Goal: Information Seeking & Learning: Find specific page/section

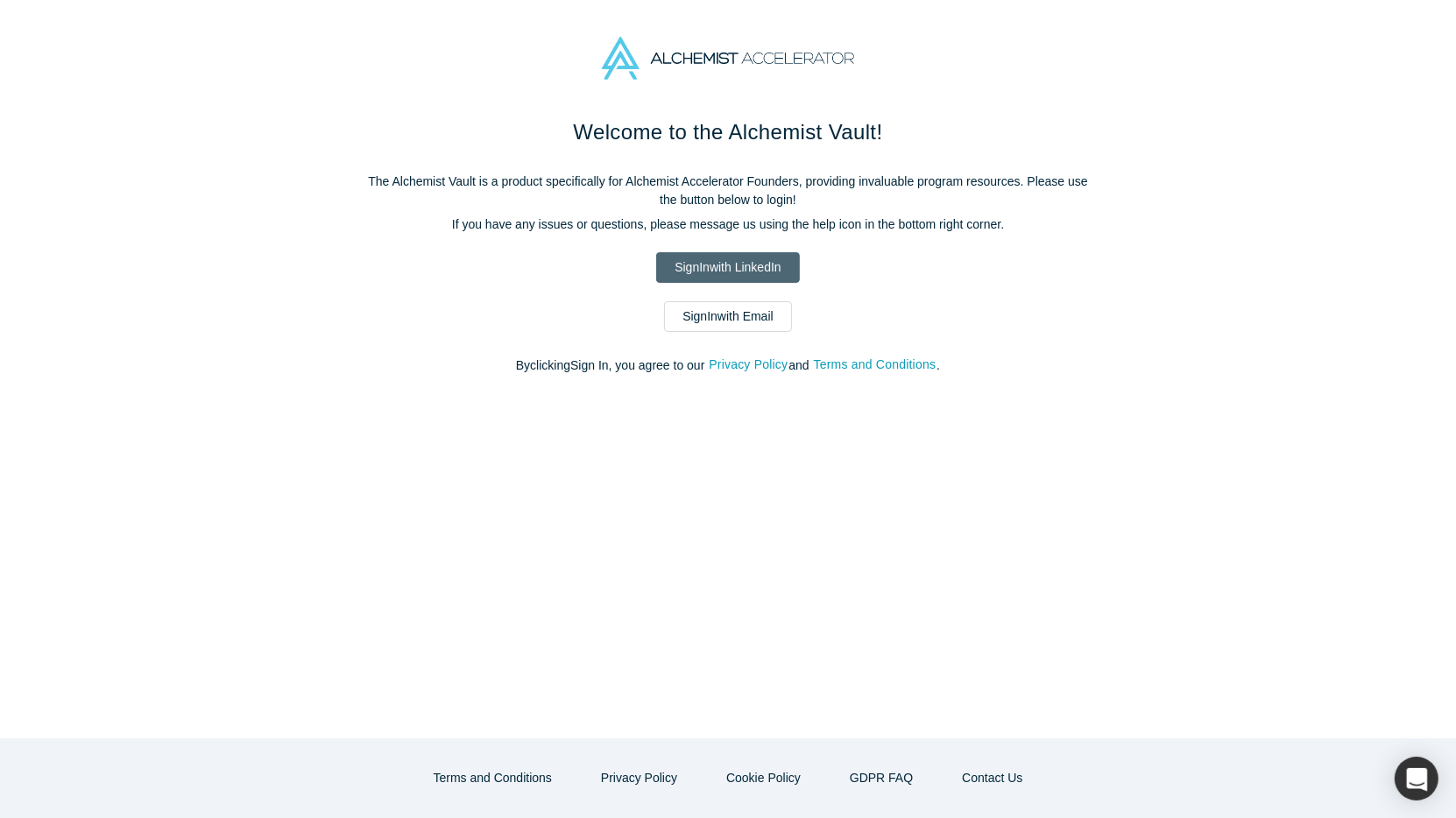
click at [757, 256] on link "Sign In with LinkedIn" at bounding box center [728, 268] width 143 height 31
click at [771, 264] on link "Sign In with LinkedIn" at bounding box center [728, 268] width 143 height 31
click at [734, 271] on link "Sign In with LinkedIn" at bounding box center [728, 268] width 143 height 31
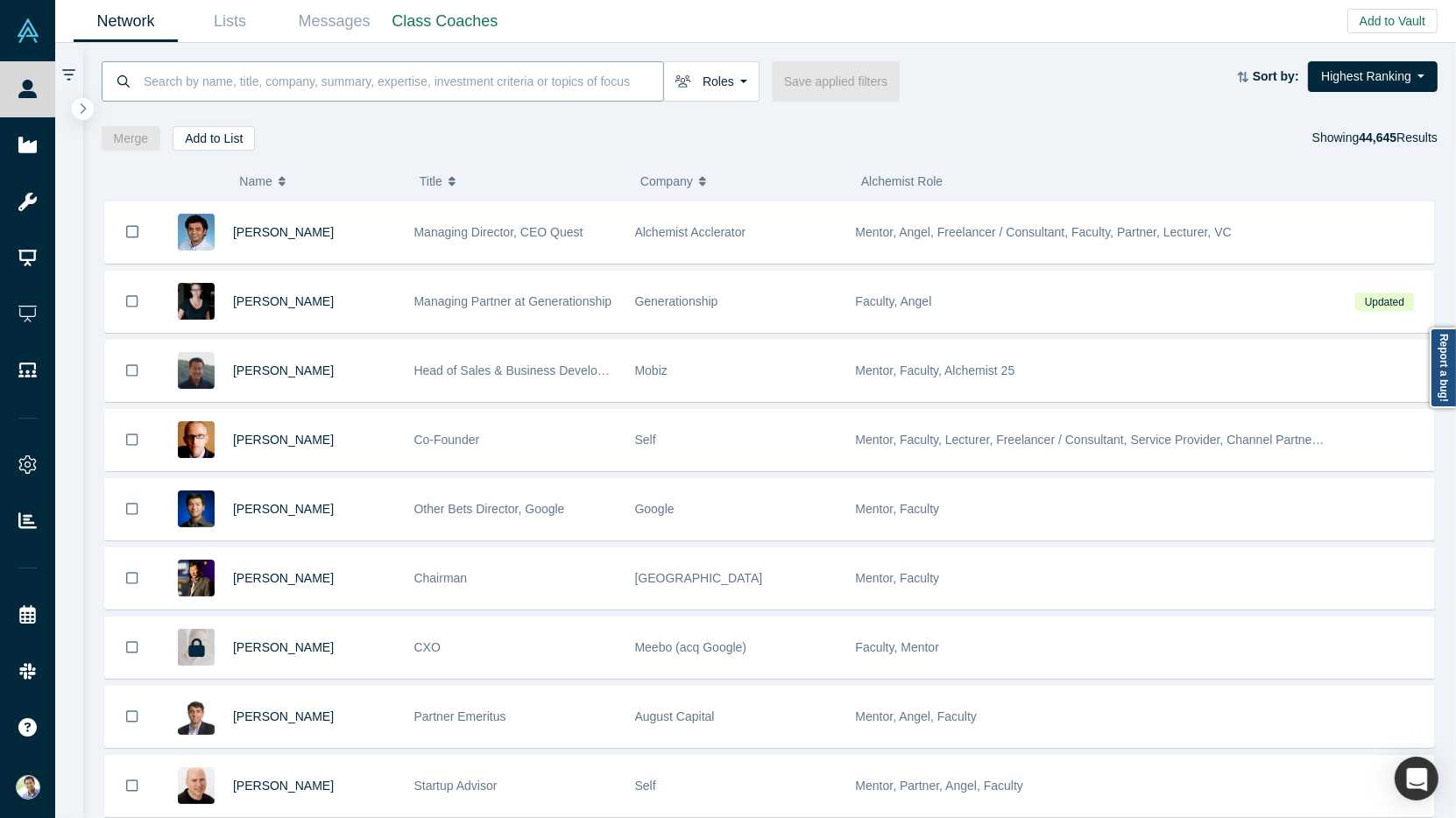
click at [195, 80] on input at bounding box center [403, 80] width 521 height 42
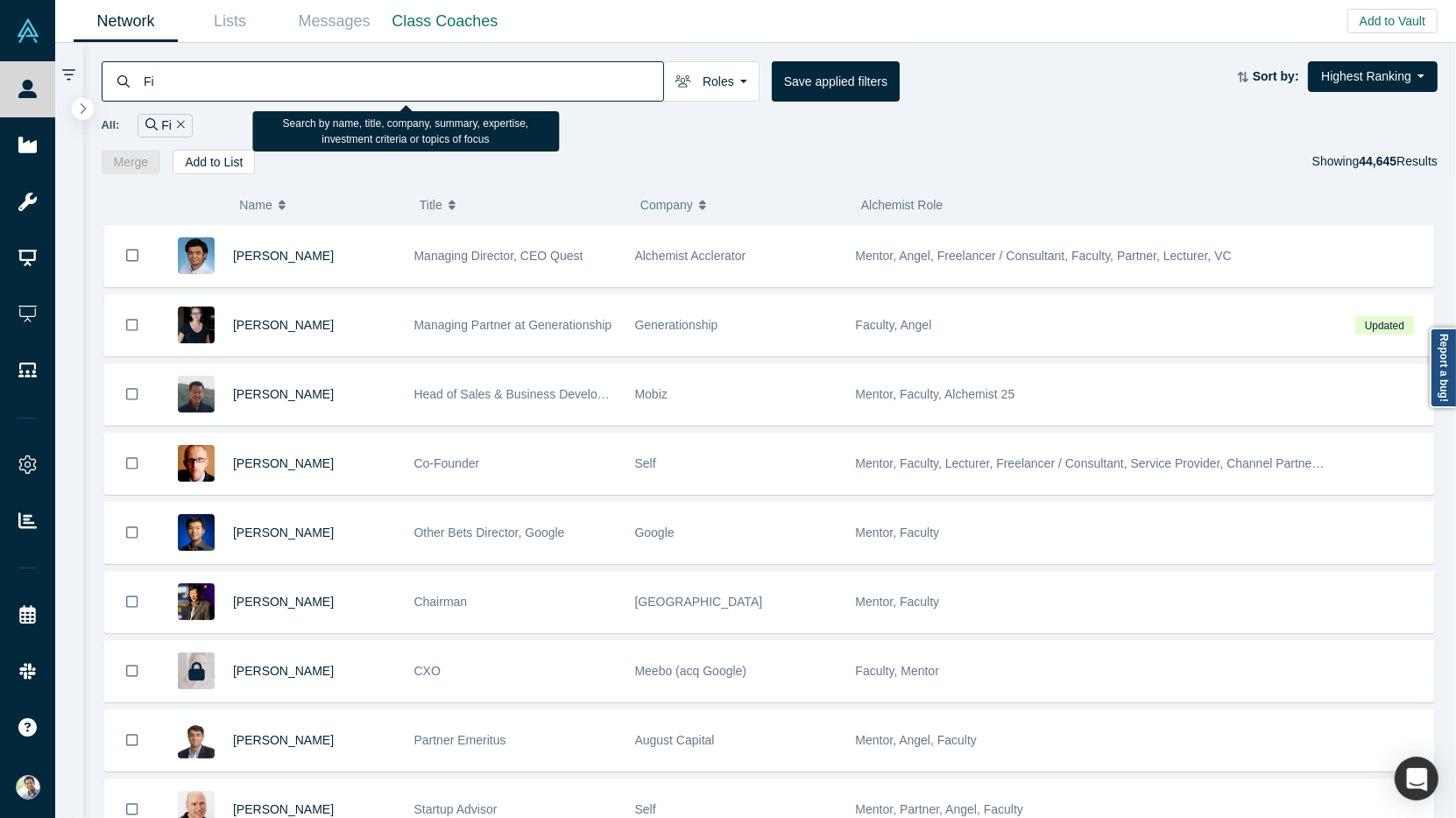
type input "F"
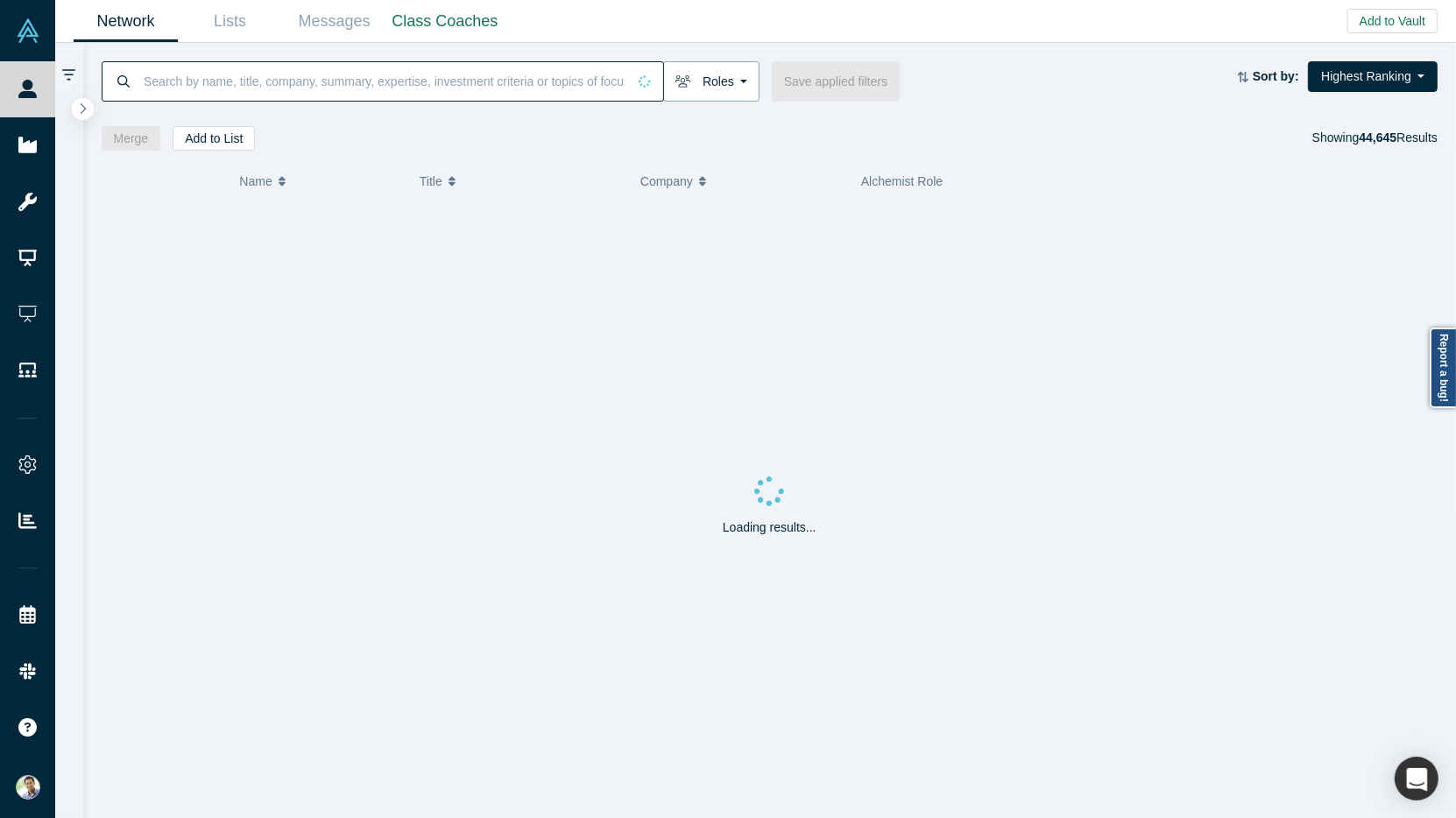
click at [747, 81] on button "Roles" at bounding box center [711, 81] width 96 height 41
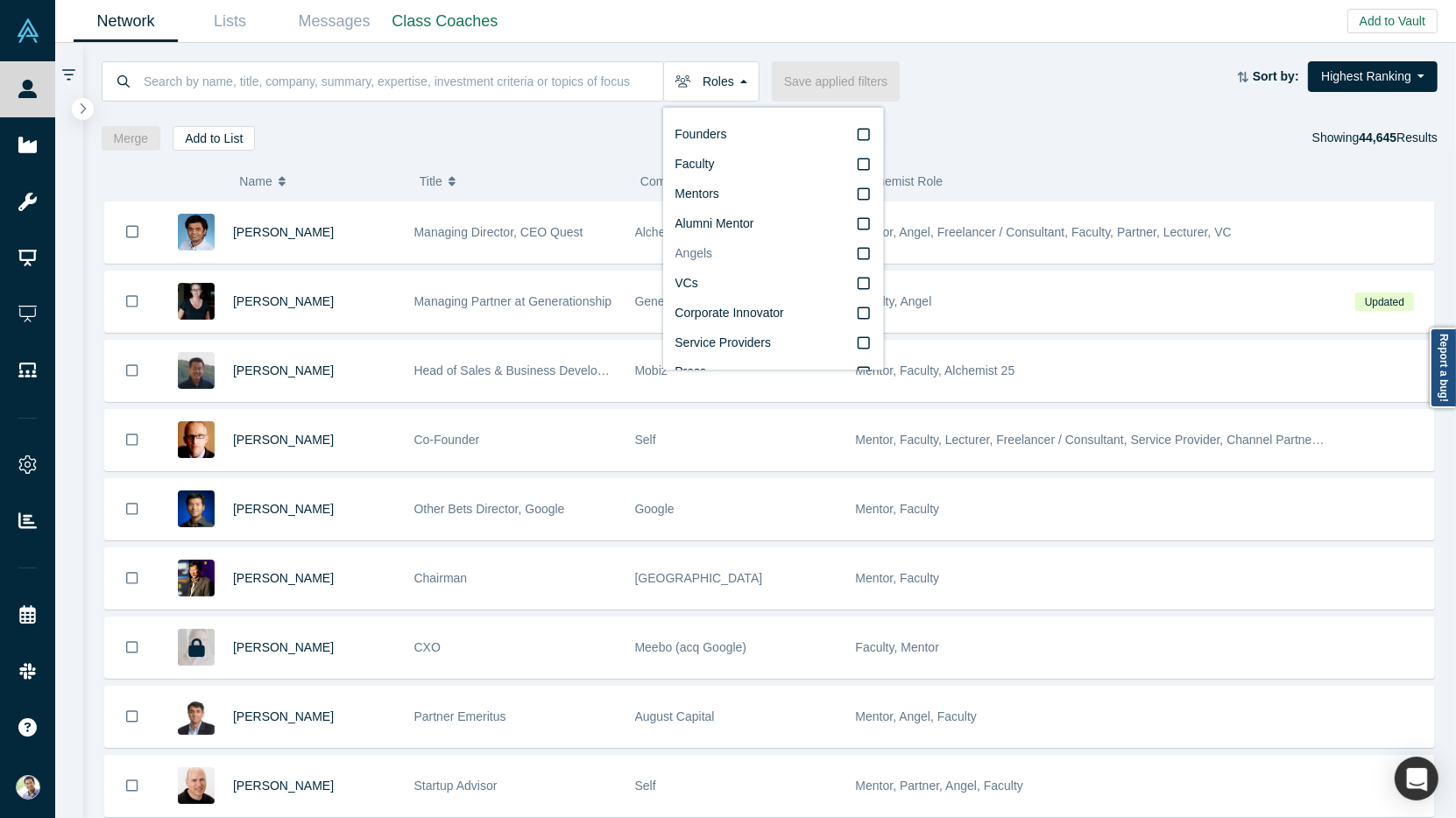
click at [867, 257] on icon at bounding box center [864, 254] width 12 height 14
click at [0, 0] on input "Angels" at bounding box center [0, 0] width 0 height 0
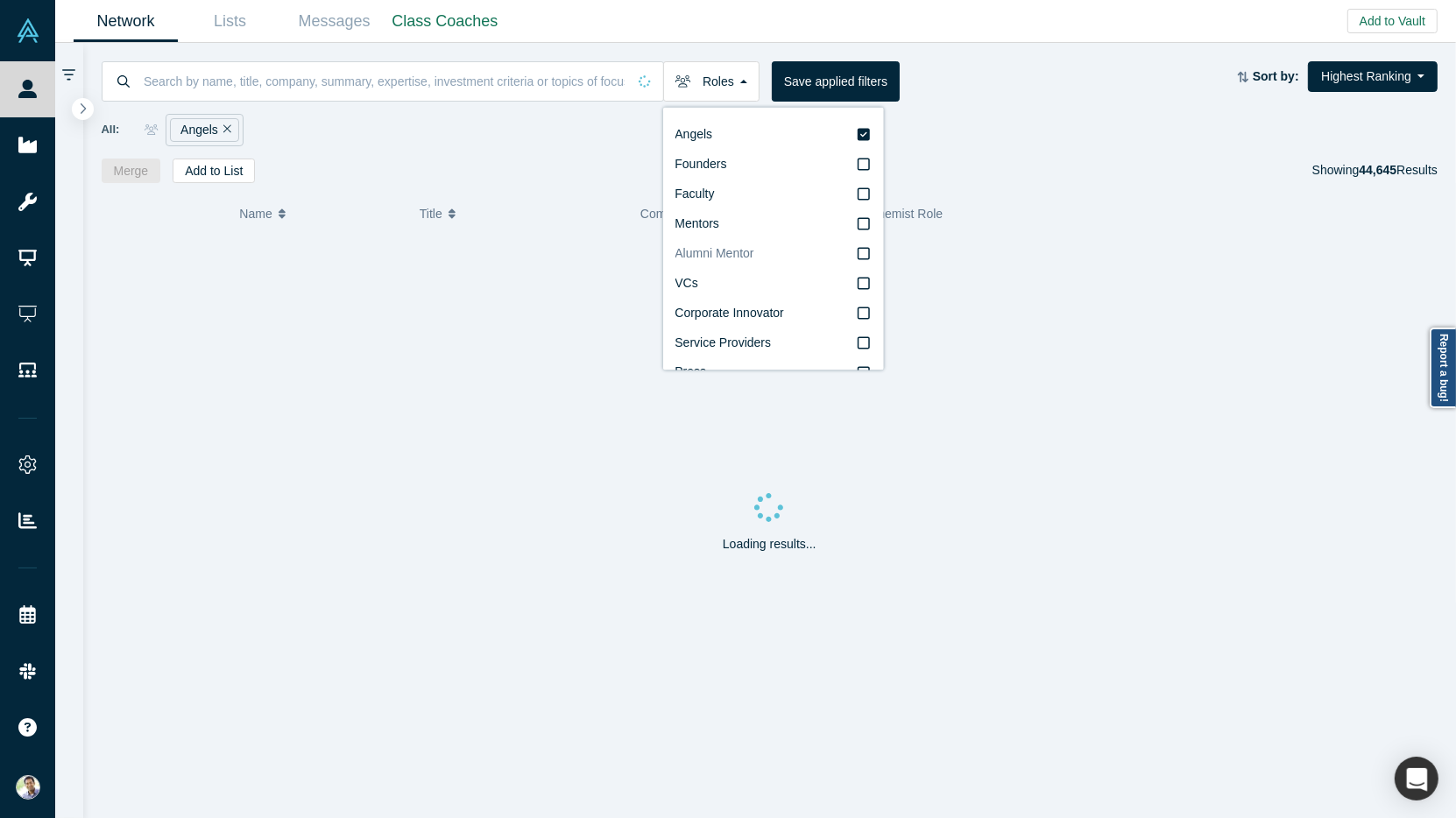
click at [868, 257] on icon at bounding box center [864, 254] width 12 height 14
click at [0, 0] on input "Alumni Mentor" at bounding box center [0, 0] width 0 height 0
click at [863, 160] on icon at bounding box center [864, 164] width 12 height 12
click at [0, 0] on input "Alumni Mentor" at bounding box center [0, 0] width 0 height 0
click at [864, 135] on icon at bounding box center [864, 135] width 12 height 14
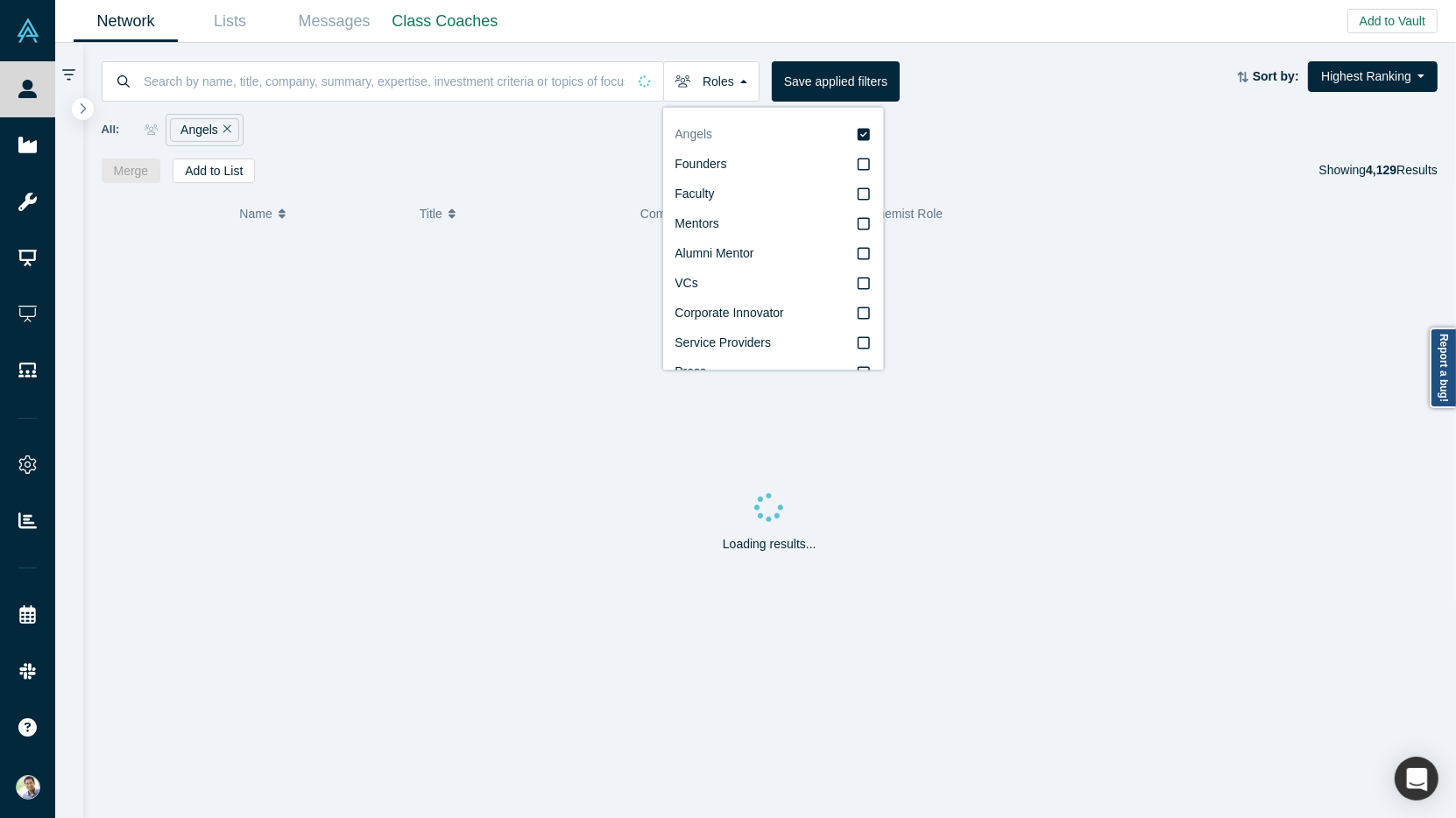
click at [0, 0] on input "Angels" at bounding box center [0, 0] width 0 height 0
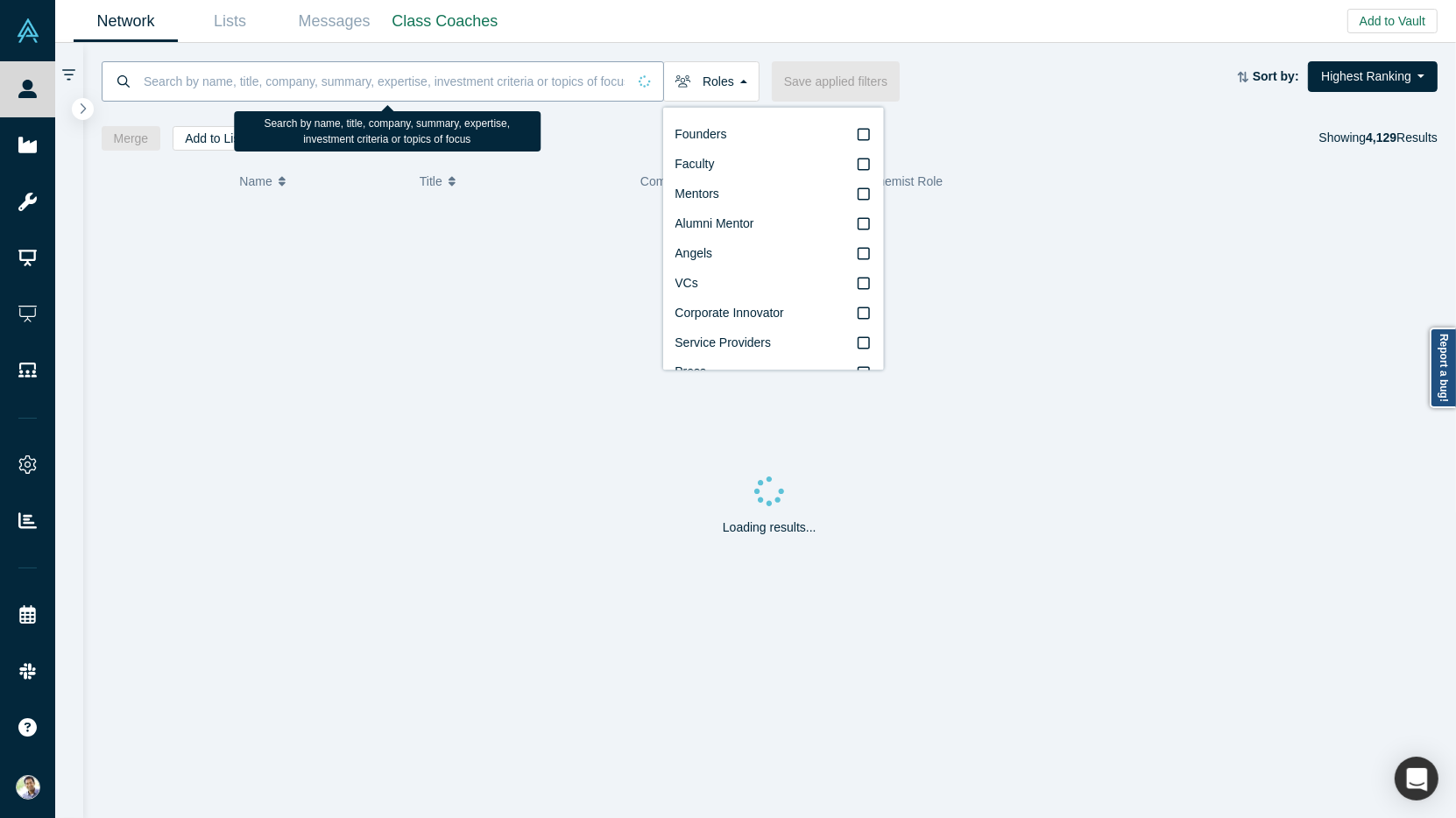
click at [392, 94] on input at bounding box center [384, 80] width 484 height 42
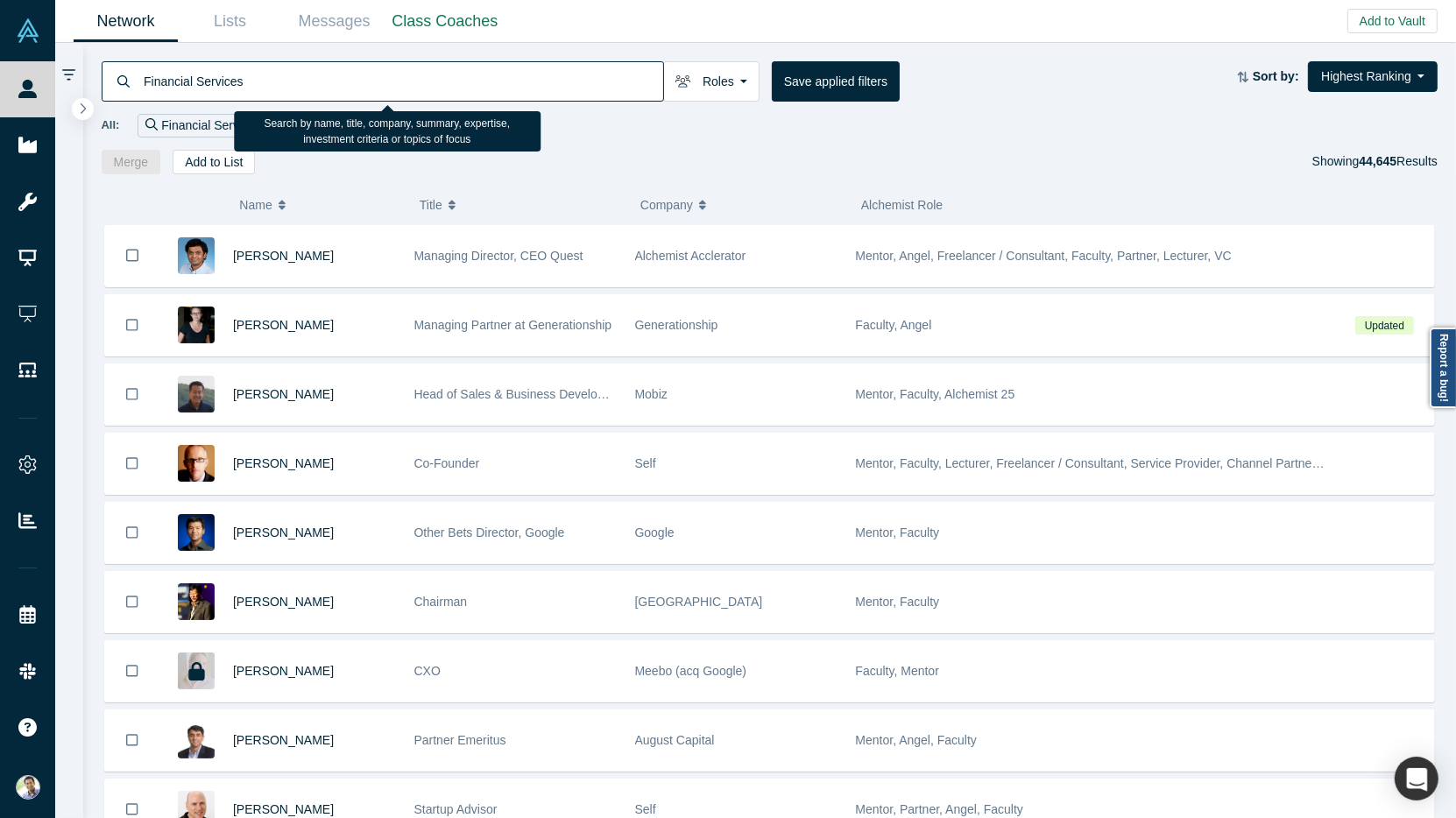
type input "Financial Services"
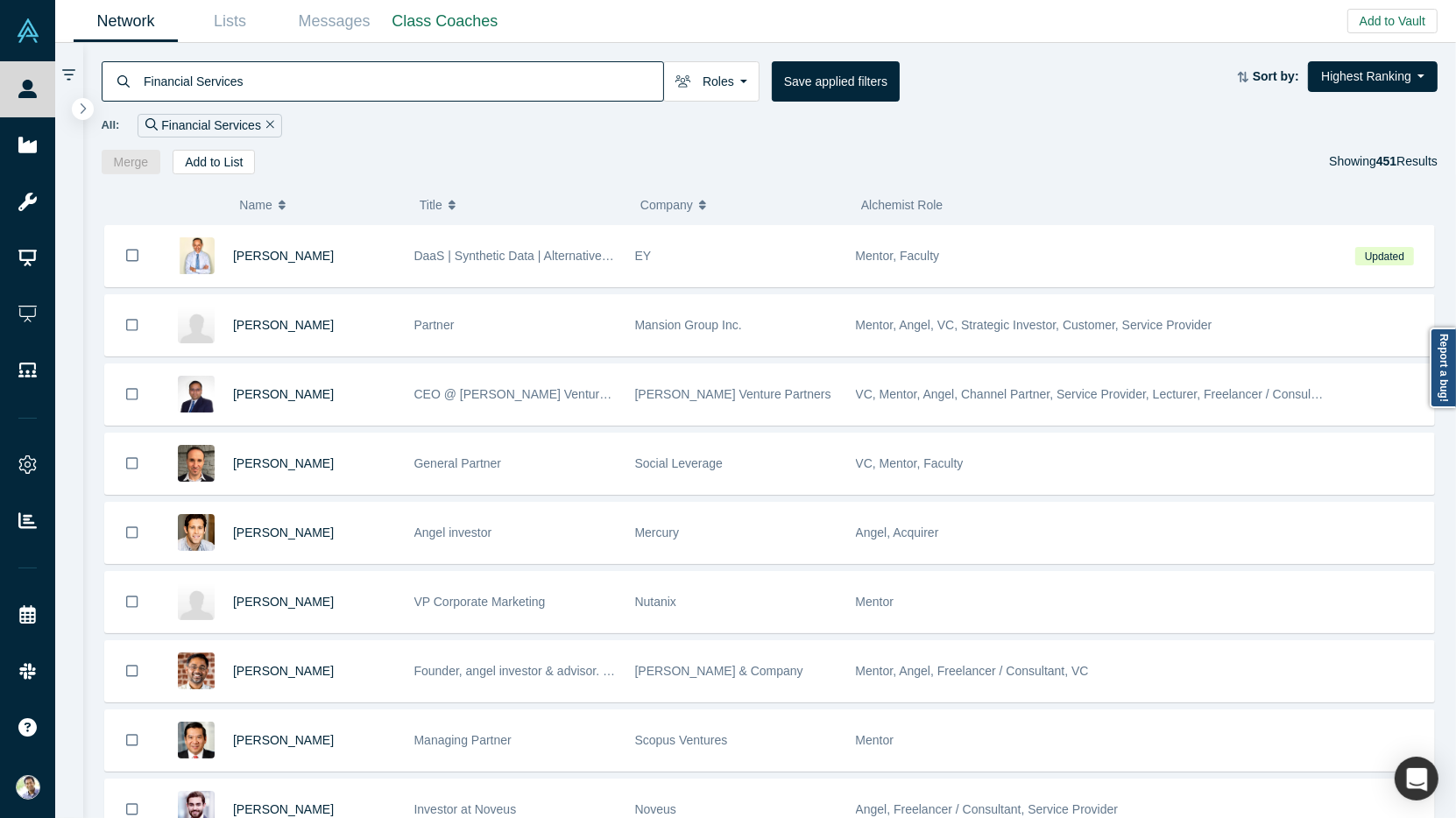
click at [739, 93] on button "Roles" at bounding box center [711, 81] width 96 height 41
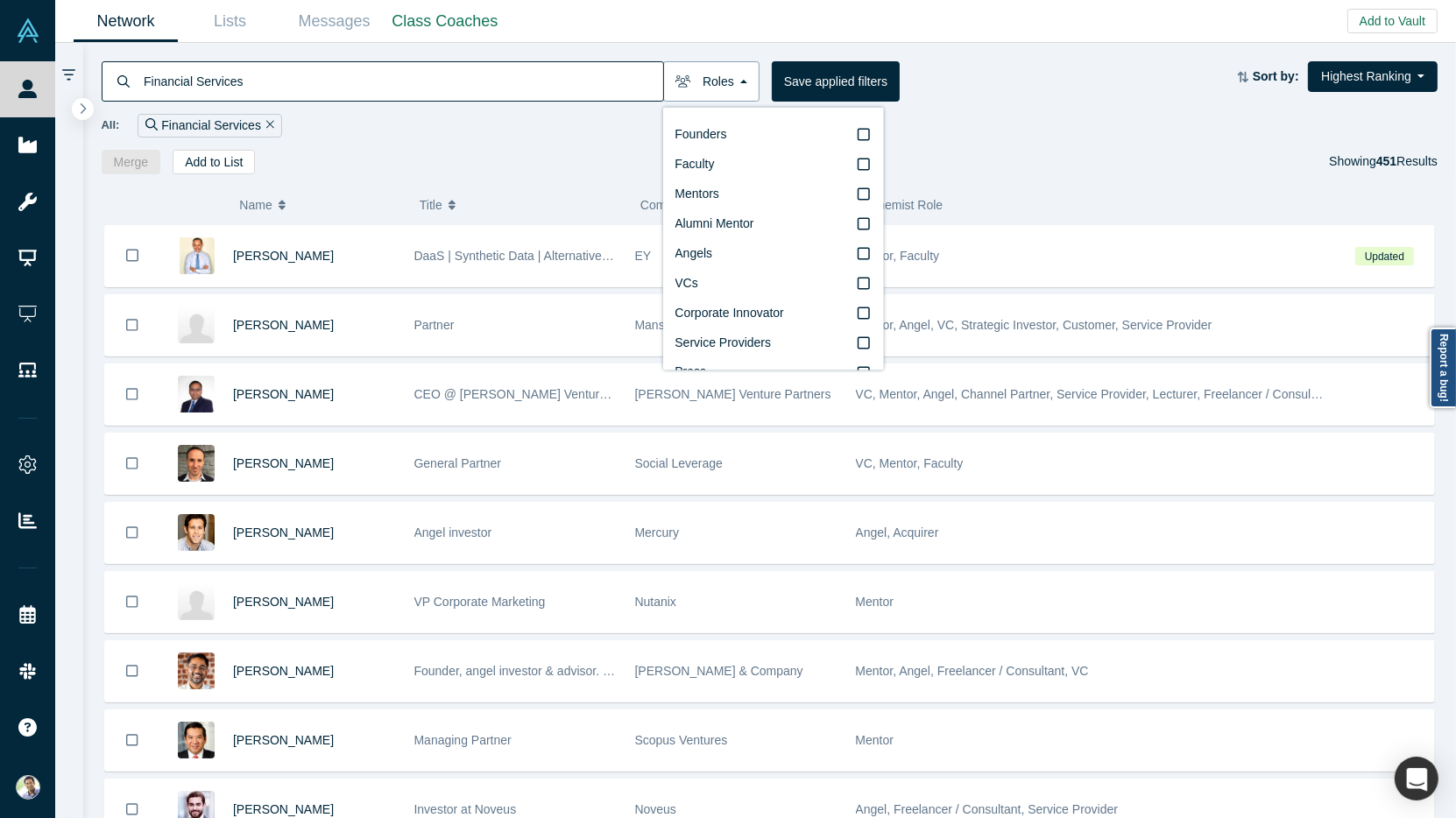
drag, startPoint x: 1166, startPoint y: 52, endPoint x: 739, endPoint y: 85, distance: 428.3
click at [739, 85] on button "Roles" at bounding box center [711, 81] width 96 height 41
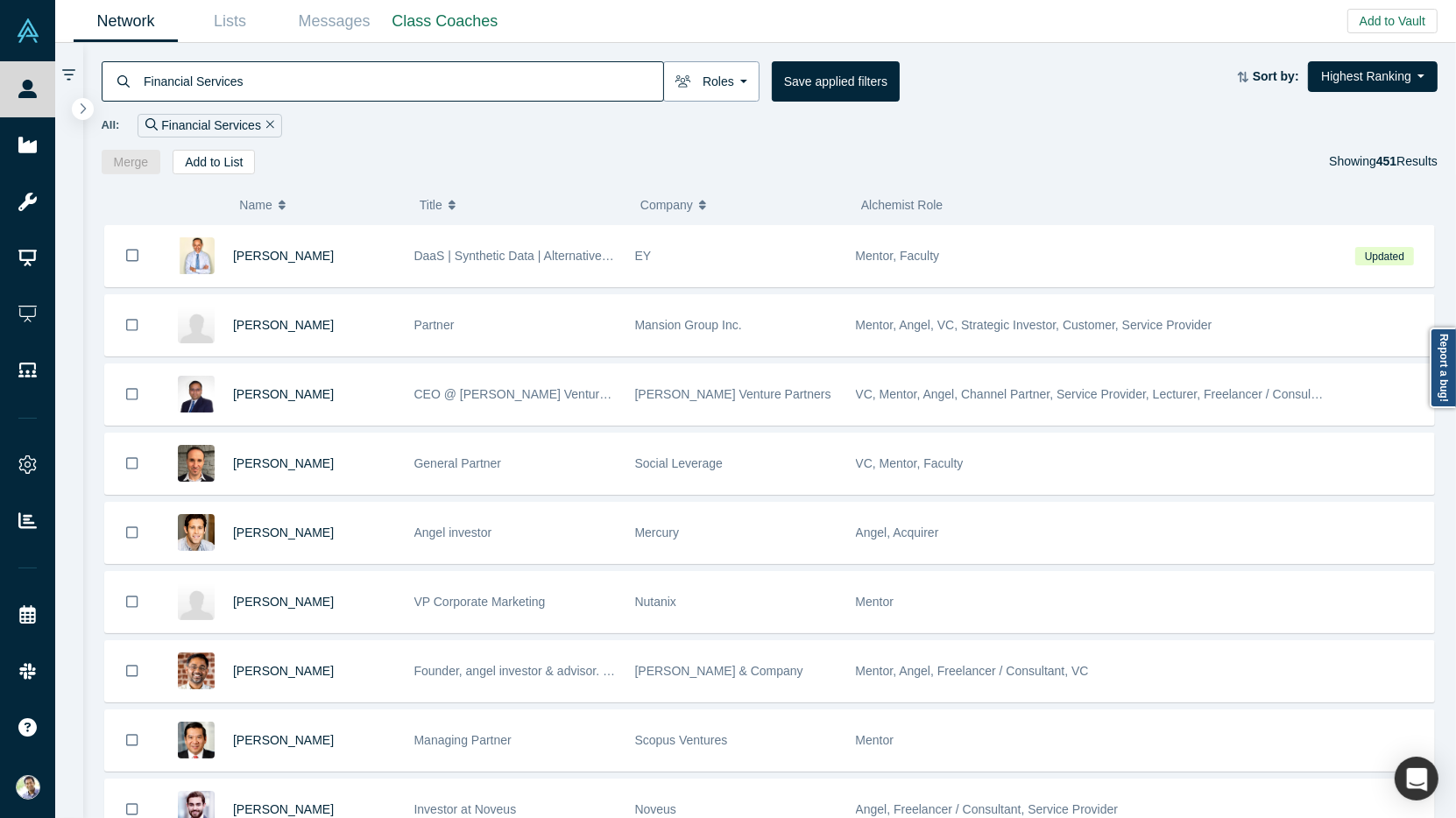
click at [733, 87] on button "Roles" at bounding box center [711, 81] width 96 height 41
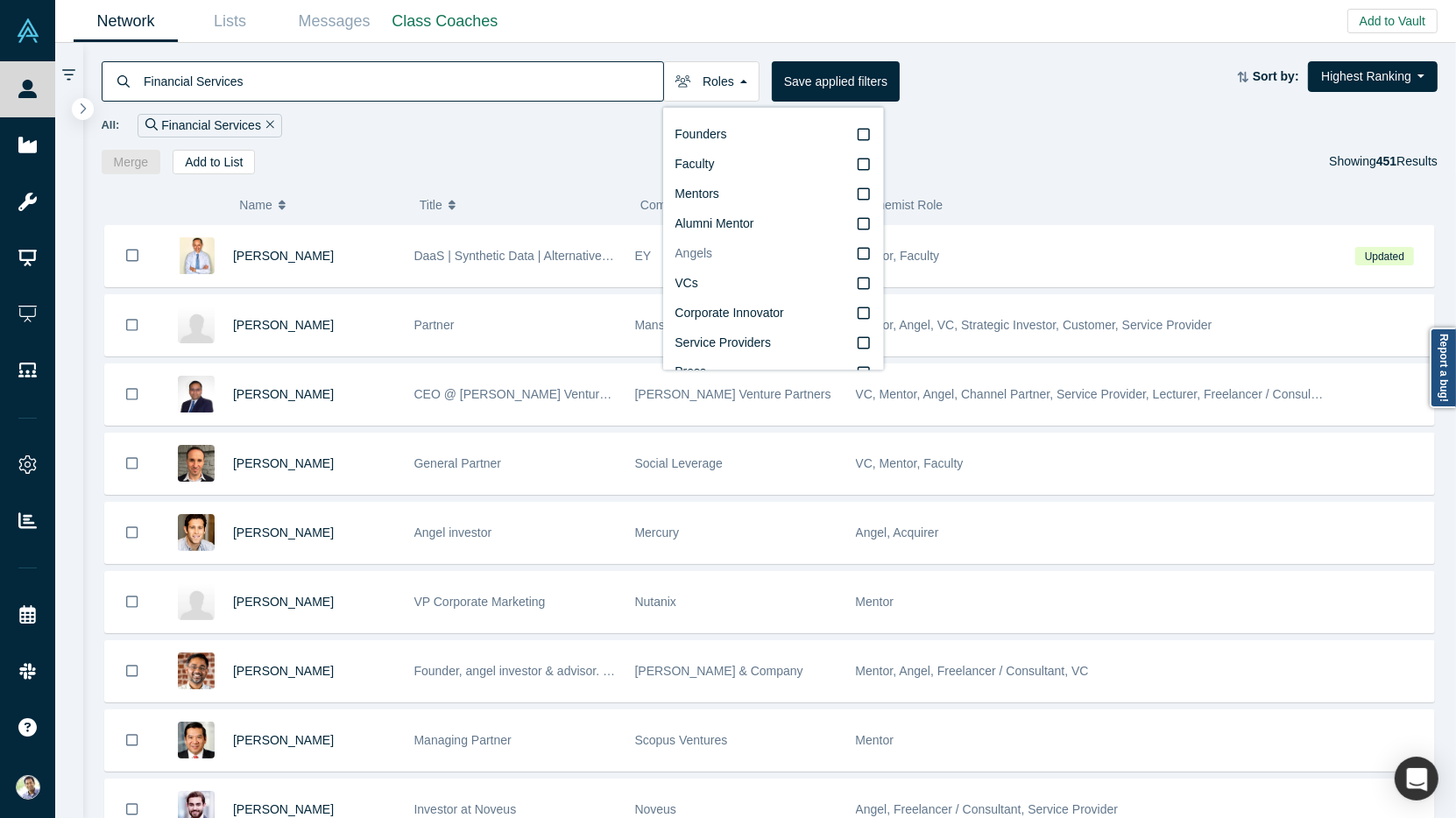
drag, startPoint x: 733, startPoint y: 87, endPoint x: 865, endPoint y: 254, distance: 212.9
click at [865, 254] on icon at bounding box center [864, 254] width 12 height 14
click at [0, 0] on input "Angels" at bounding box center [0, 0] width 0 height 0
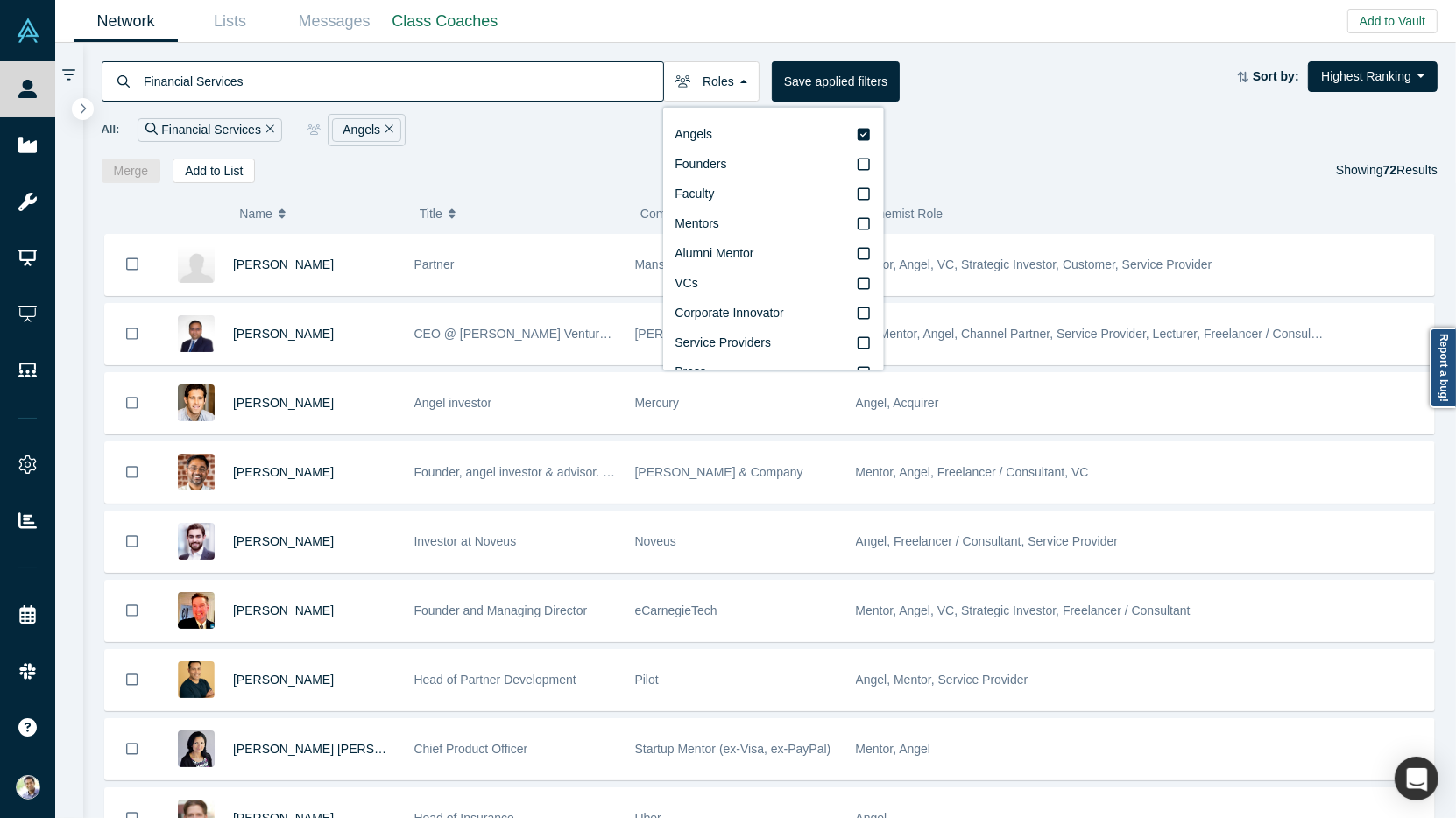
drag, startPoint x: 865, startPoint y: 254, endPoint x: 1050, endPoint y: 157, distance: 208.9
click at [1050, 158] on div "Merge Add to List Showing 72 Results" at bounding box center [770, 170] width 1337 height 25
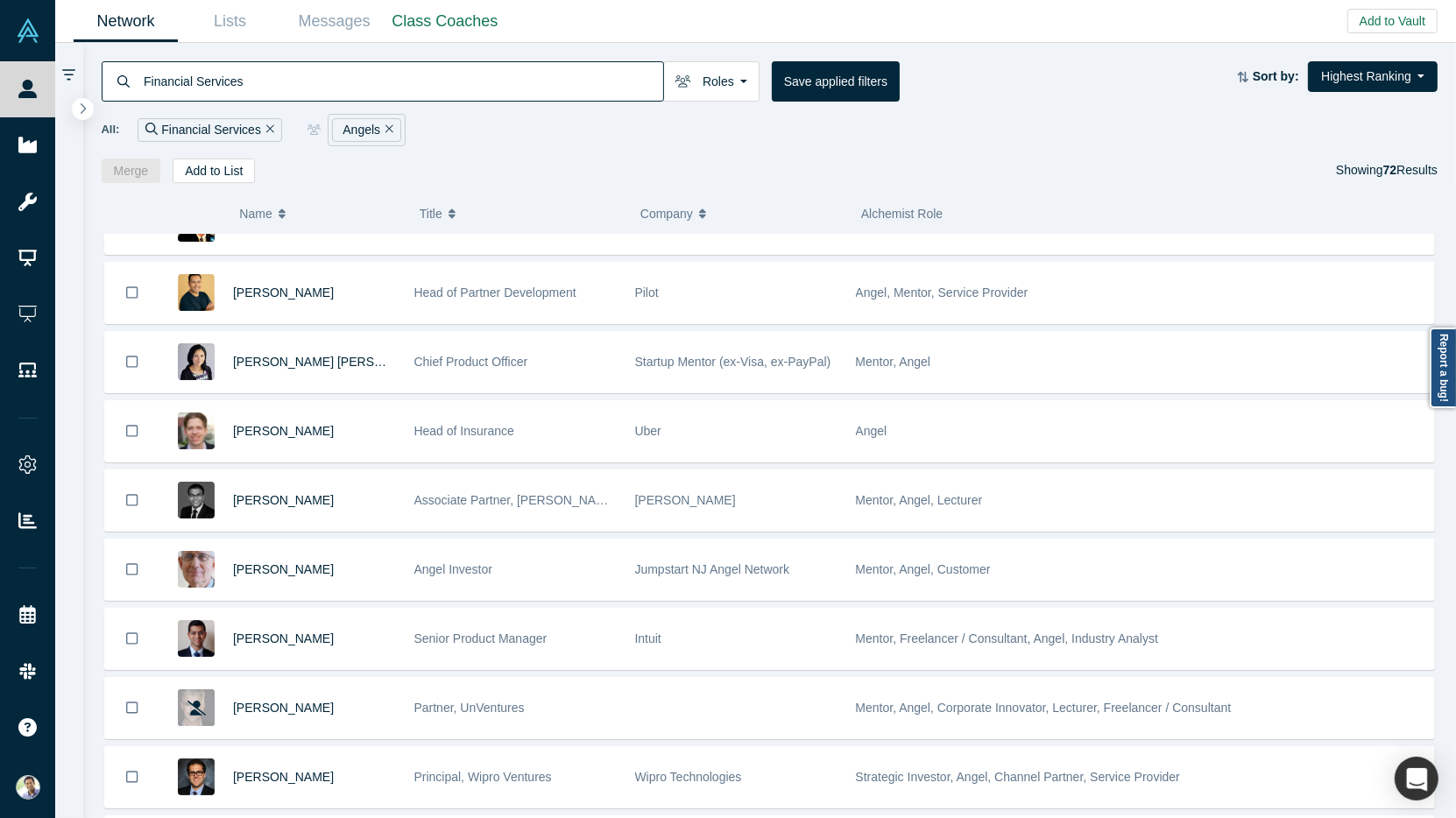
scroll to position [401, 0]
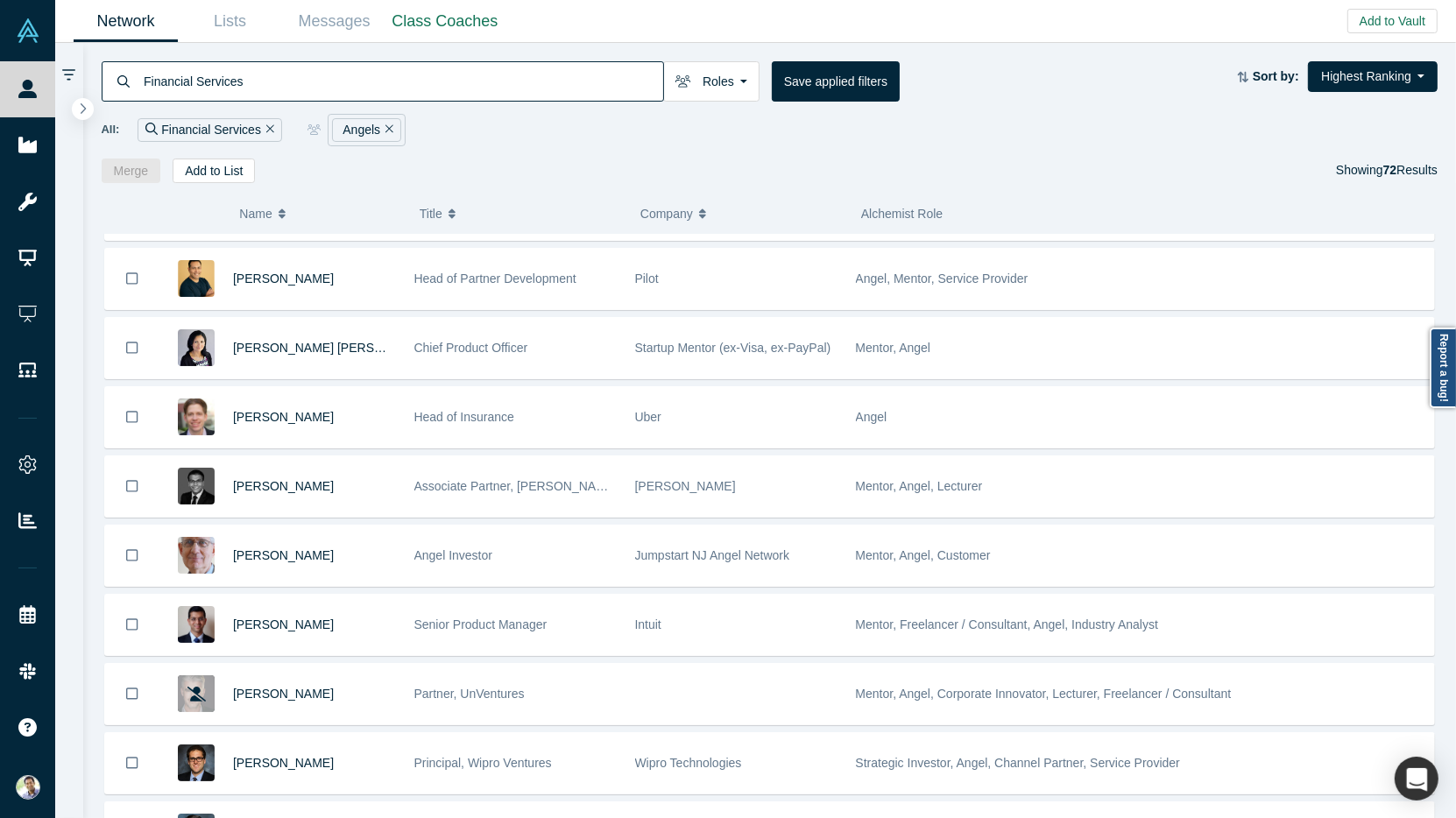
click at [266, 410] on span "[PERSON_NAME]" at bounding box center [284, 417] width 101 height 14
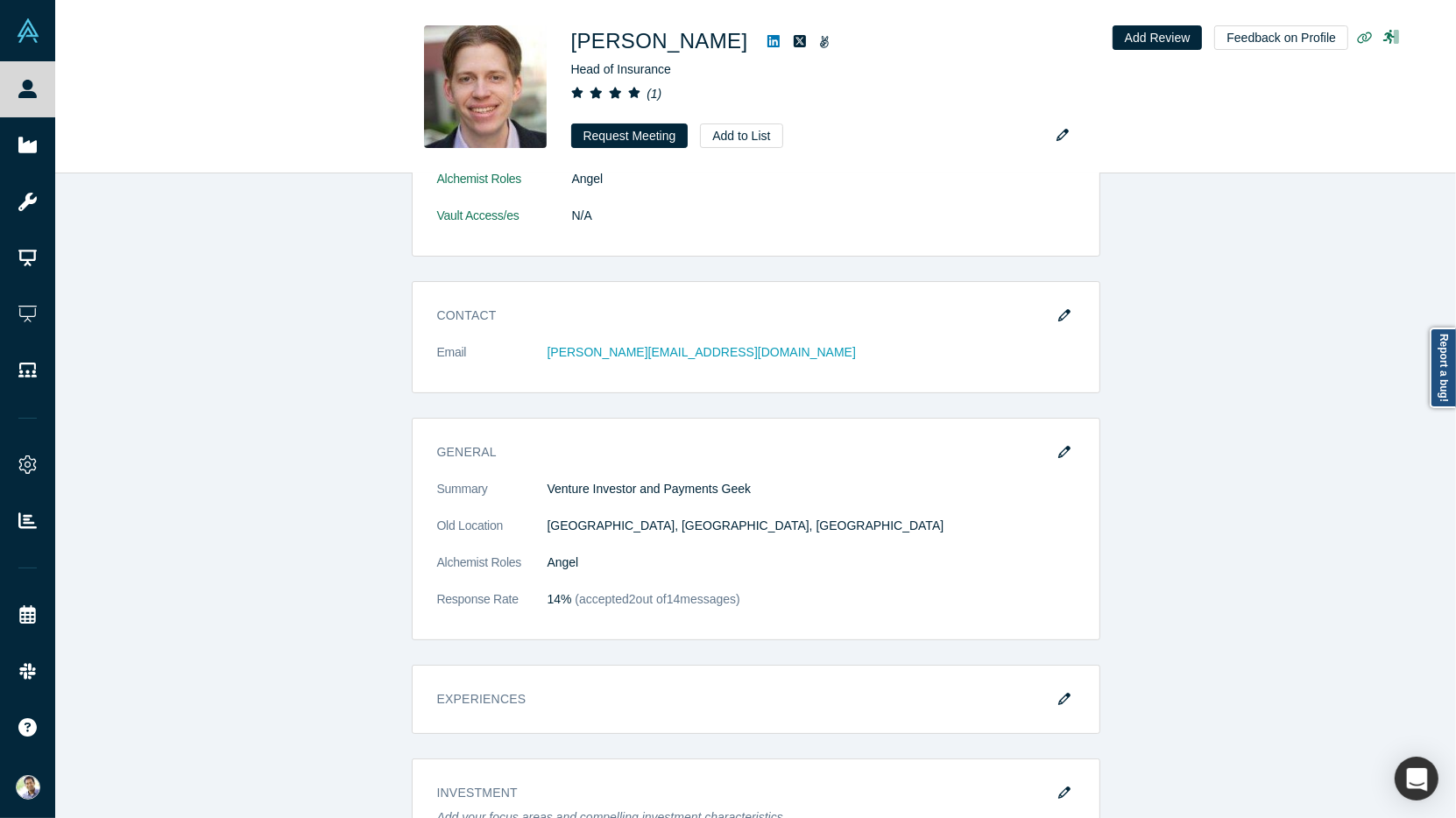
scroll to position [240, 0]
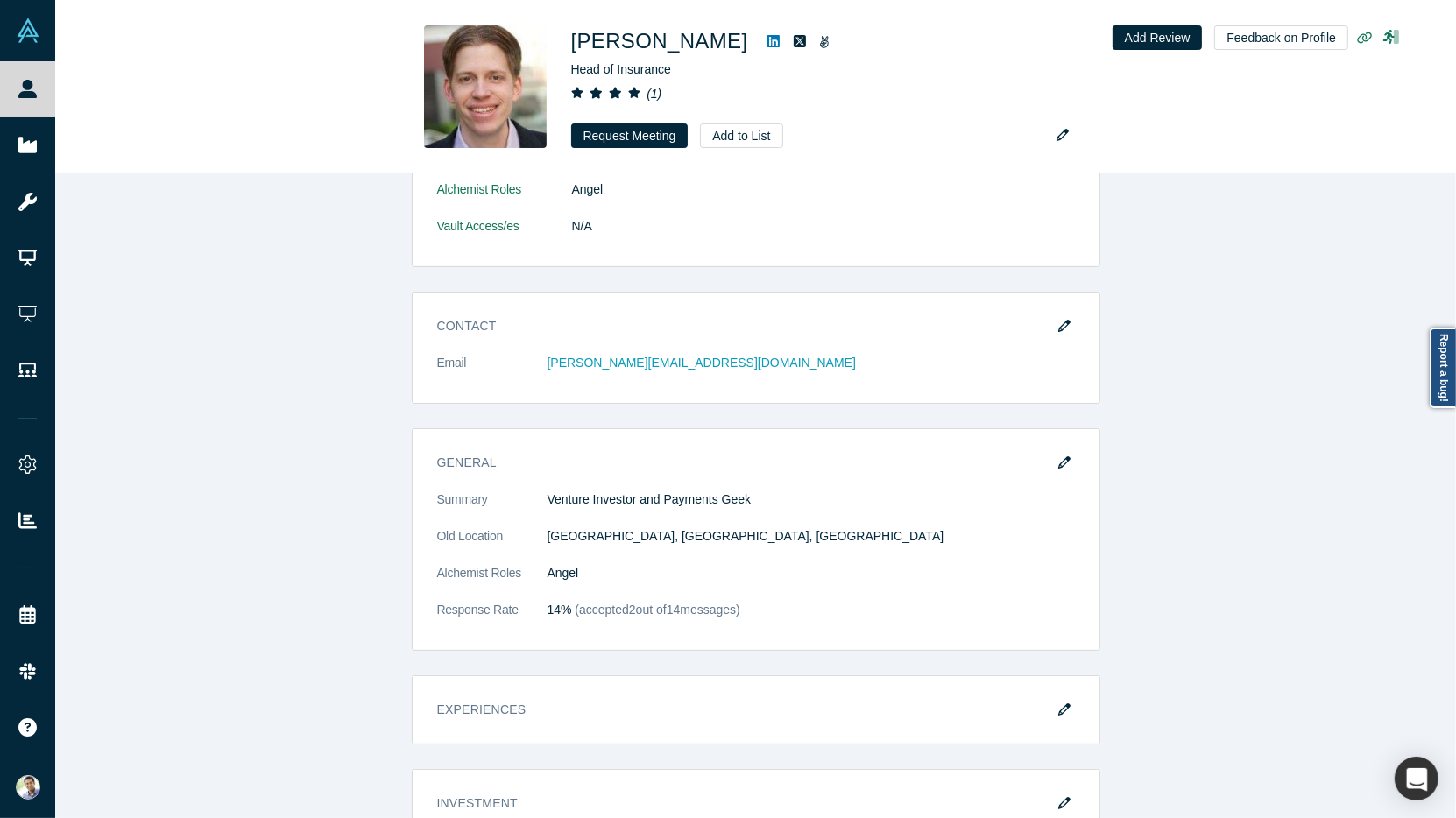
click at [768, 43] on icon at bounding box center [774, 42] width 12 height 14
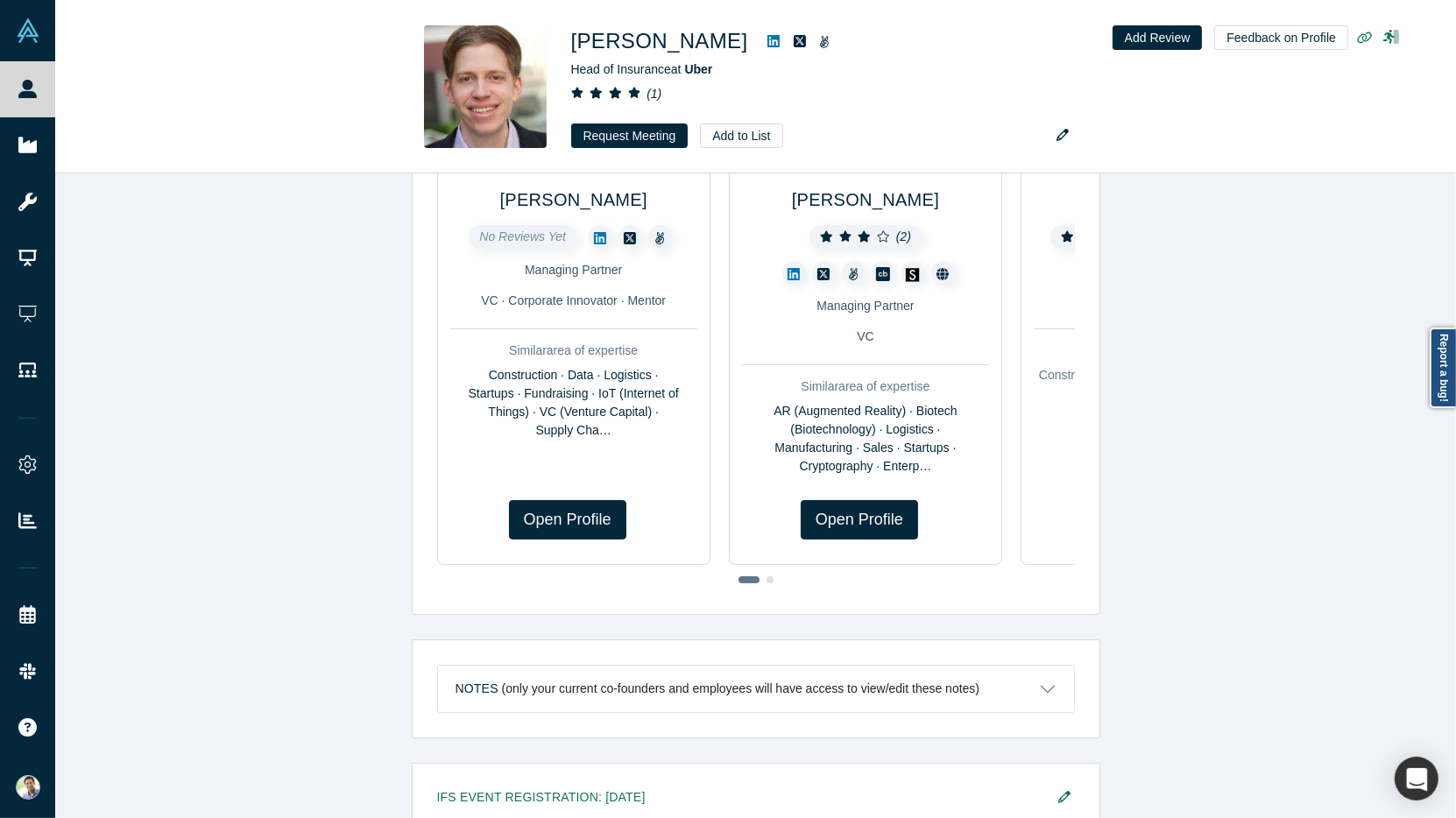
scroll to position [1091, 0]
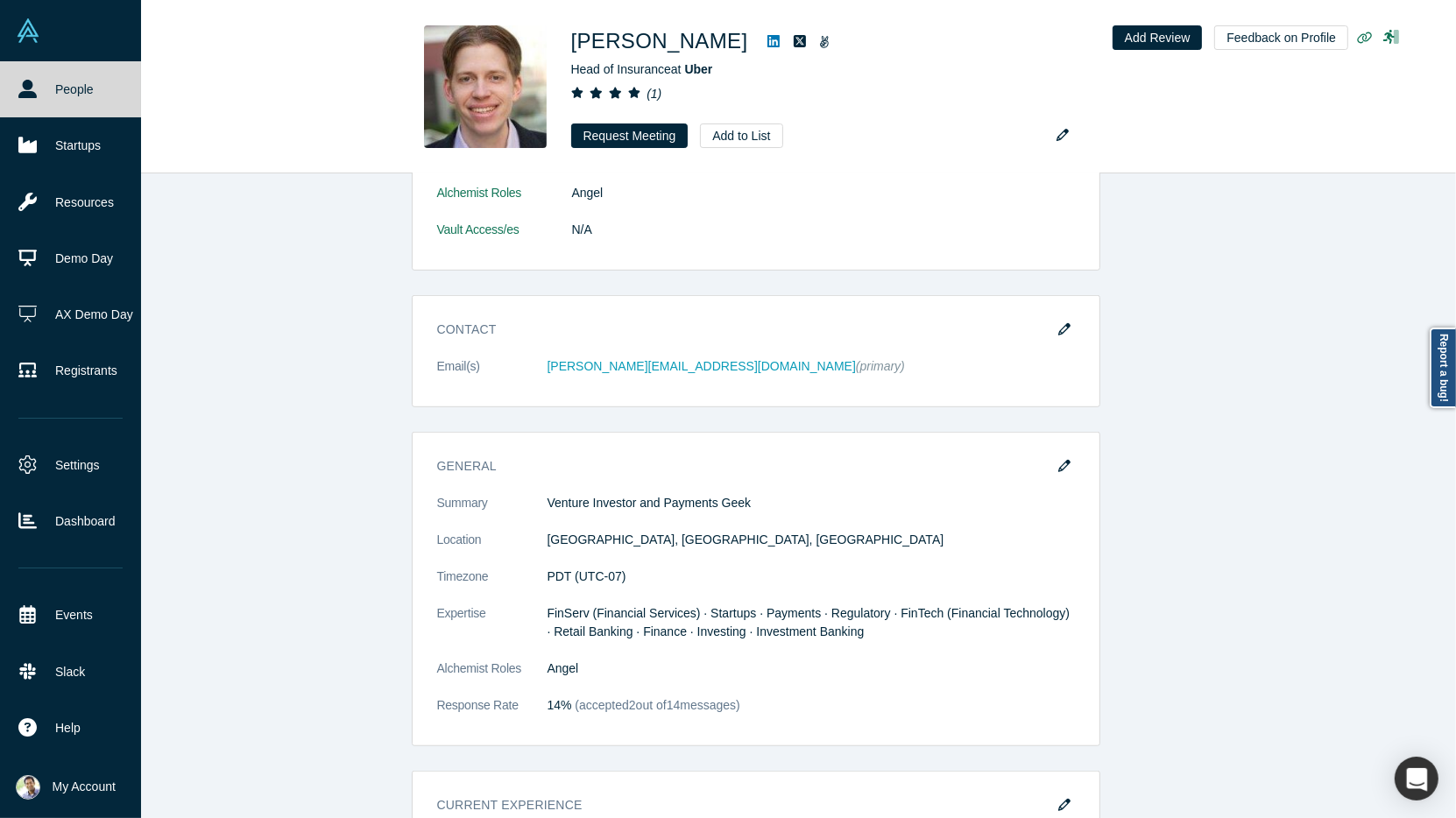
click at [37, 88] on link "People" at bounding box center [71, 88] width 141 height 56
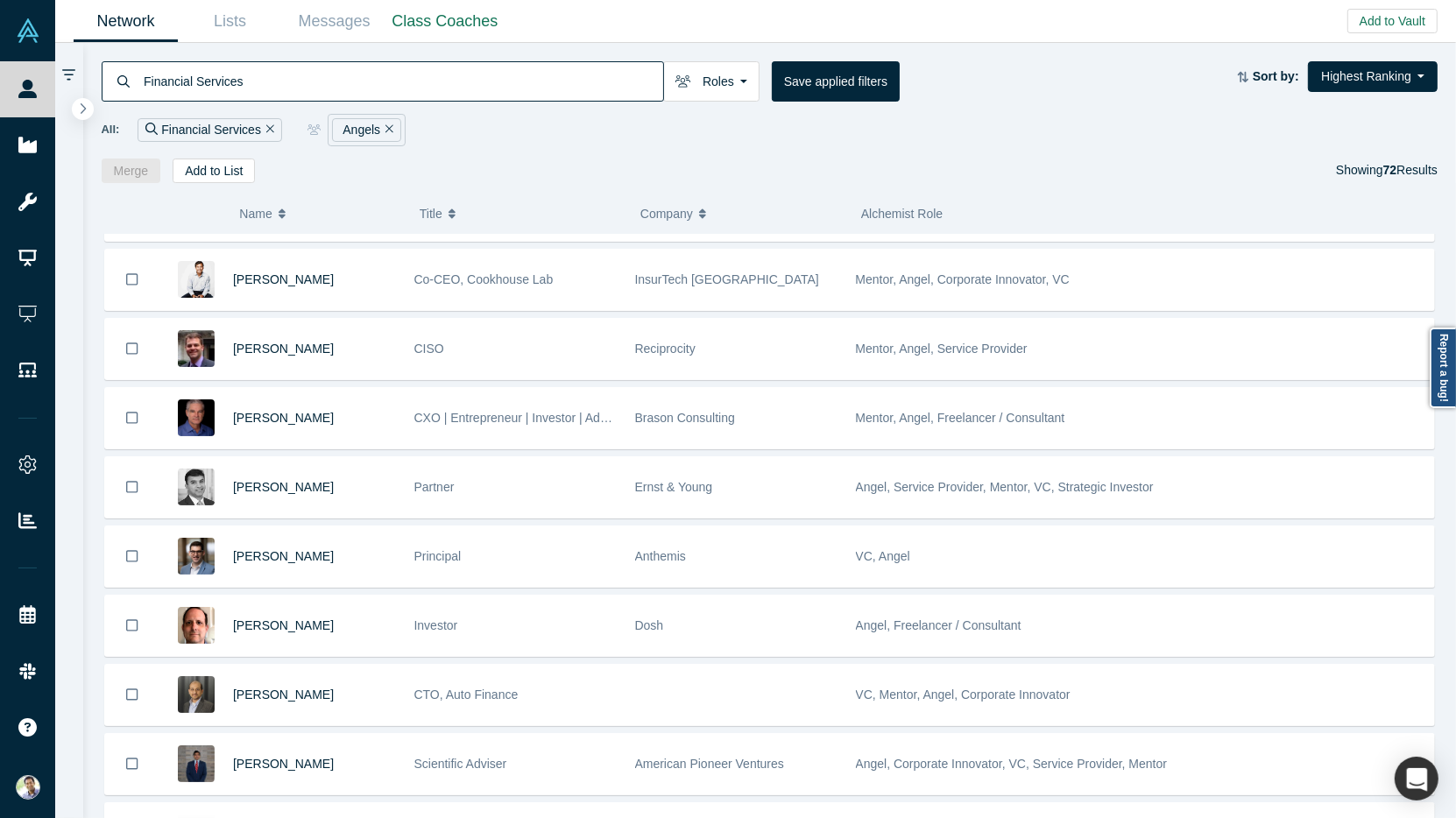
scroll to position [1578, 0]
drag, startPoint x: 244, startPoint y: 81, endPoint x: 124, endPoint y: 81, distance: 120.0
click at [124, 81] on div "Financial Services" at bounding box center [383, 81] width 563 height 41
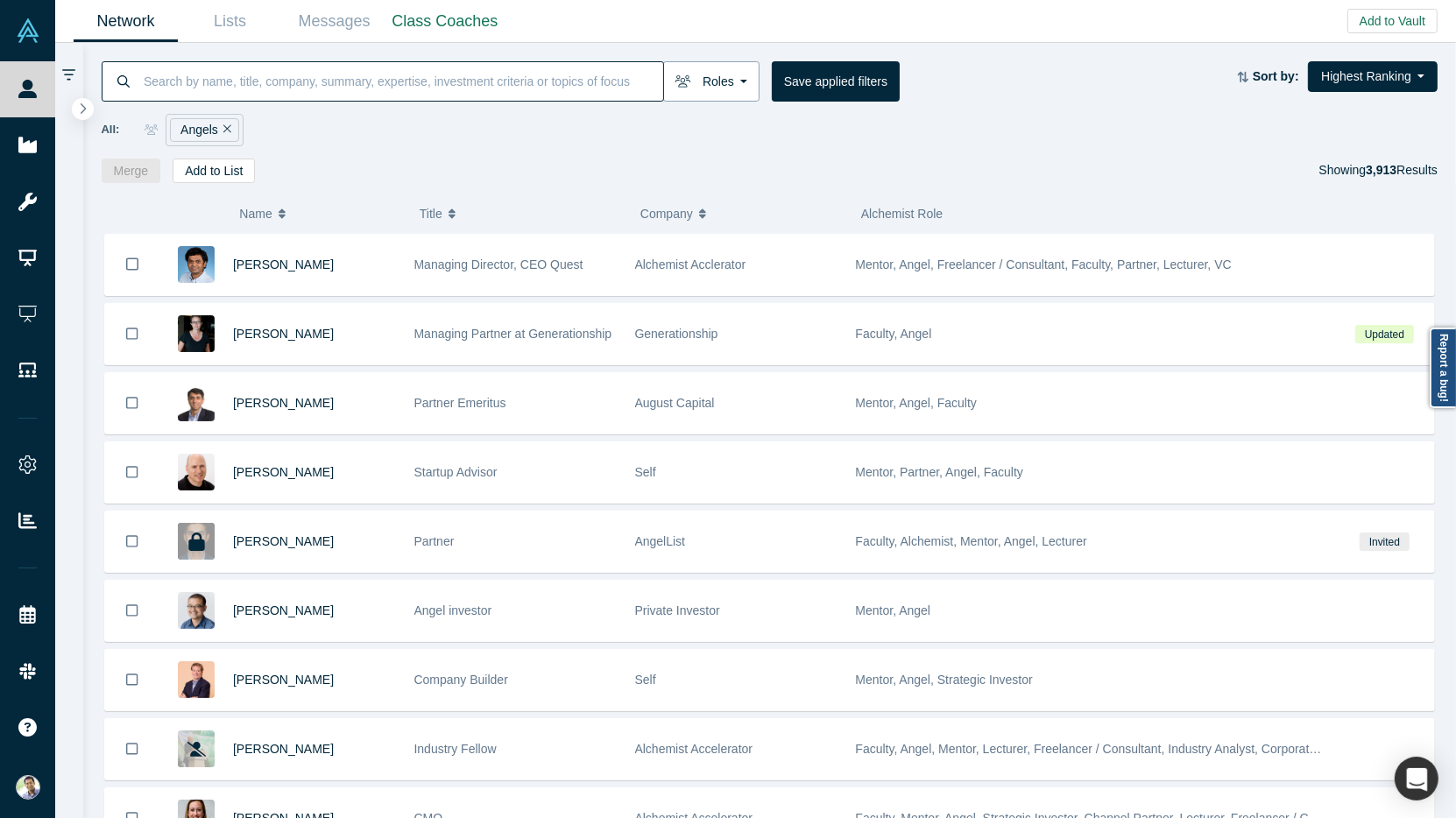
click at [739, 86] on button "Roles" at bounding box center [711, 81] width 96 height 41
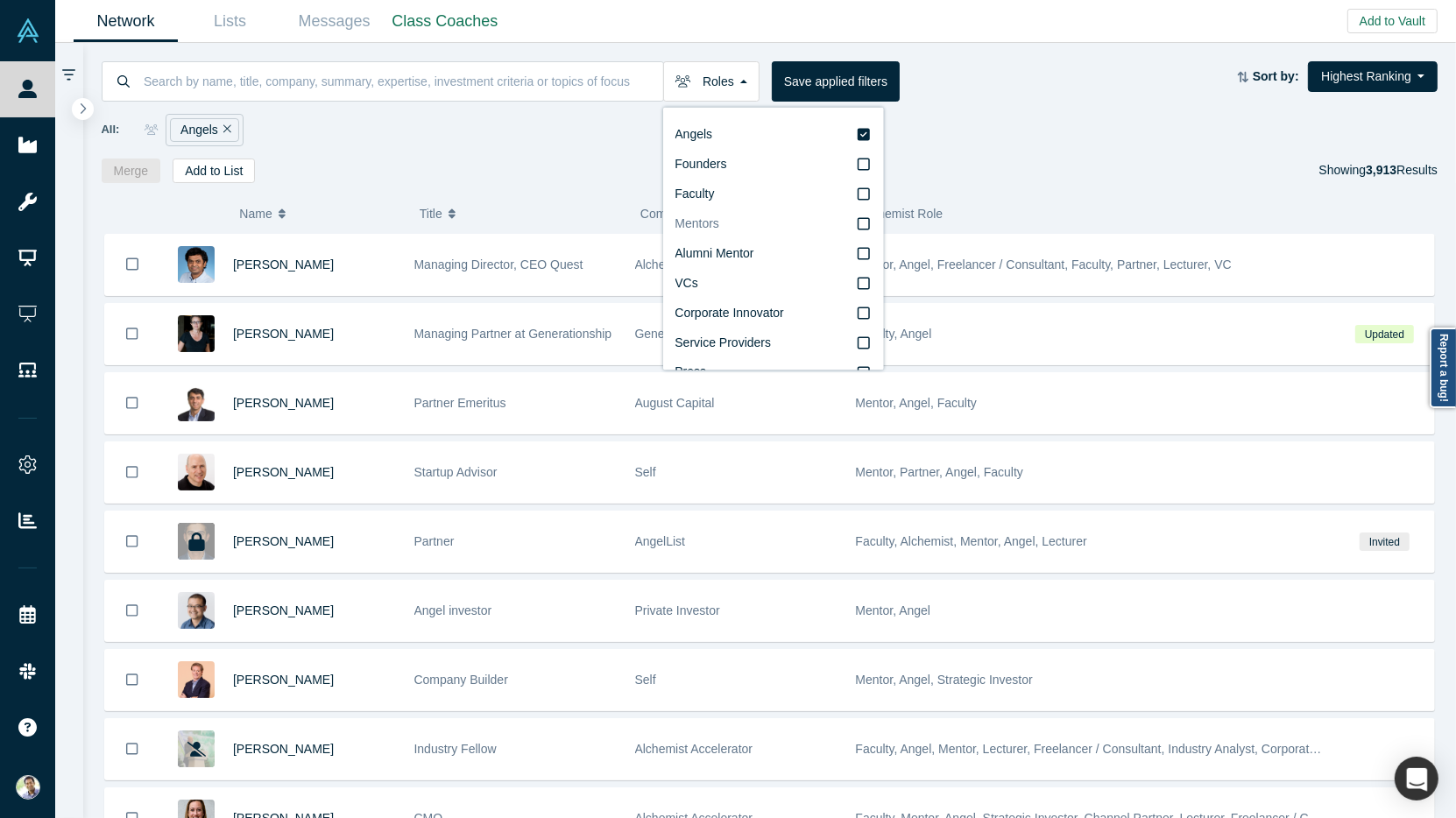
click at [863, 223] on icon at bounding box center [864, 224] width 12 height 14
click at [0, 0] on input "Mentors" at bounding box center [0, 0] width 0 height 0
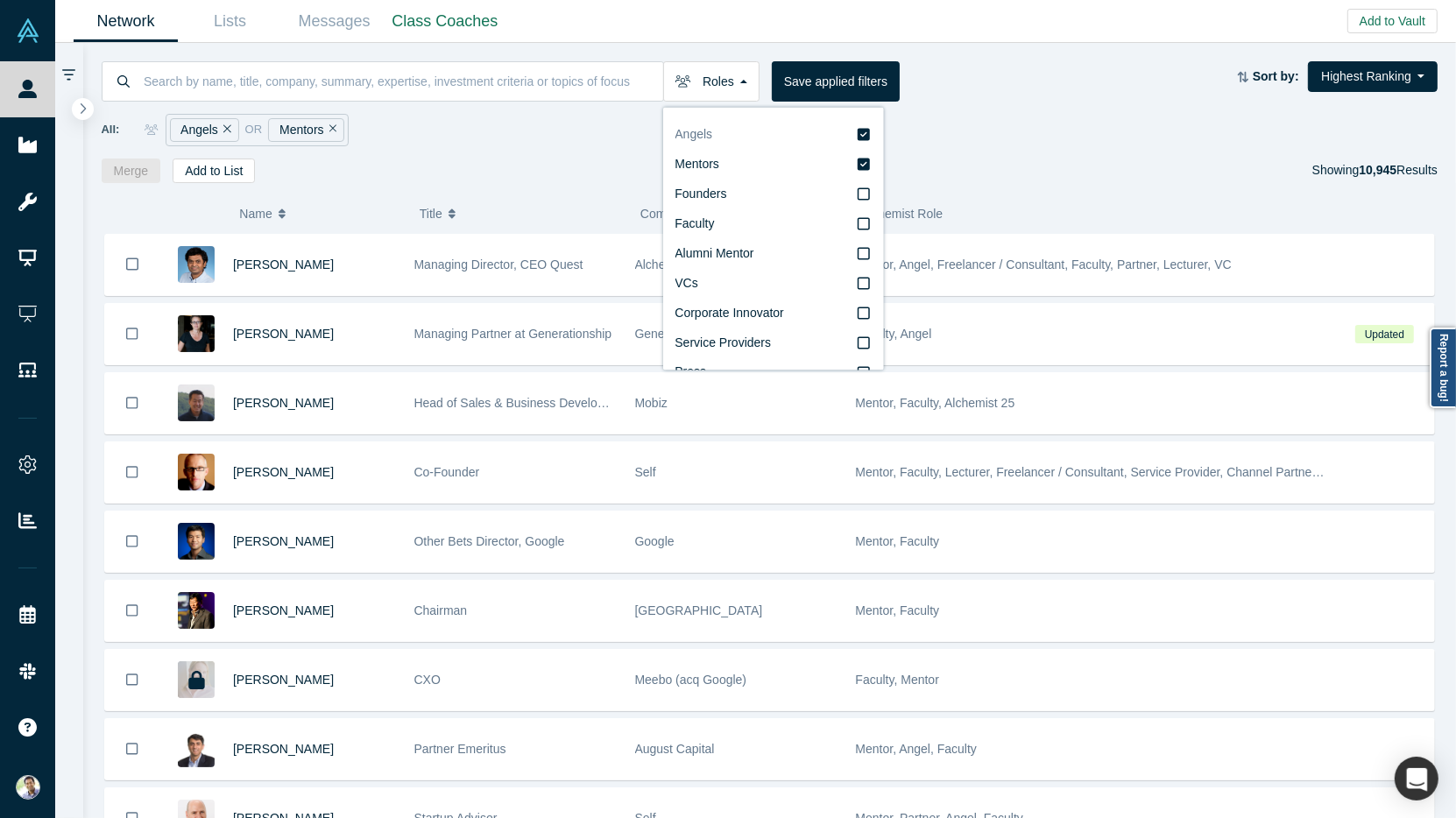
click at [864, 135] on icon at bounding box center [864, 135] width 12 height 12
click at [0, 0] on input "Angels" at bounding box center [0, 0] width 0 height 0
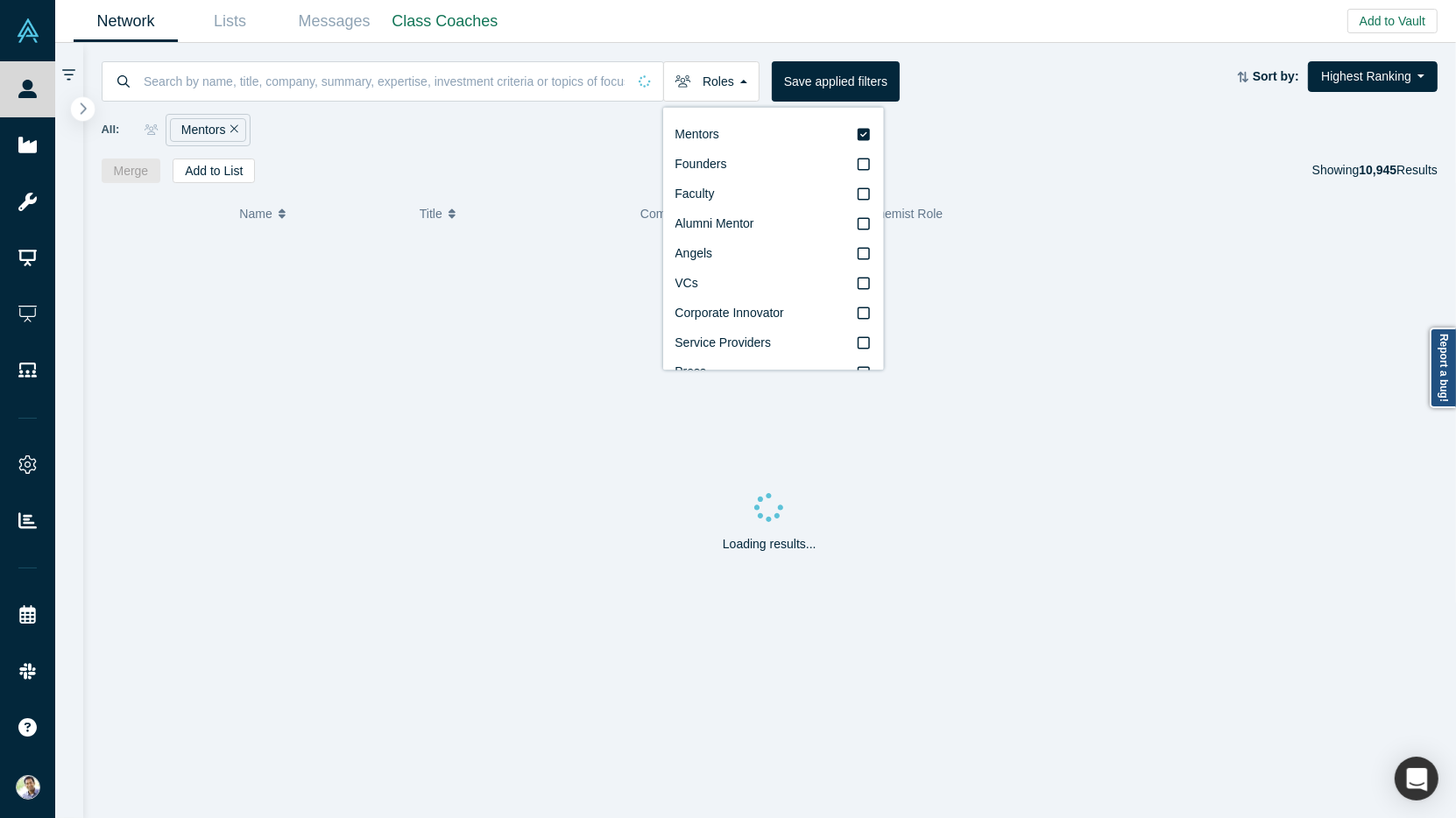
click at [87, 115] on button "button" at bounding box center [82, 109] width 24 height 24
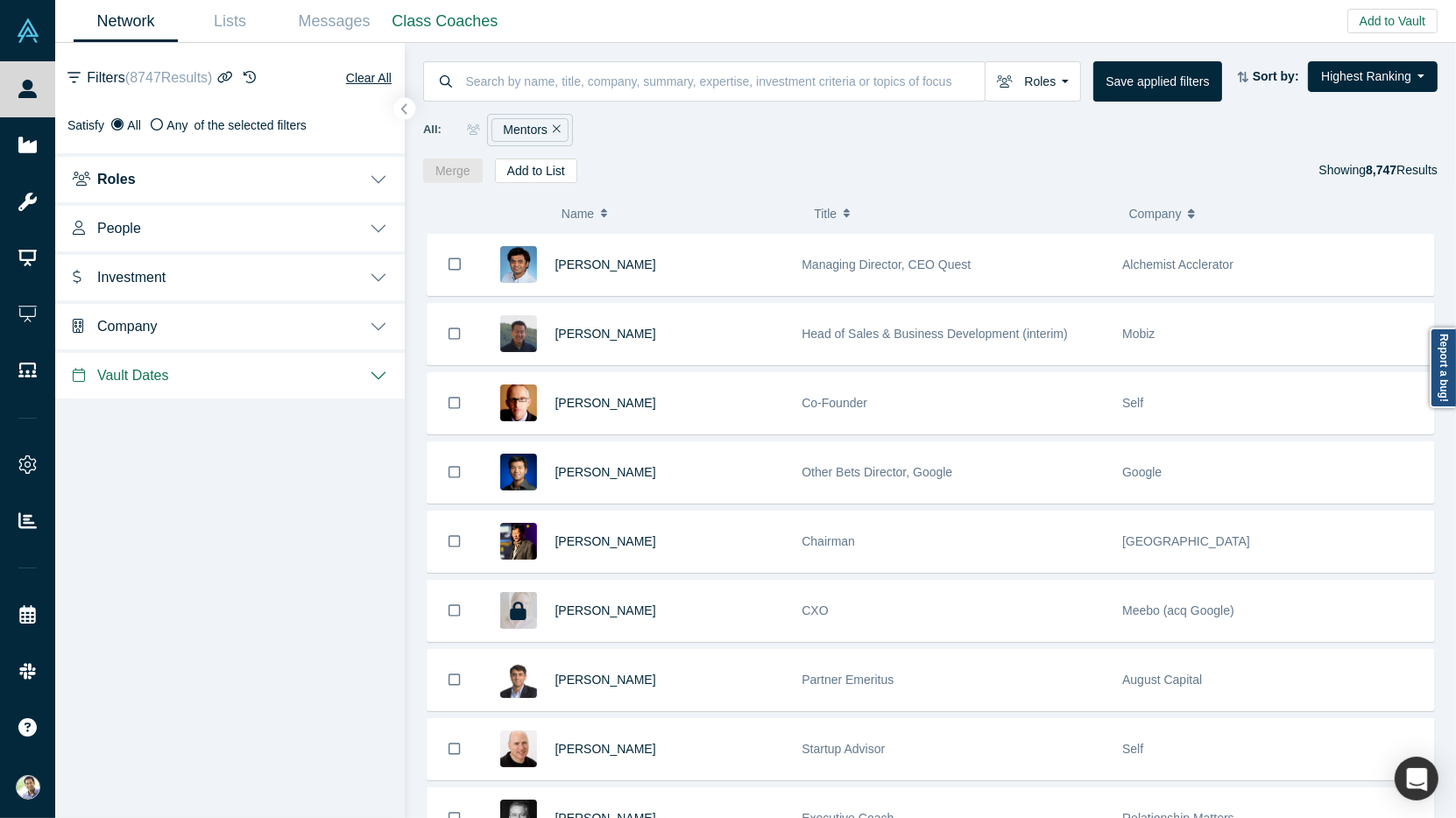
click at [382, 286] on button "Investment" at bounding box center [230, 276] width 350 height 49
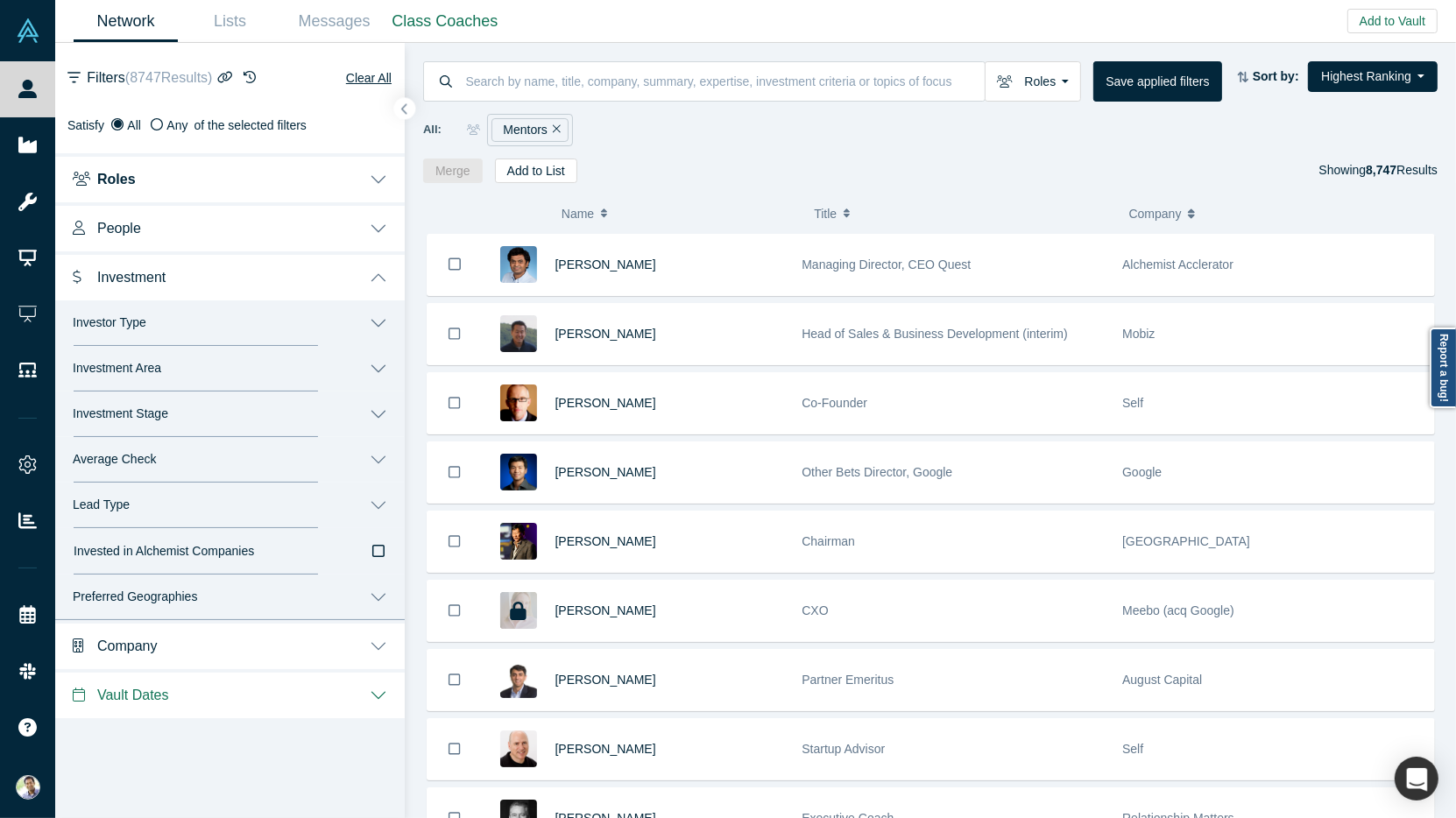
click at [375, 323] on button "Investor Type" at bounding box center [230, 323] width 350 height 46
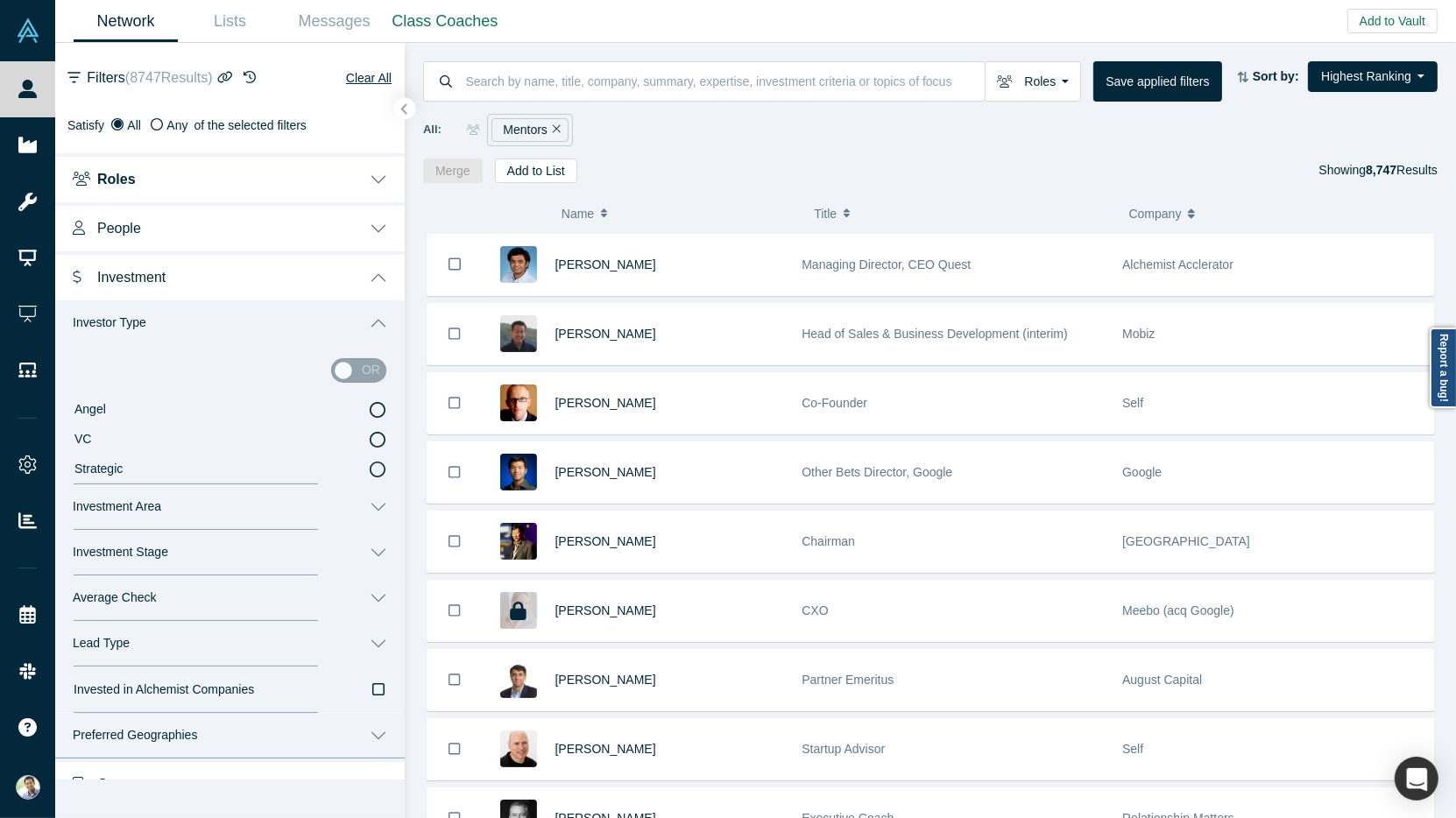
click at [380, 441] on icon at bounding box center [377, 440] width 16 height 16
click at [0, 0] on input "VC" at bounding box center [0, 0] width 0 height 0
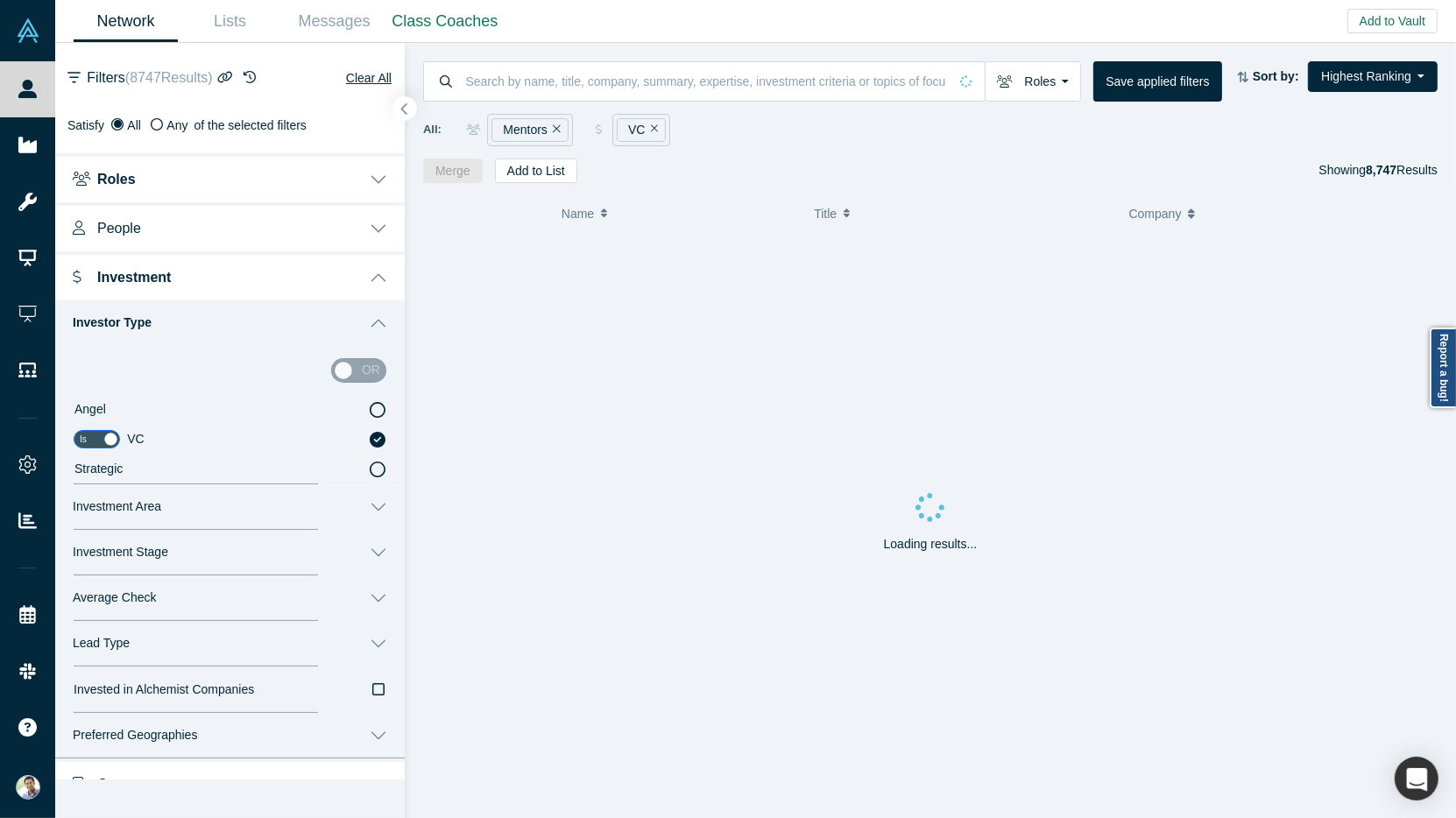
click at [404, 110] on icon "button" at bounding box center [405, 109] width 9 height 13
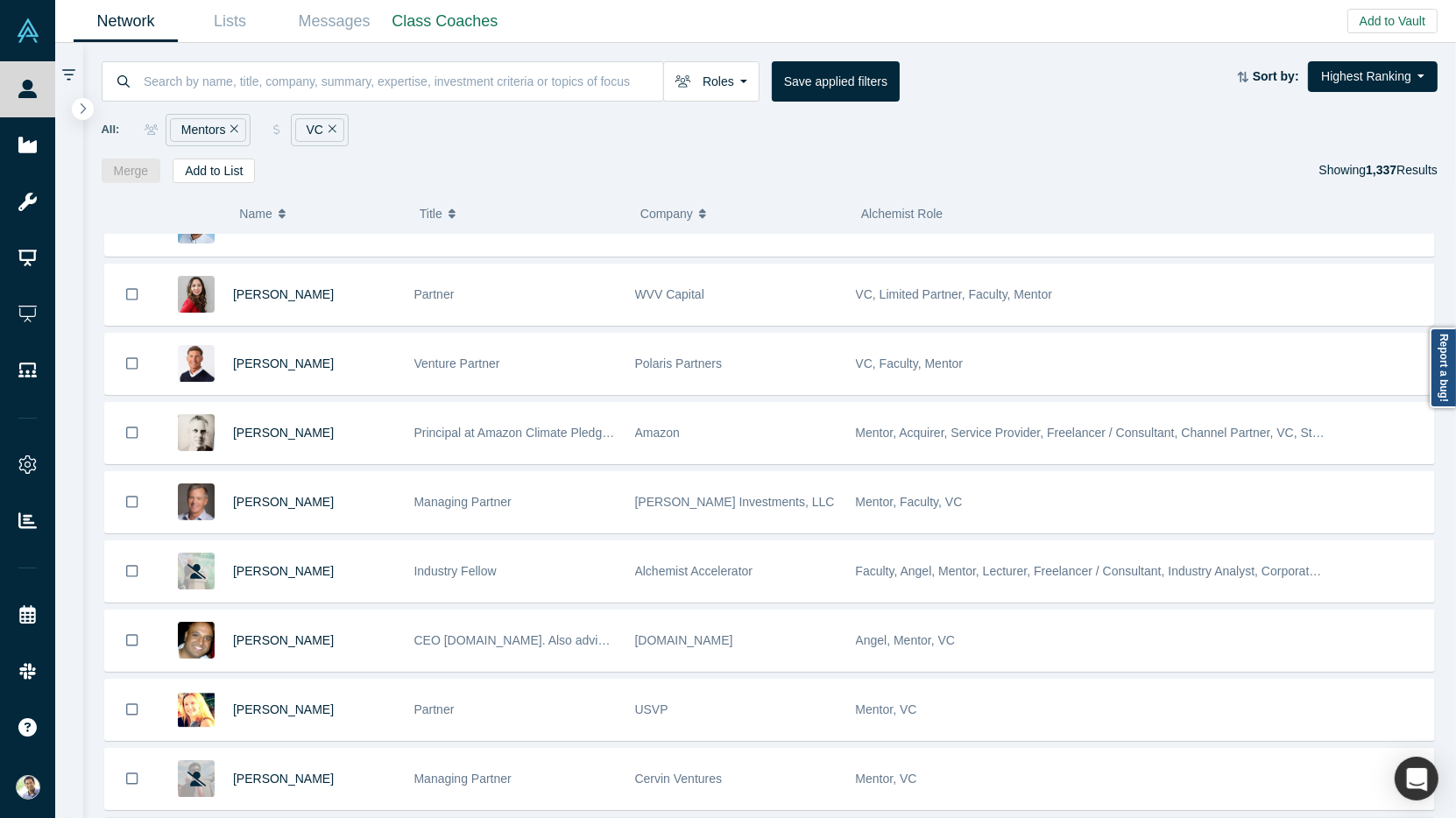
scroll to position [22, 0]
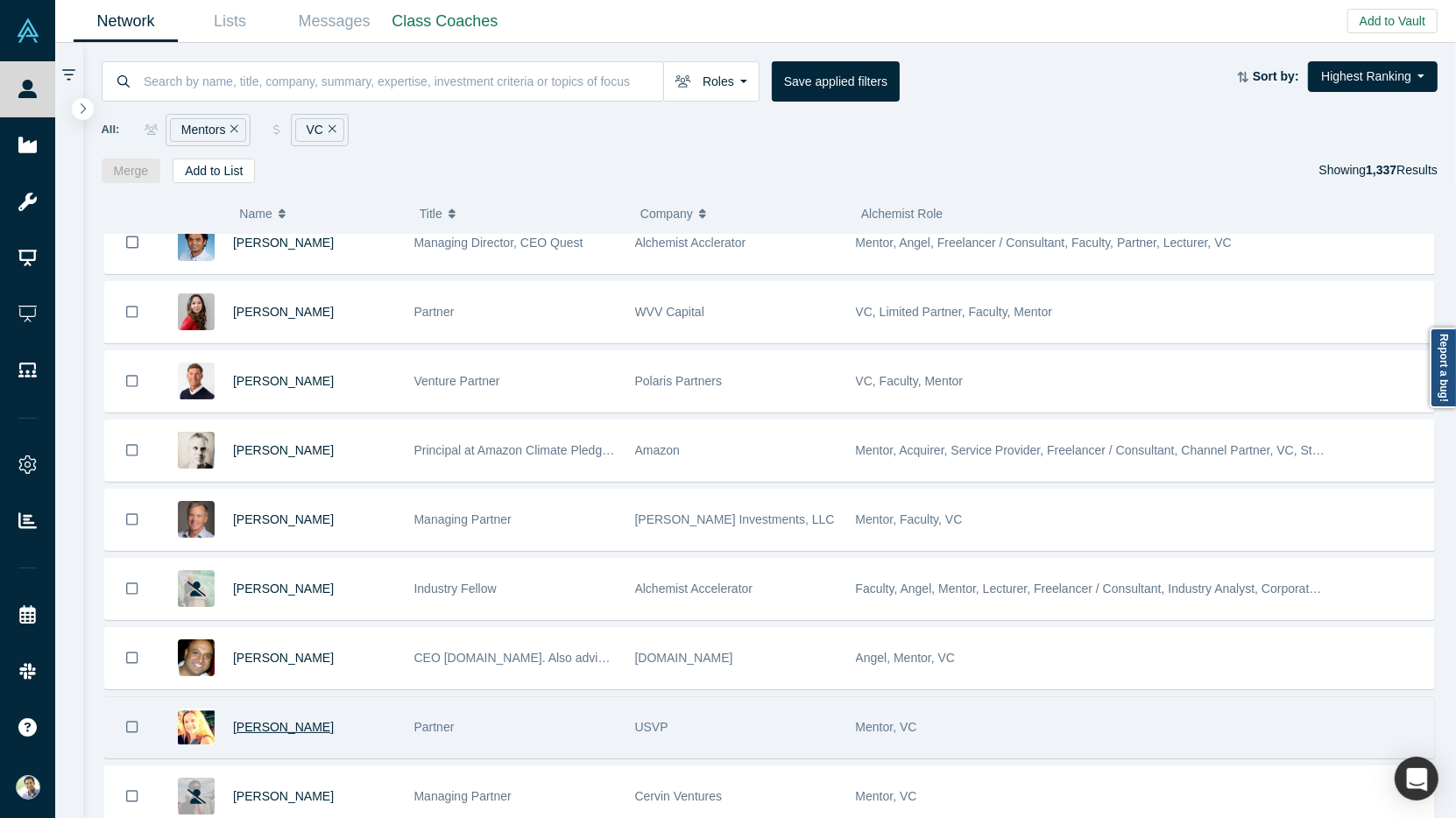
click at [284, 720] on span "[PERSON_NAME]" at bounding box center [284, 727] width 101 height 14
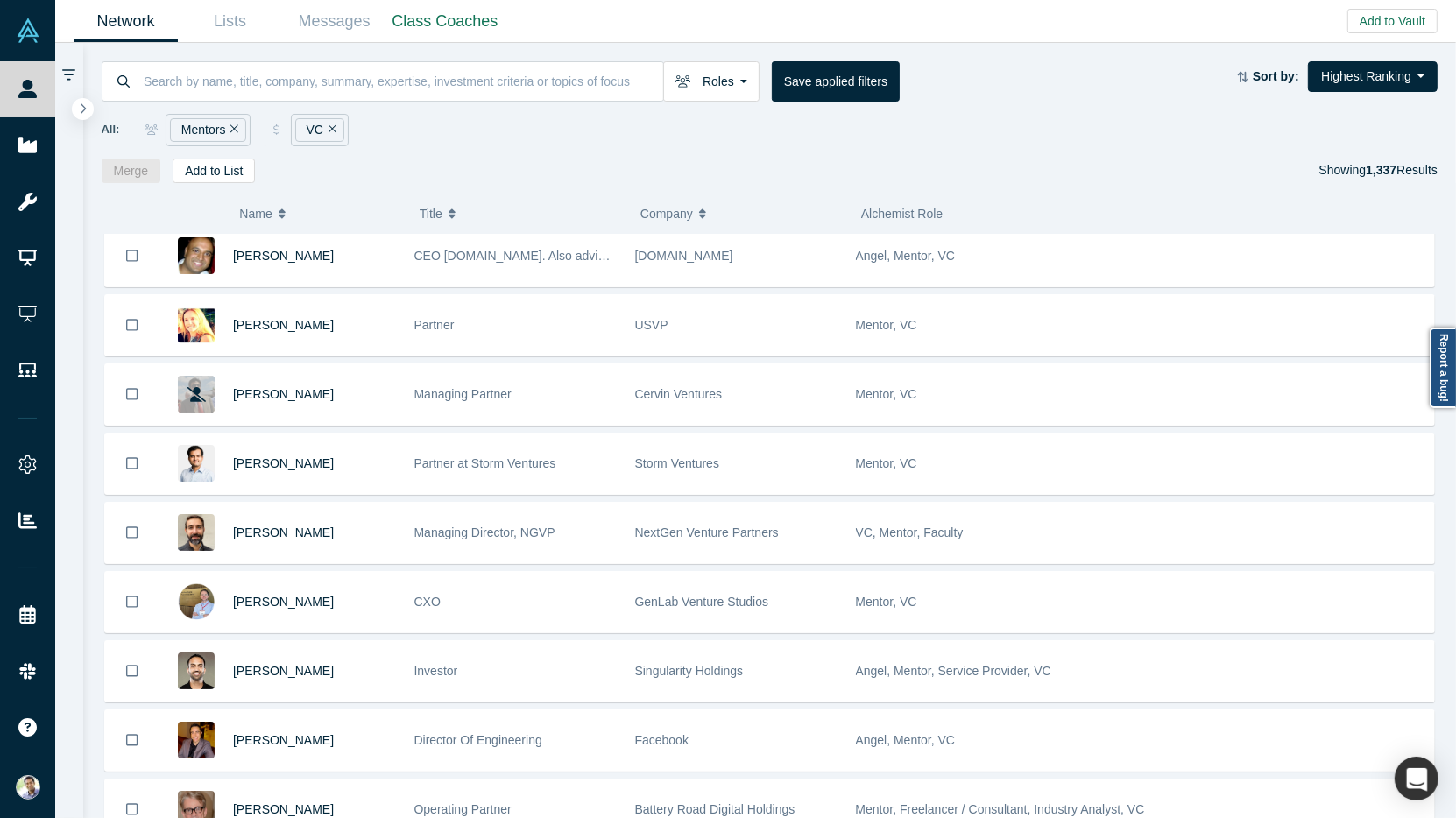
scroll to position [420, 0]
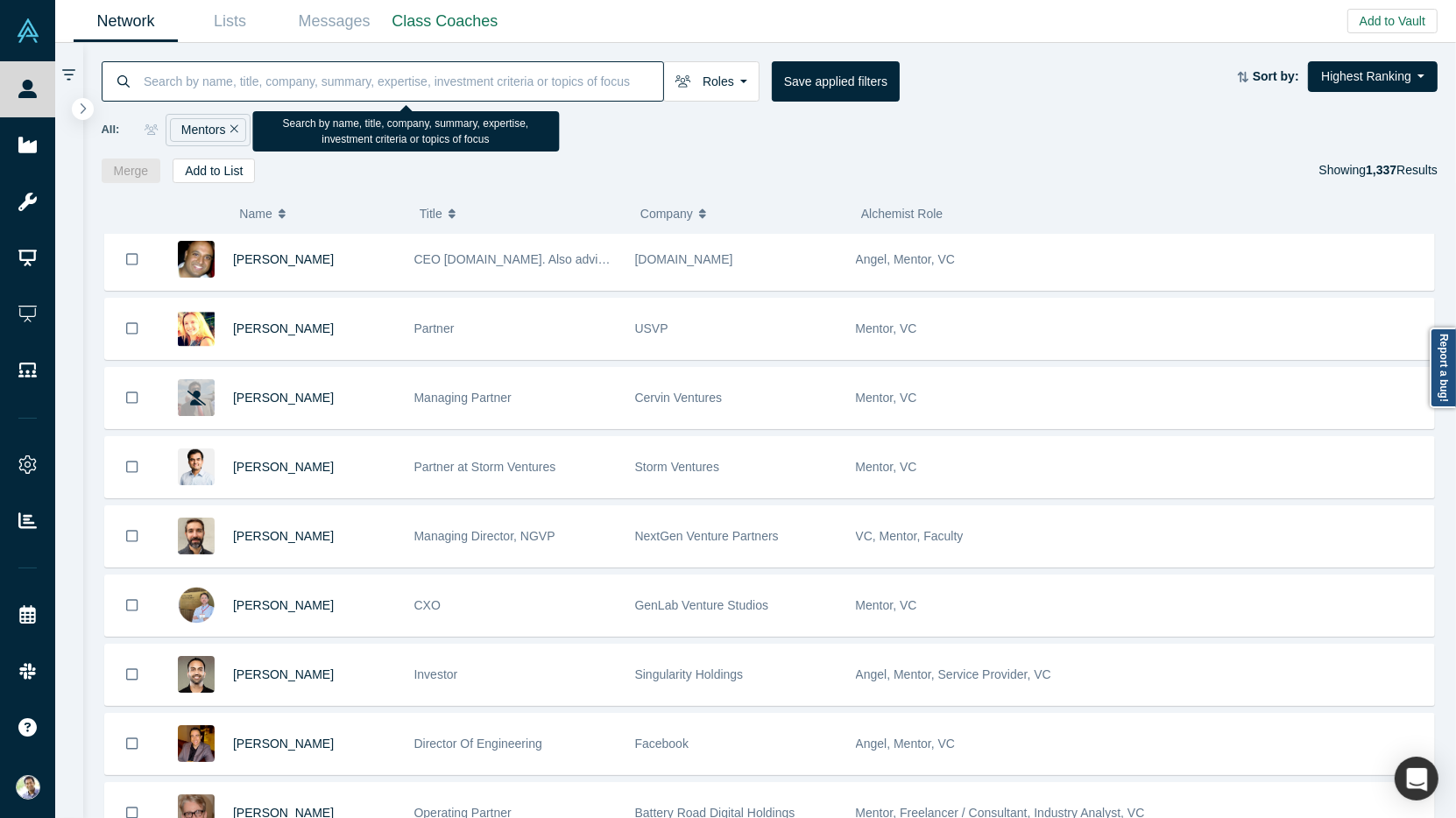
click at [263, 86] on input at bounding box center [403, 80] width 521 height 42
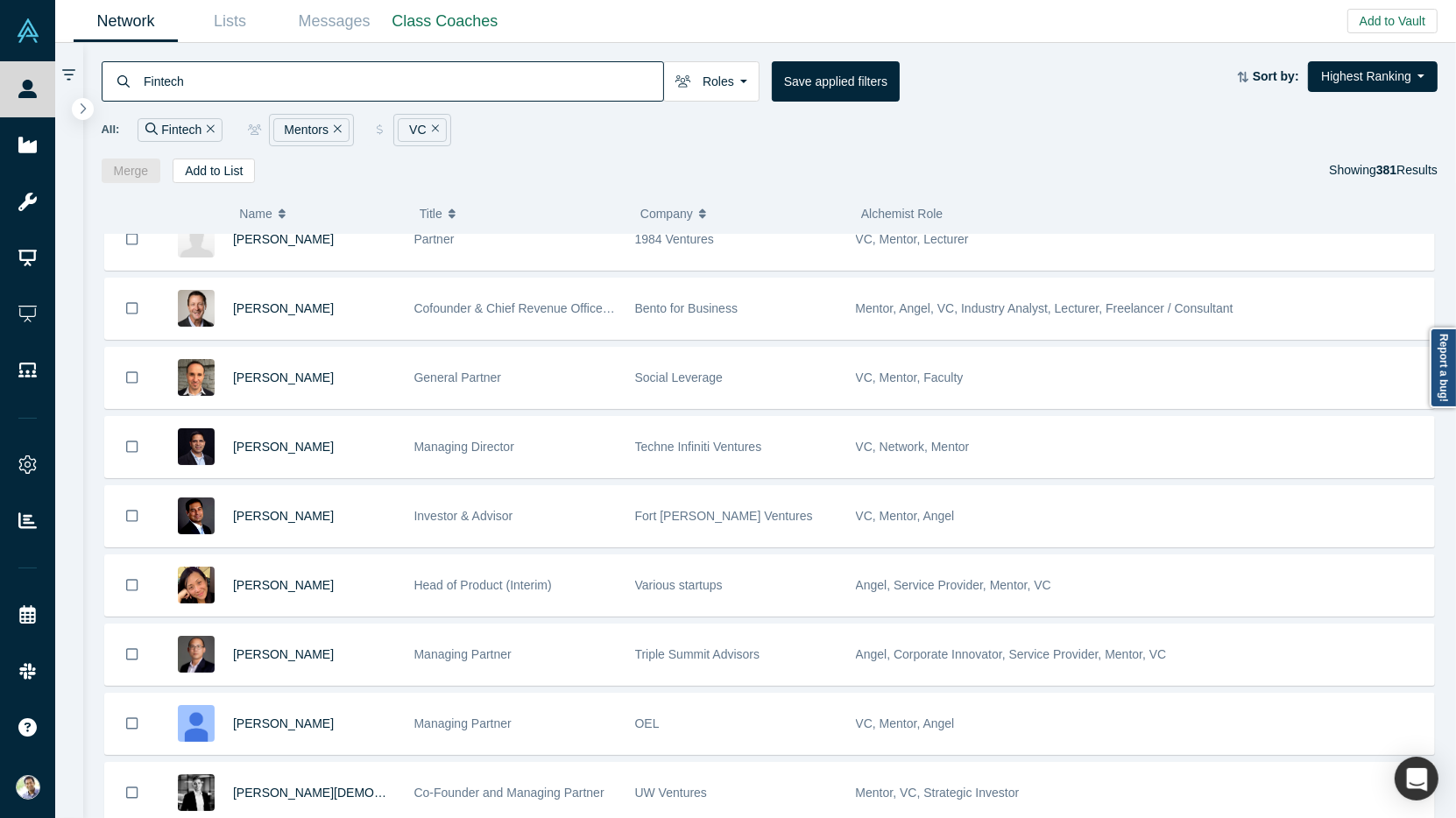
scroll to position [821, 0]
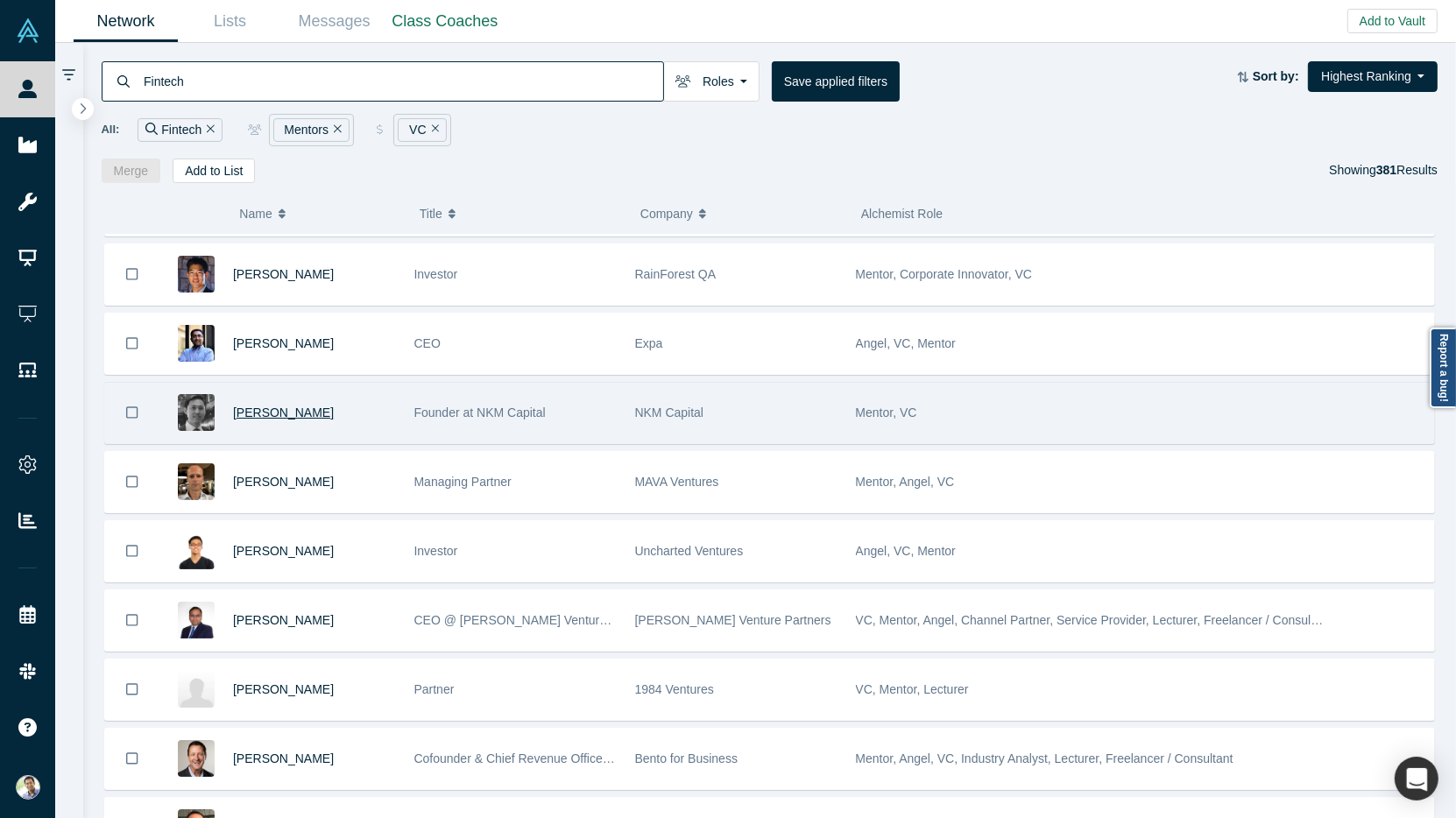
type input "Fintech"
click at [279, 405] on span "[PERSON_NAME]" at bounding box center [284, 413] width 101 height 14
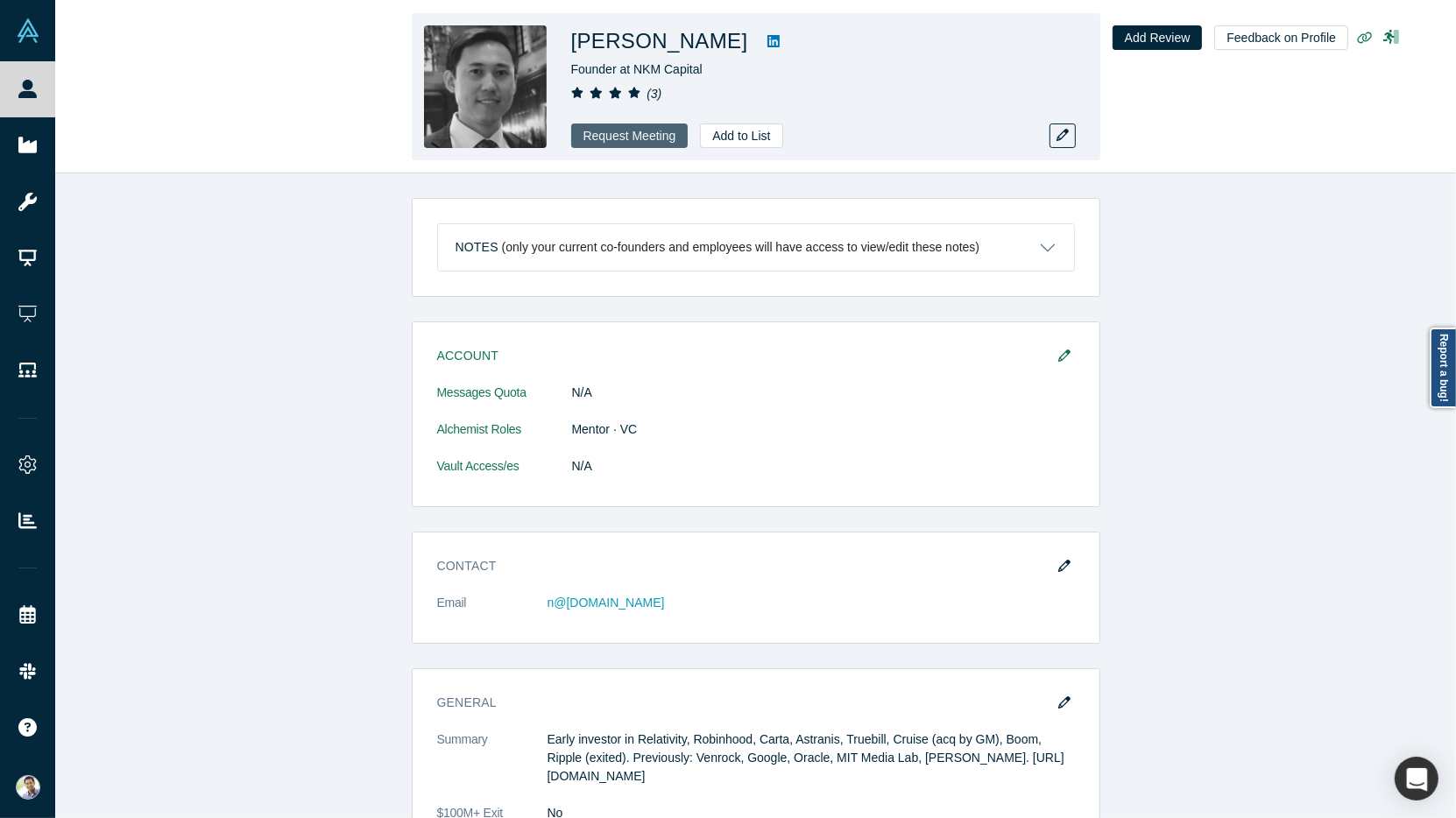
click at [624, 138] on button "Request Meeting" at bounding box center [629, 136] width 118 height 25
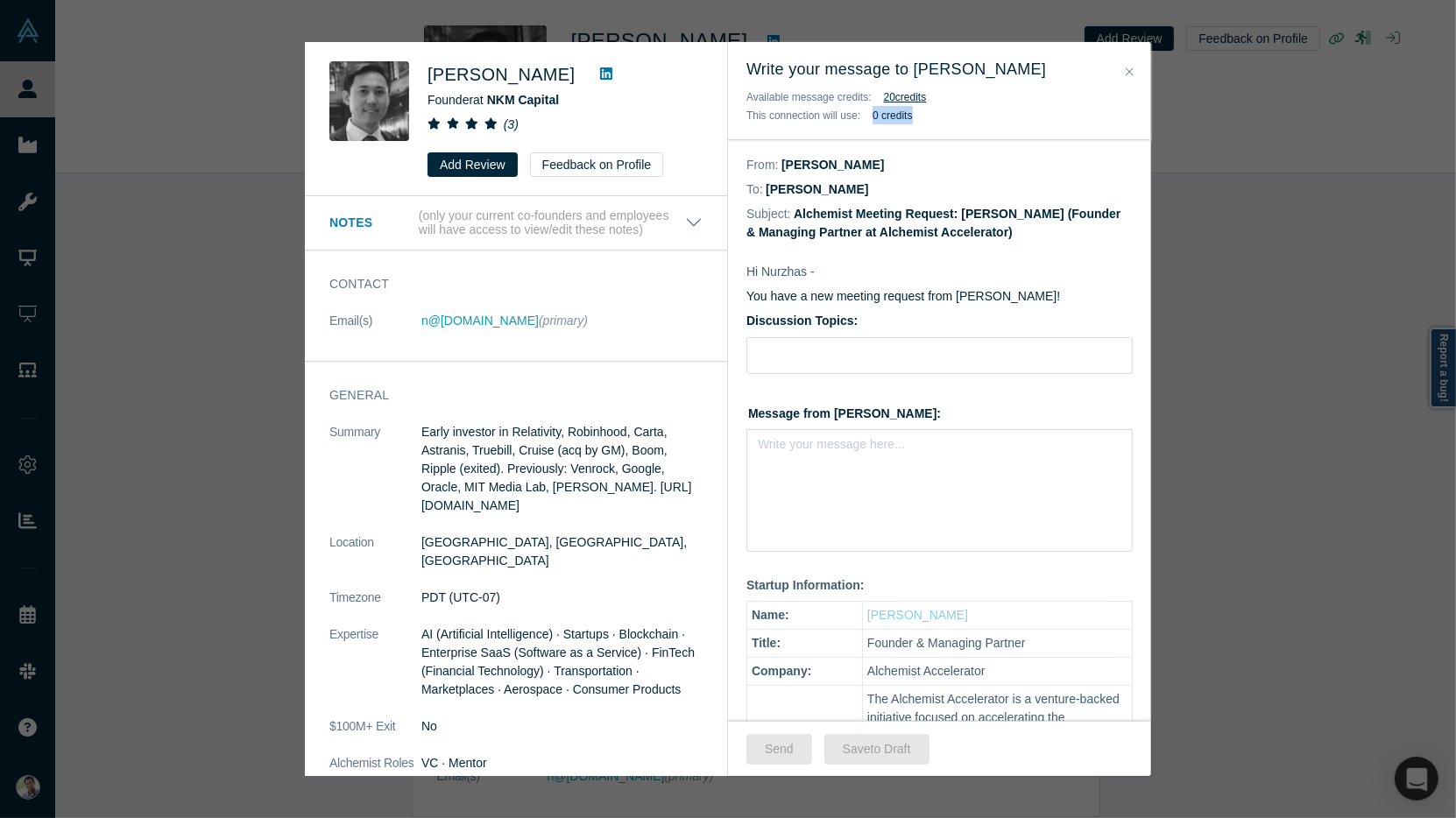
drag, startPoint x: 917, startPoint y: 119, endPoint x: 863, endPoint y: 118, distance: 54.0
click at [863, 118] on div "This connection will use: 0 credits" at bounding box center [939, 115] width 386 height 19
click at [1128, 69] on icon "Close" at bounding box center [1129, 72] width 8 height 12
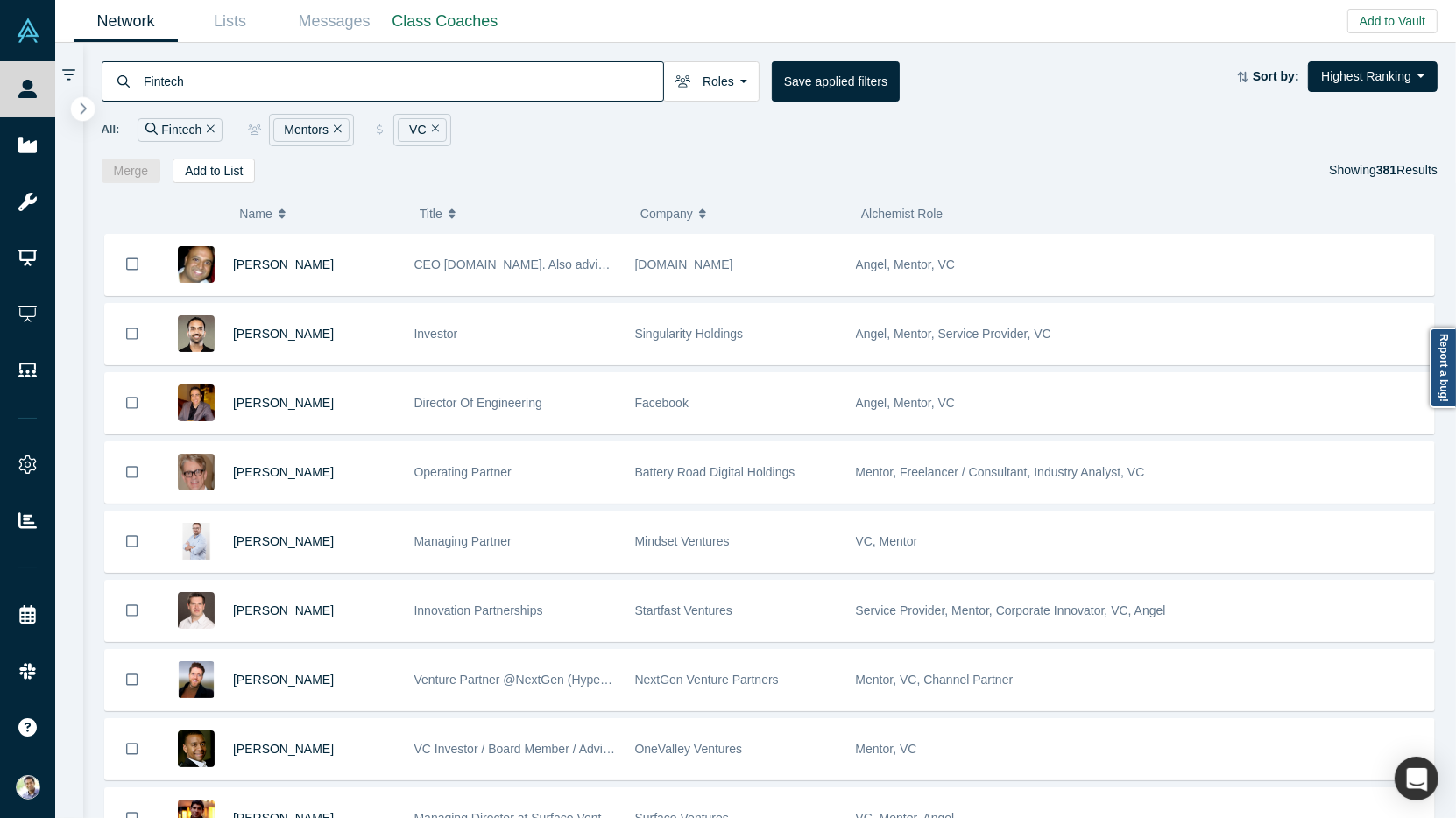
click at [86, 111] on icon "button" at bounding box center [83, 108] width 9 height 13
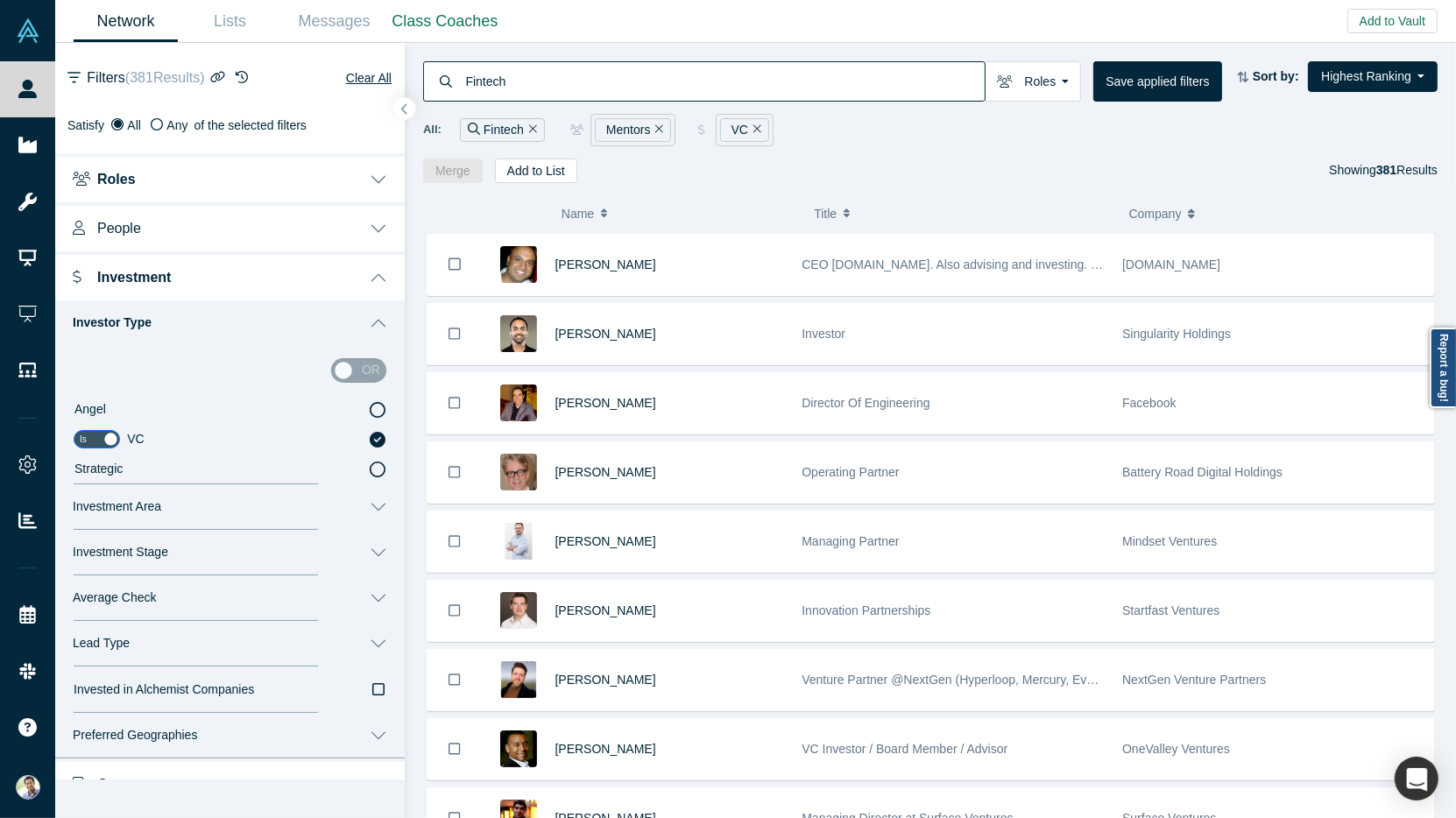
drag, startPoint x: 383, startPoint y: 323, endPoint x: 357, endPoint y: 544, distance: 222.5
click at [383, 323] on button "Investor Type" at bounding box center [230, 323] width 350 height 46
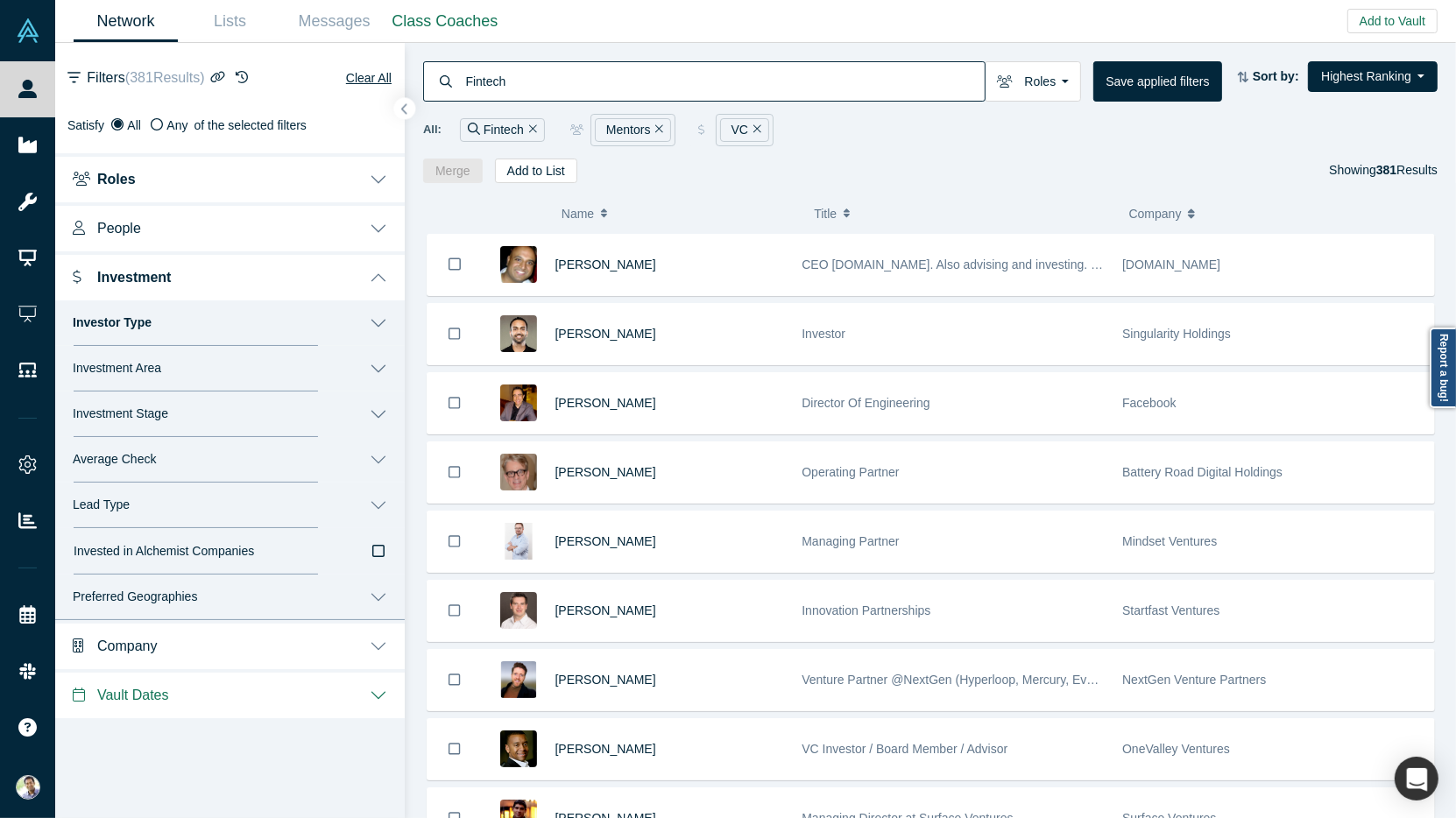
click at [382, 283] on button "Investment" at bounding box center [230, 276] width 350 height 49
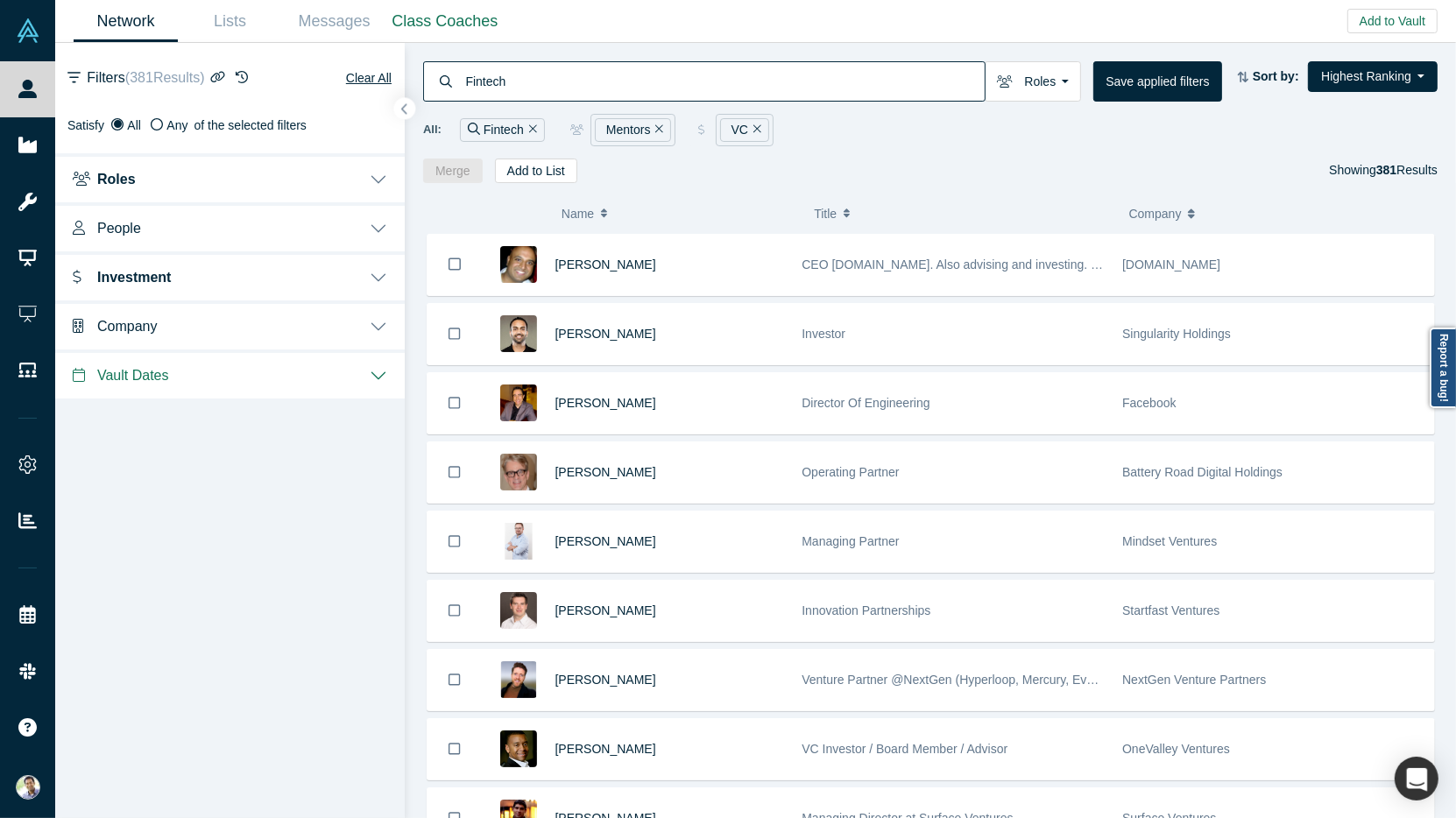
click at [381, 224] on button "People" at bounding box center [230, 227] width 350 height 49
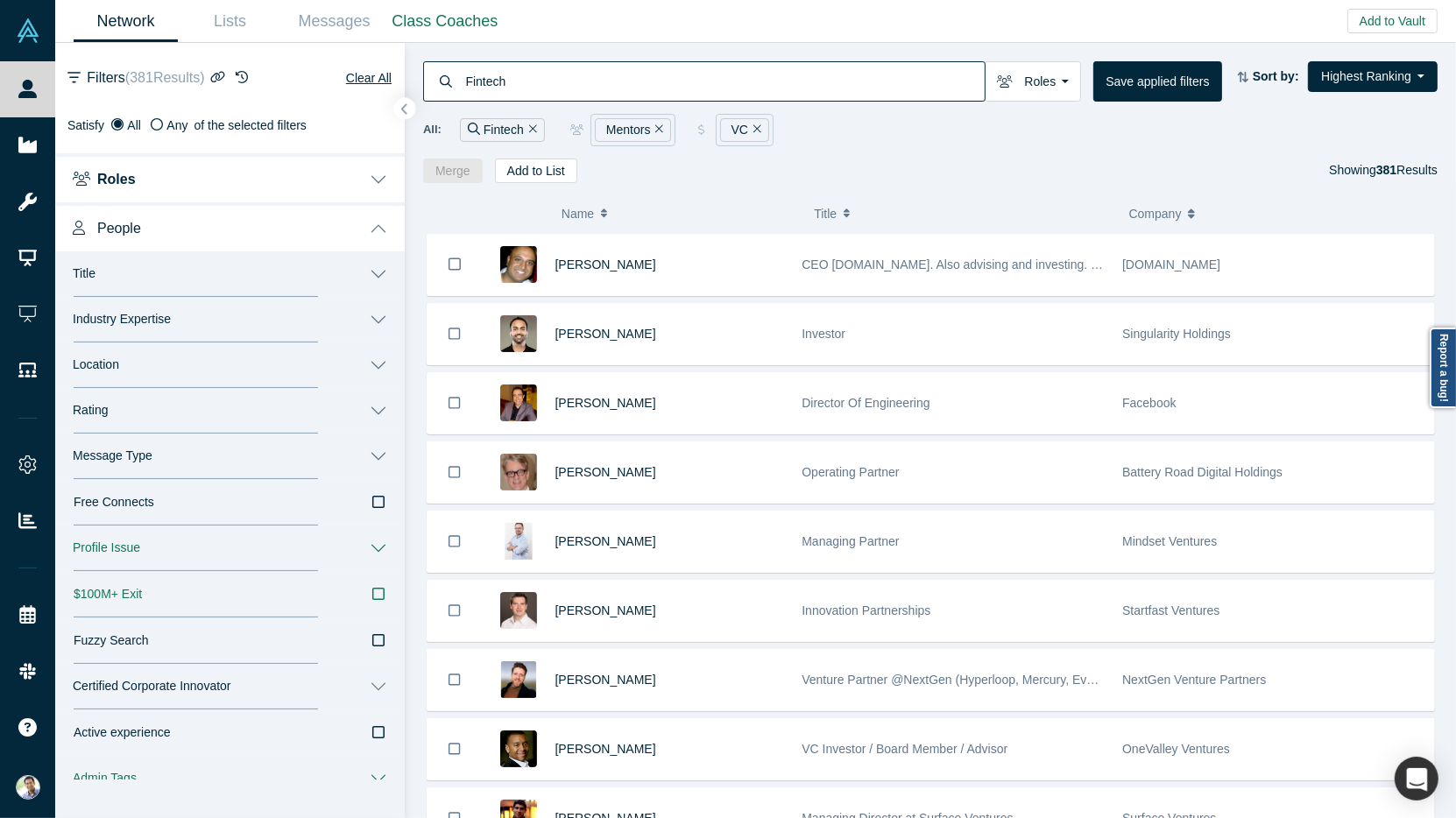
click at [378, 455] on button "Message Type" at bounding box center [230, 457] width 350 height 46
click at [382, 544] on icon at bounding box center [377, 543] width 16 height 16
click at [0, 0] on input "Book a Slot" at bounding box center [0, 0] width 0 height 0
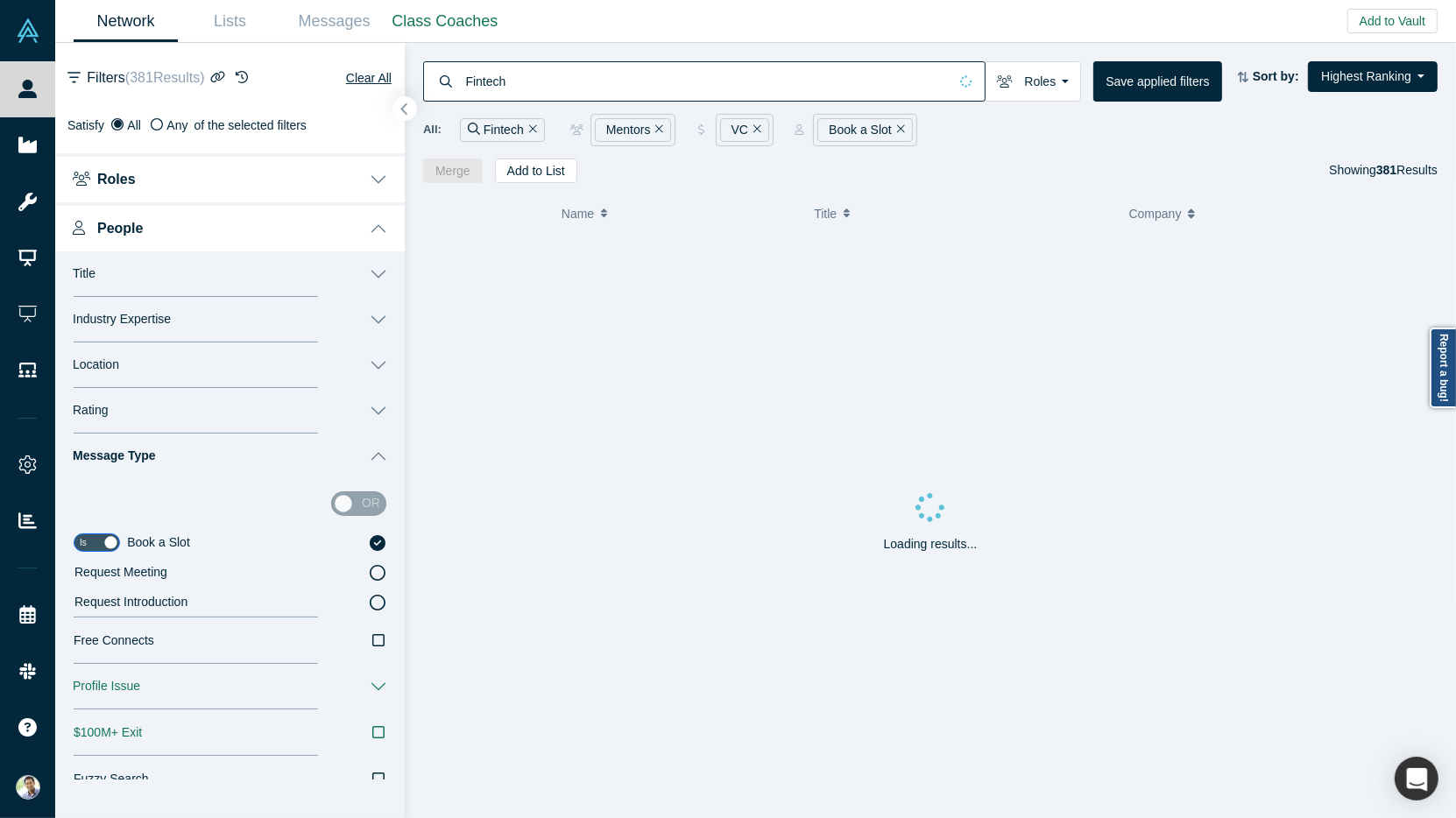
click at [405, 107] on icon "button" at bounding box center [405, 109] width 9 height 13
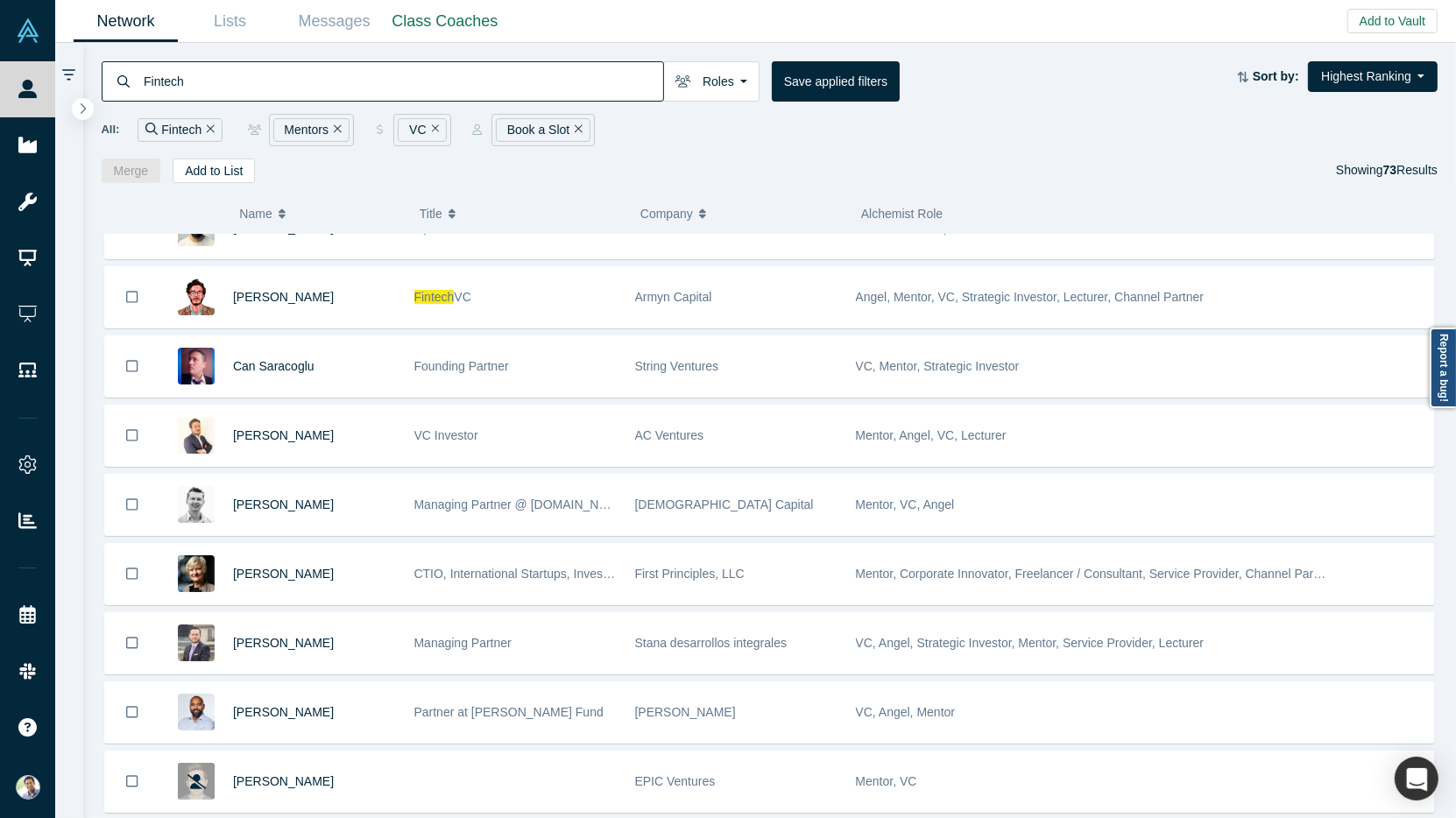
scroll to position [810, 0]
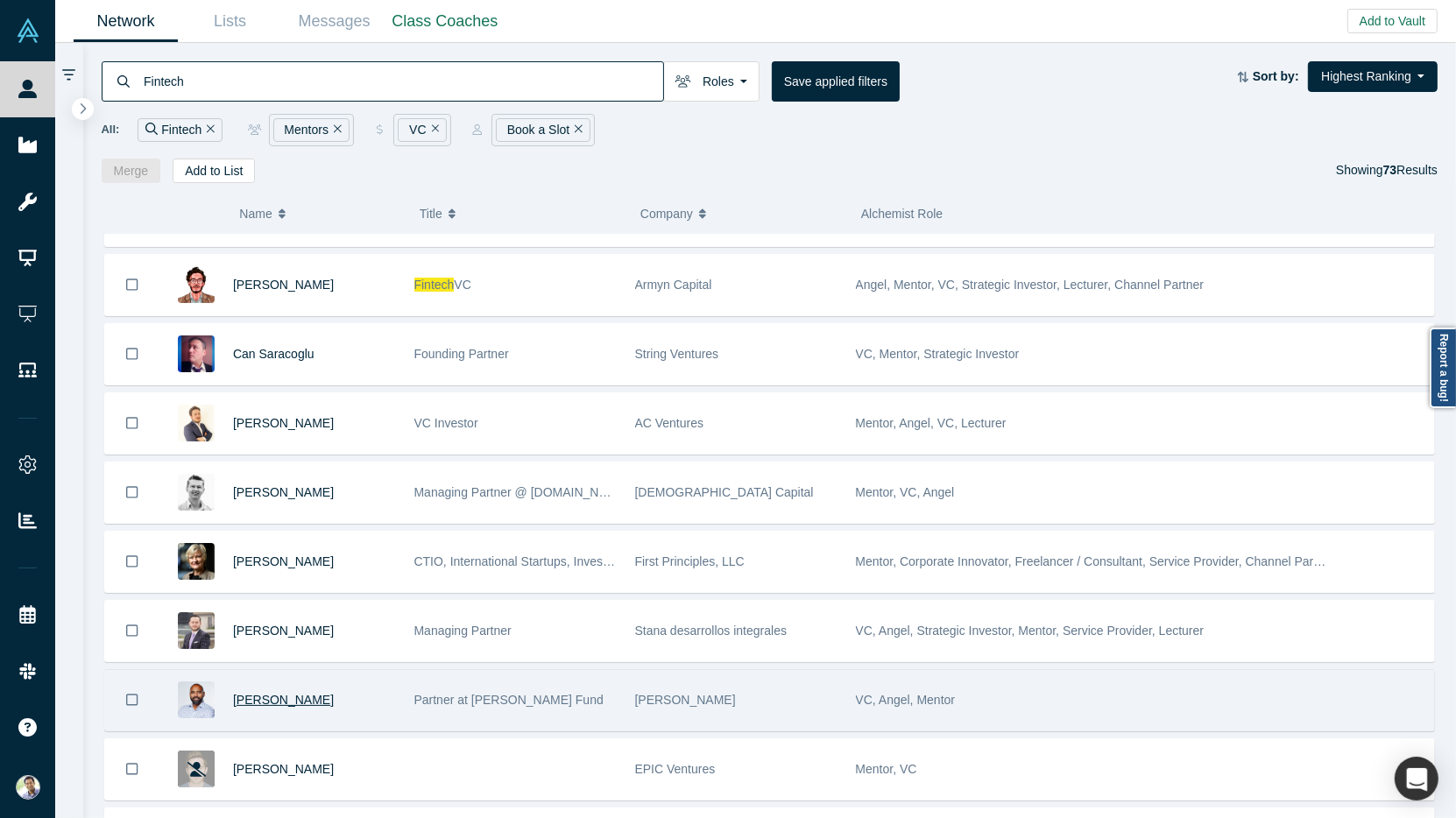
click at [259, 693] on span "[PERSON_NAME]" at bounding box center [284, 700] width 101 height 14
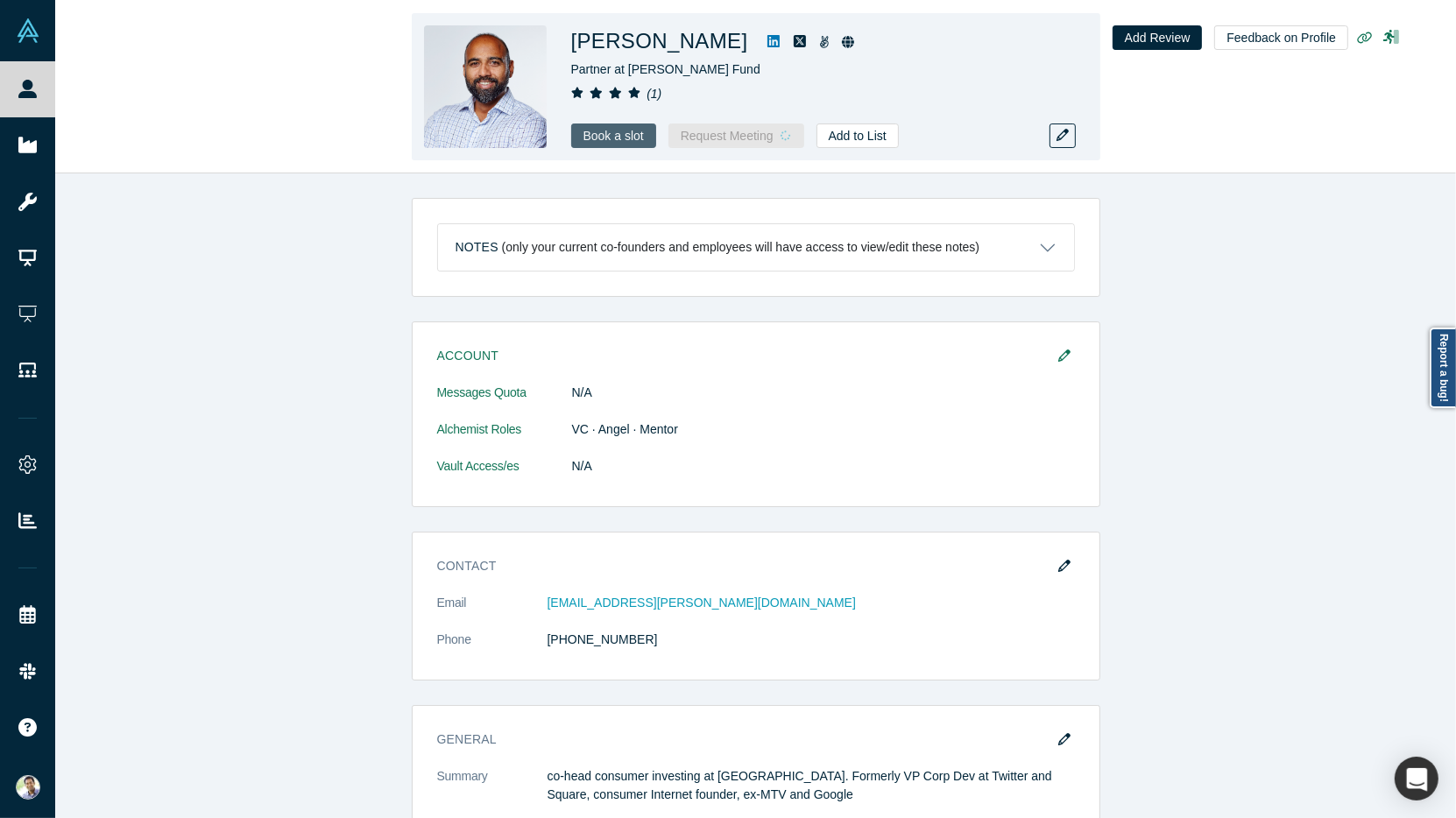
click at [611, 140] on link "Book a slot" at bounding box center [613, 136] width 85 height 25
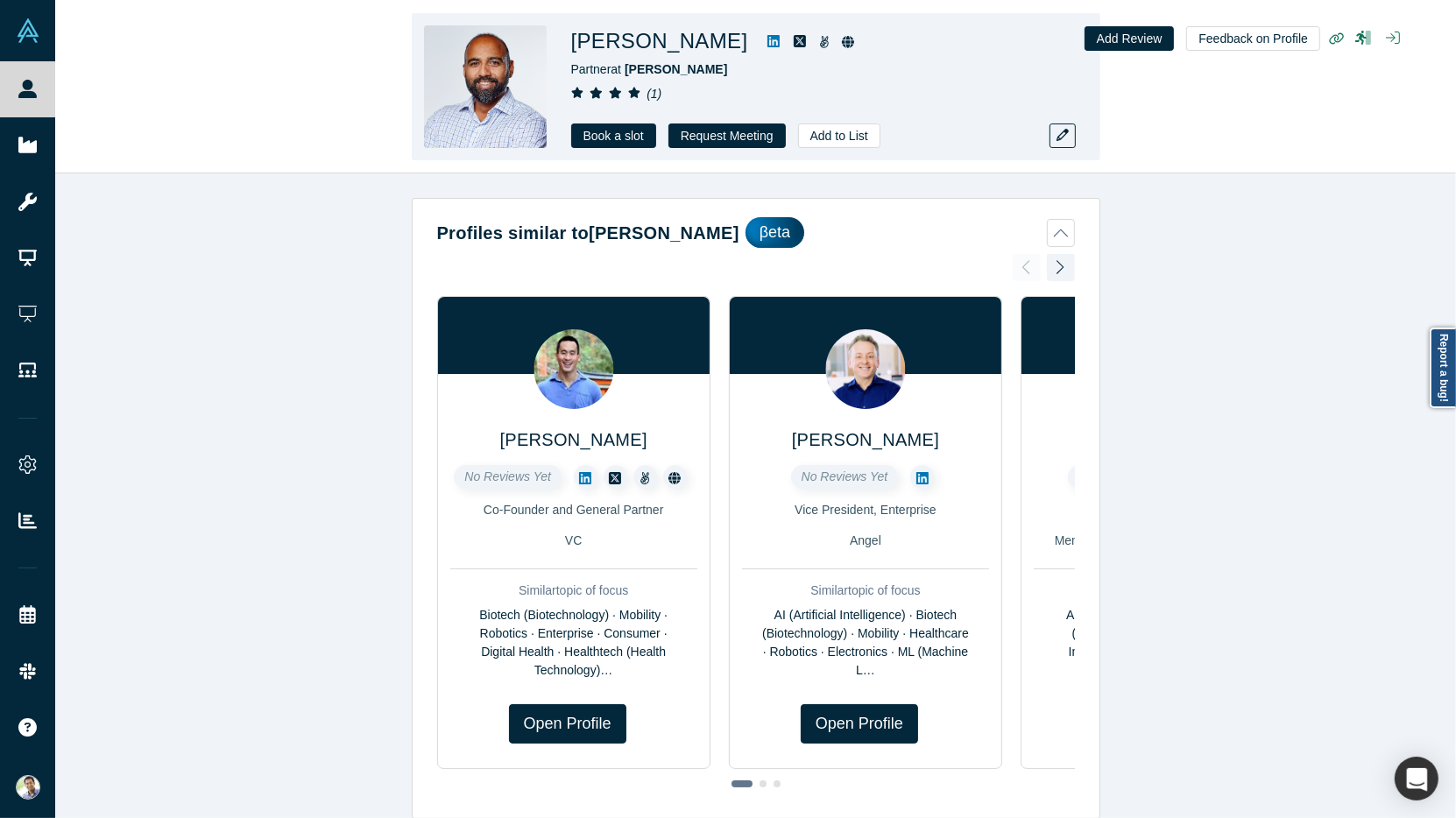
click at [208, 259] on div "Profiles similar to [PERSON_NAME] βeta [PERSON_NAME] No Reviews Yet Co-Founder …" at bounding box center [755, 496] width 1400 height 645
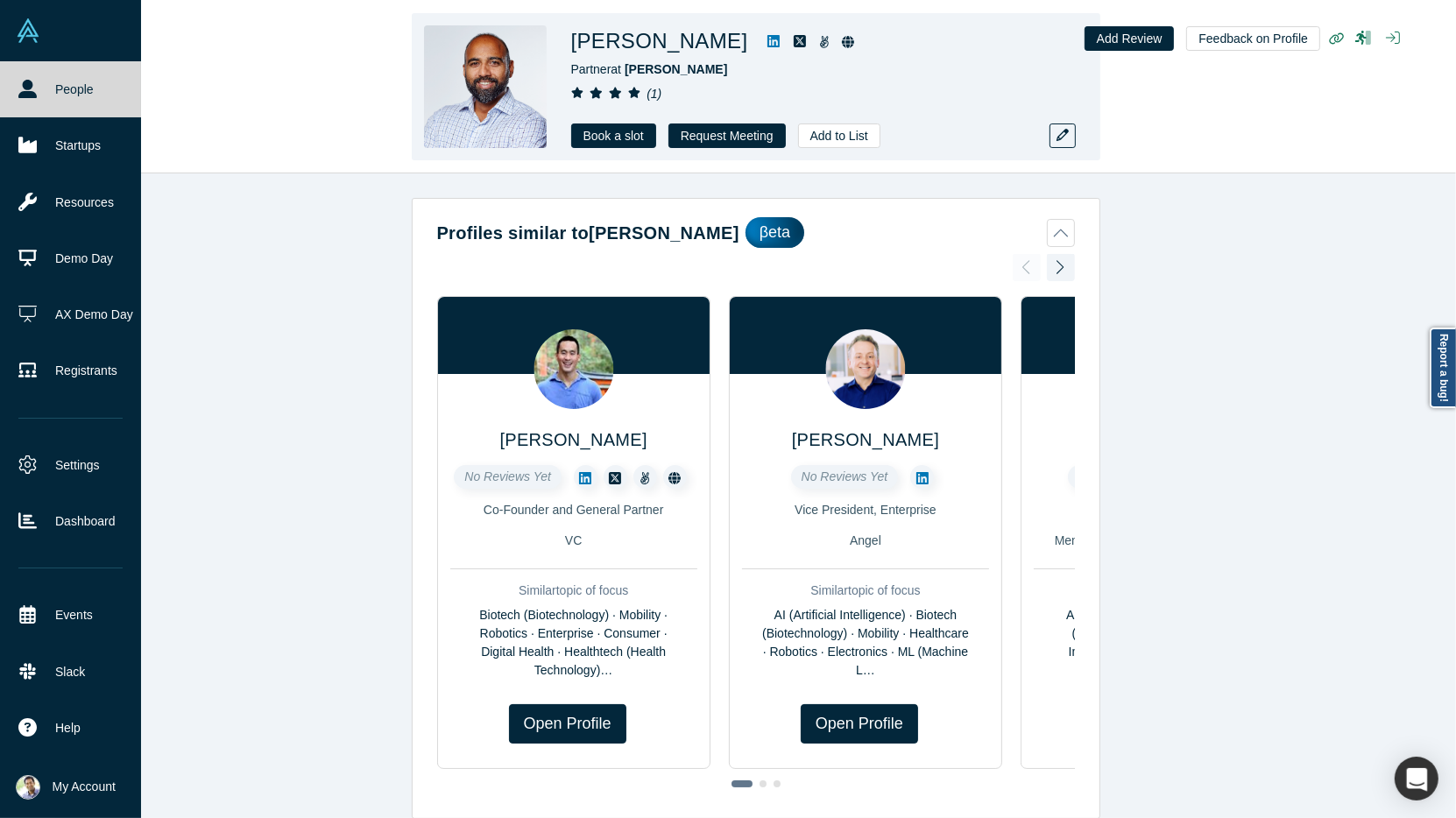
click at [43, 101] on link "People" at bounding box center [71, 88] width 141 height 56
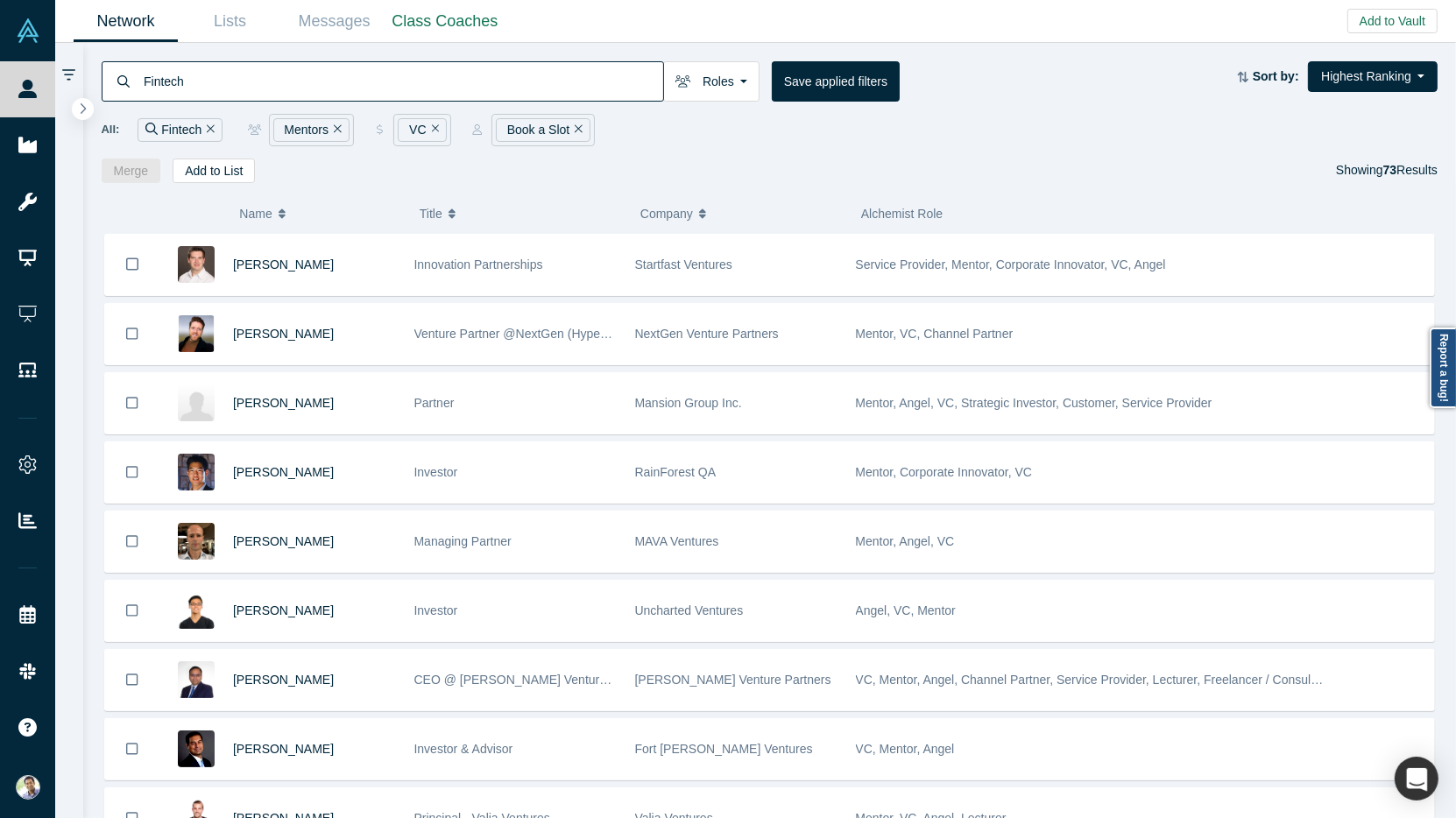
click at [168, 82] on input "Fintech" at bounding box center [403, 80] width 521 height 42
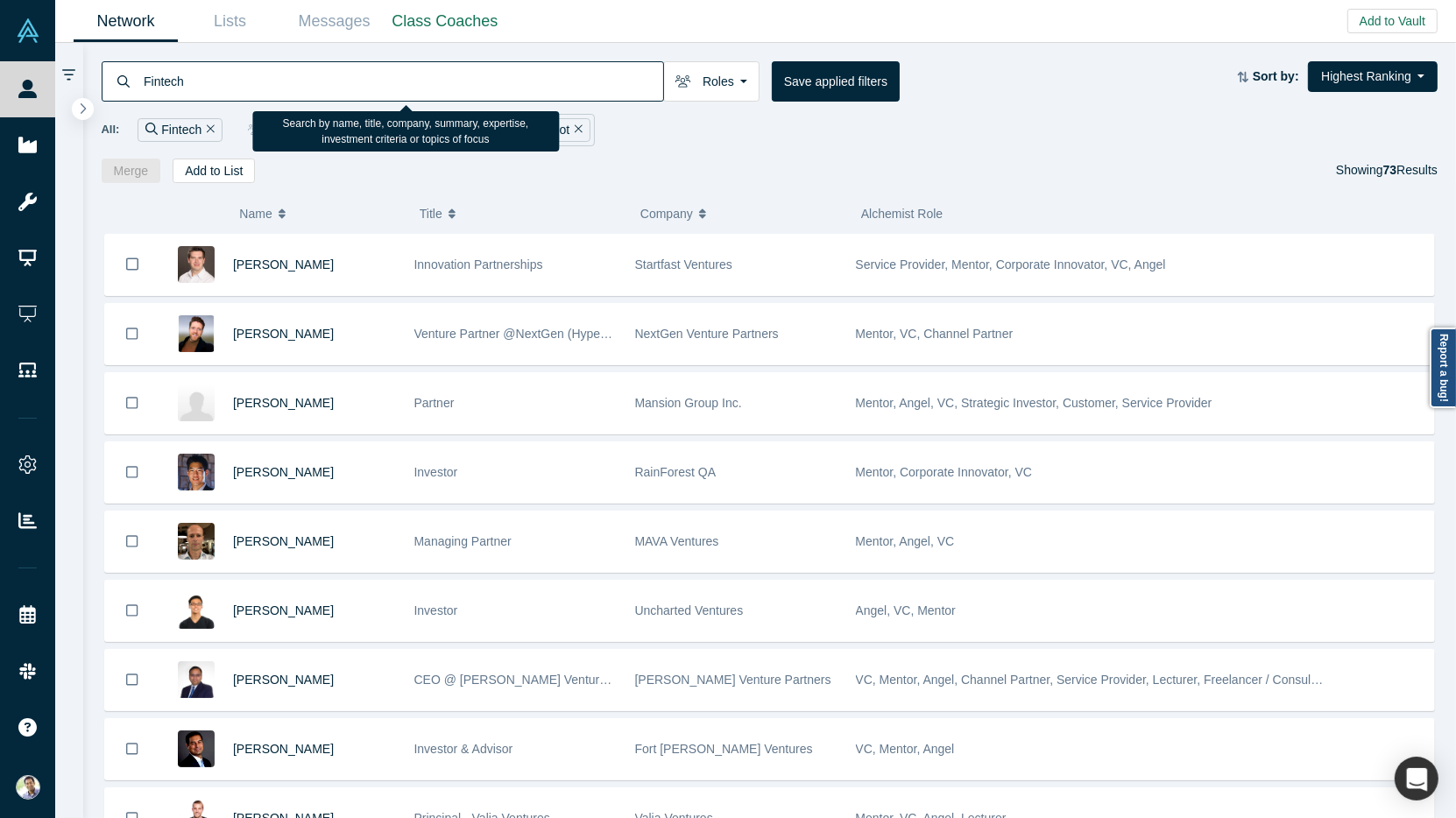
click at [168, 82] on input "Fintech" at bounding box center [403, 80] width 521 height 42
type input "H"
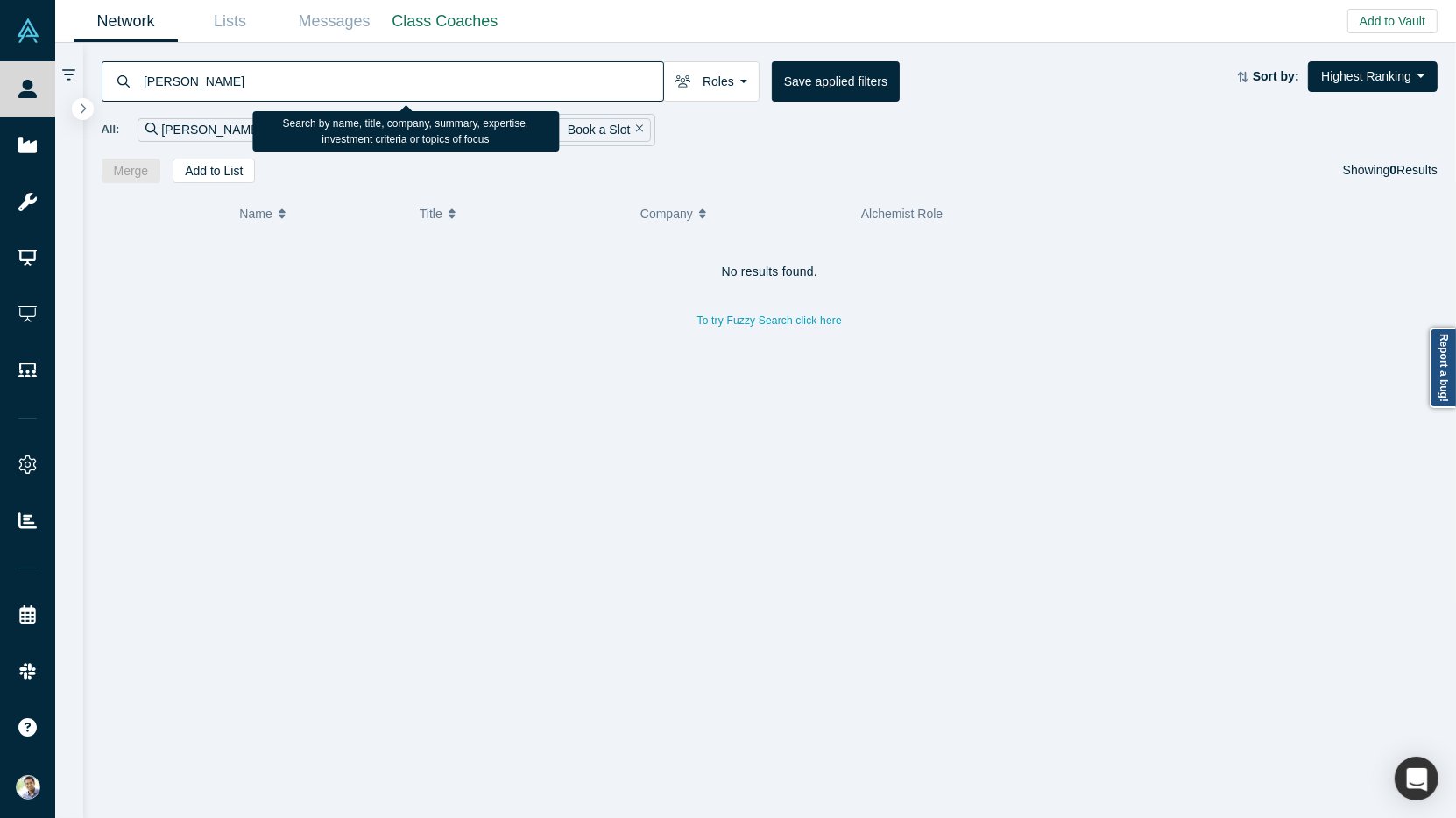
click at [159, 79] on input "[PERSON_NAME]" at bounding box center [403, 80] width 521 height 42
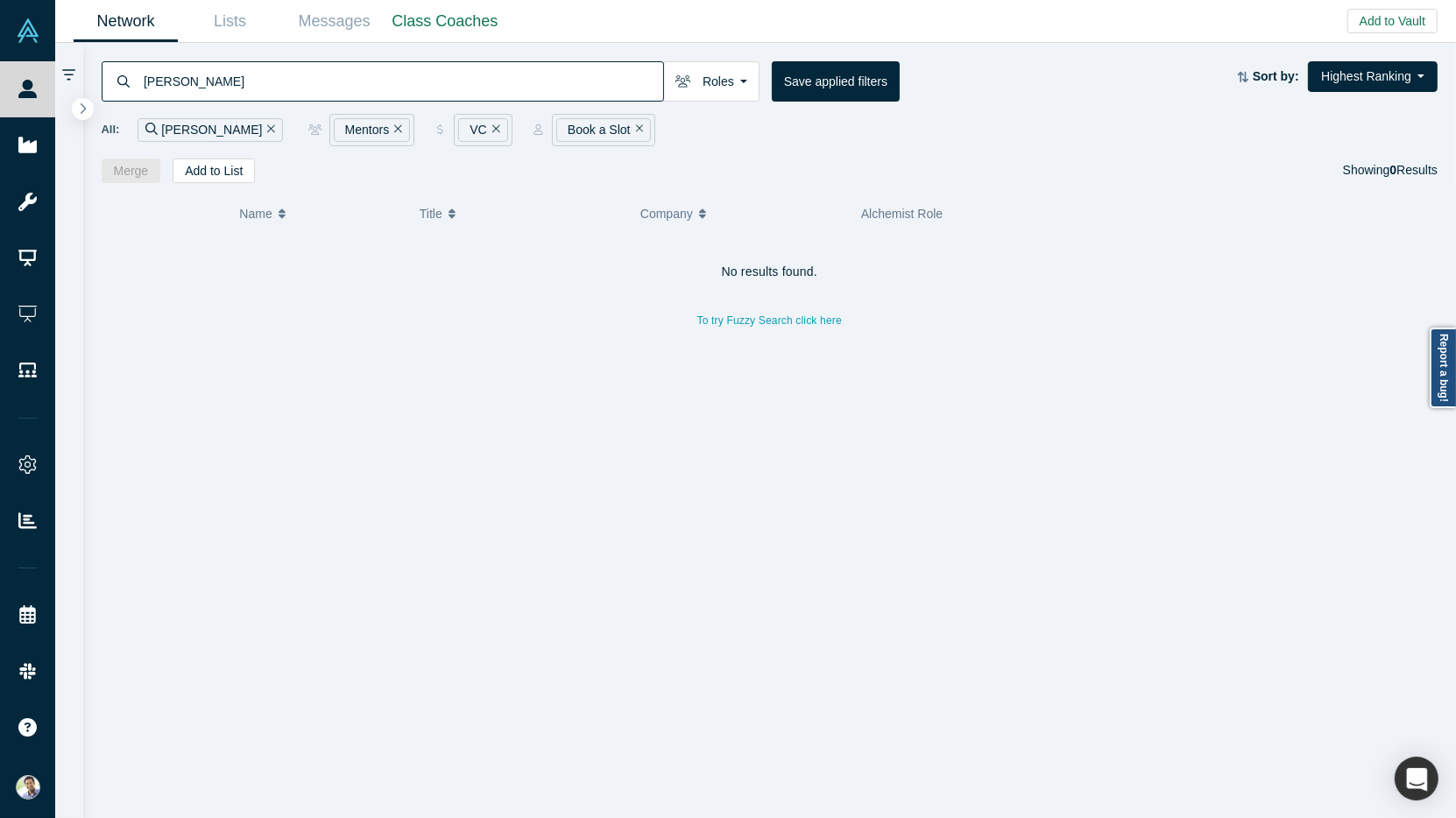
click at [163, 79] on input "[PERSON_NAME]" at bounding box center [403, 80] width 521 height 42
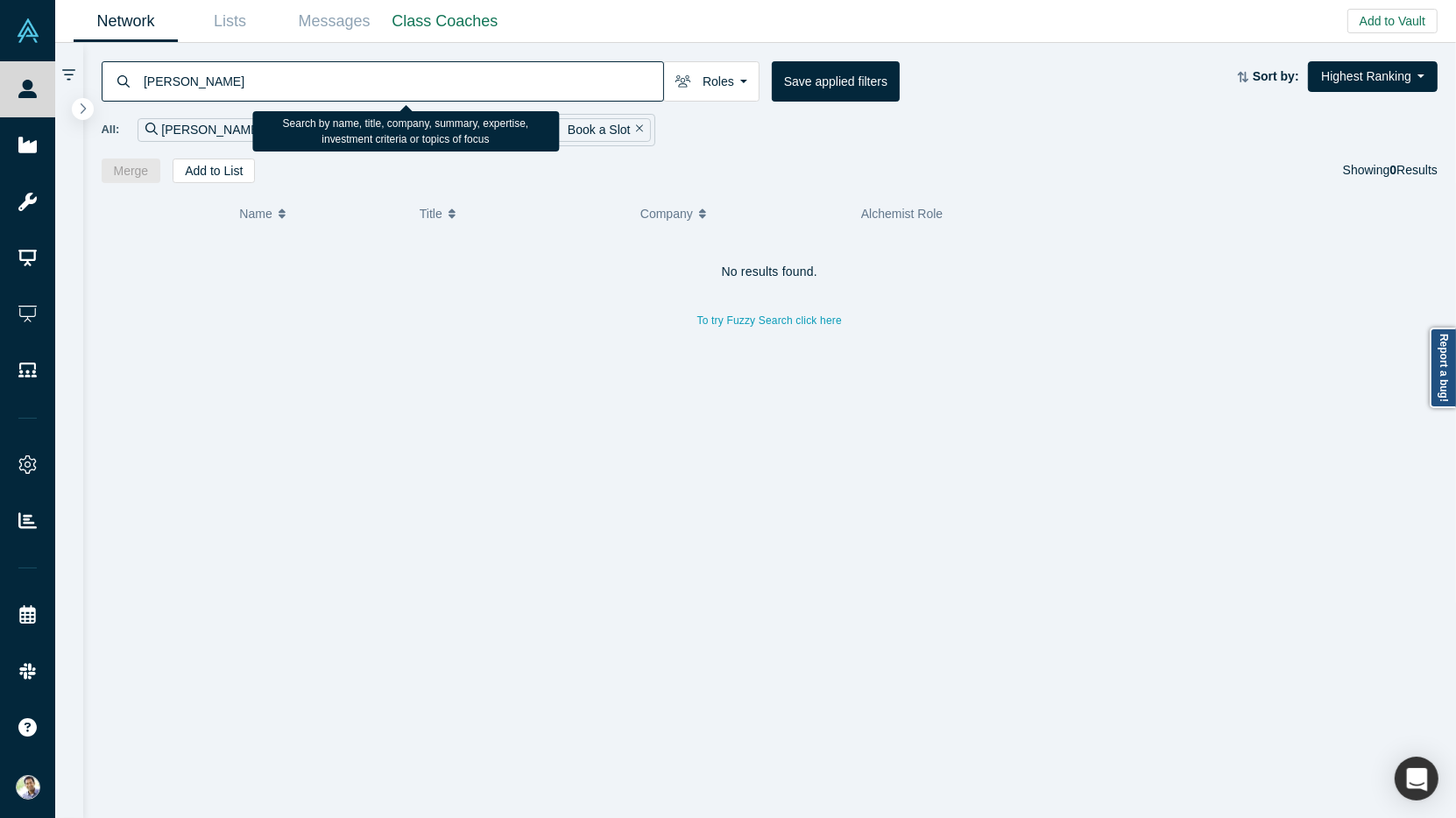
click at [163, 79] on input "[PERSON_NAME]" at bounding box center [403, 80] width 521 height 42
type input "Anku"
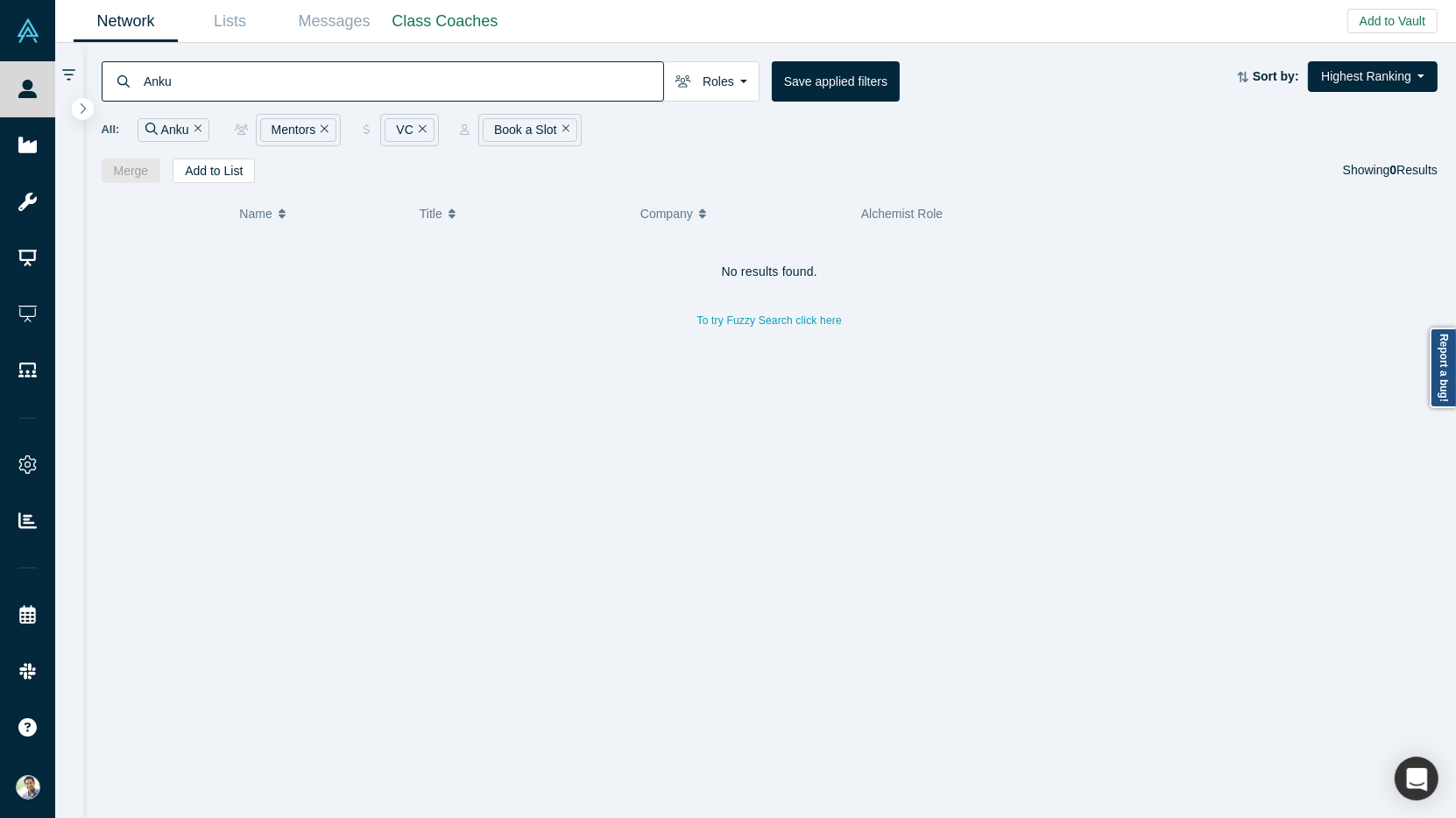
click at [323, 126] on icon "Remove Filter" at bounding box center [324, 129] width 8 height 12
click at [293, 126] on icon "Remove Filter" at bounding box center [297, 129] width 8 height 12
click at [344, 128] on icon "Remove Filter" at bounding box center [343, 129] width 8 height 12
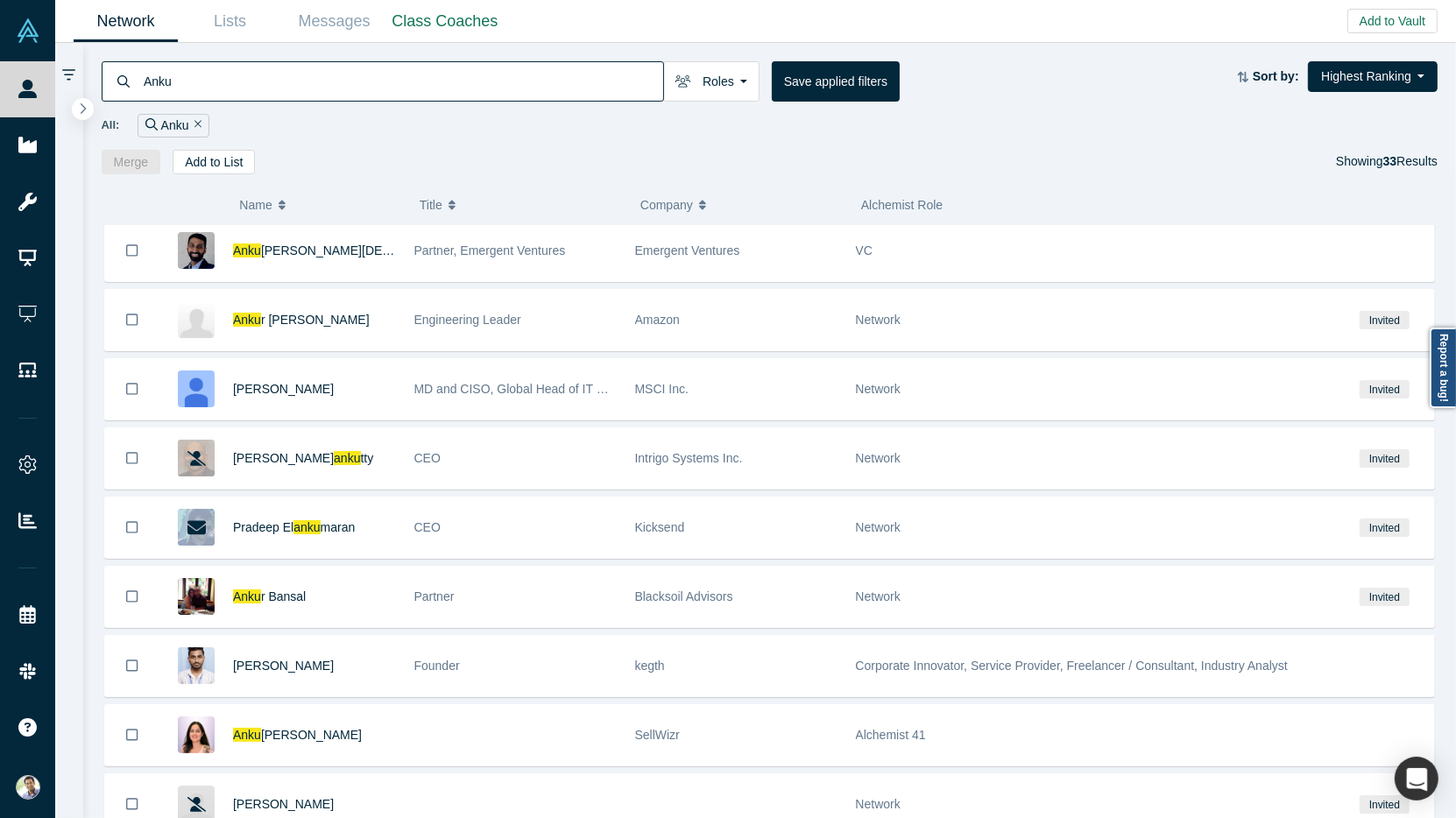
scroll to position [801, 0]
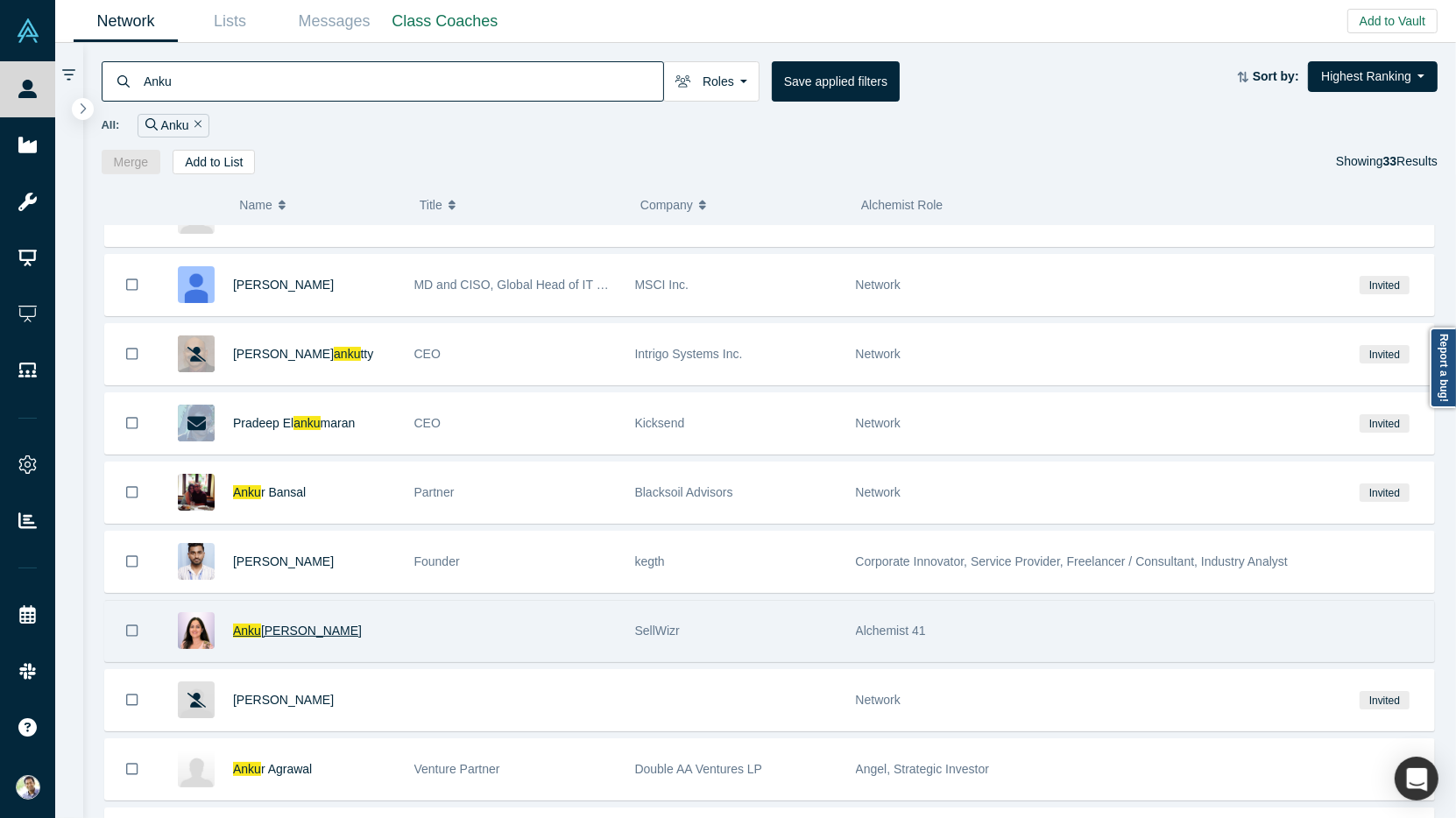
click at [272, 624] on span "[PERSON_NAME]" at bounding box center [311, 631] width 101 height 14
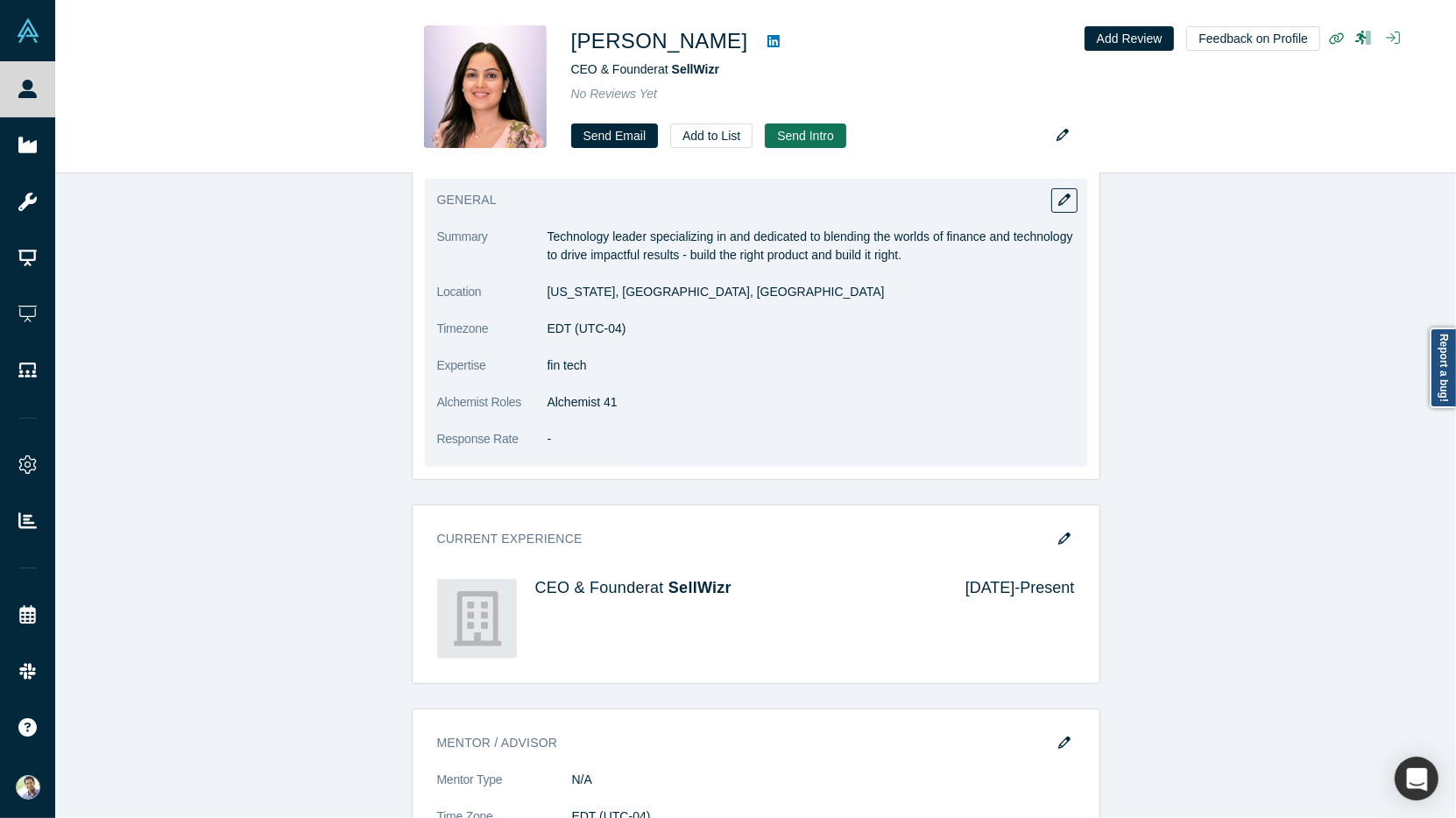
scroll to position [551, 0]
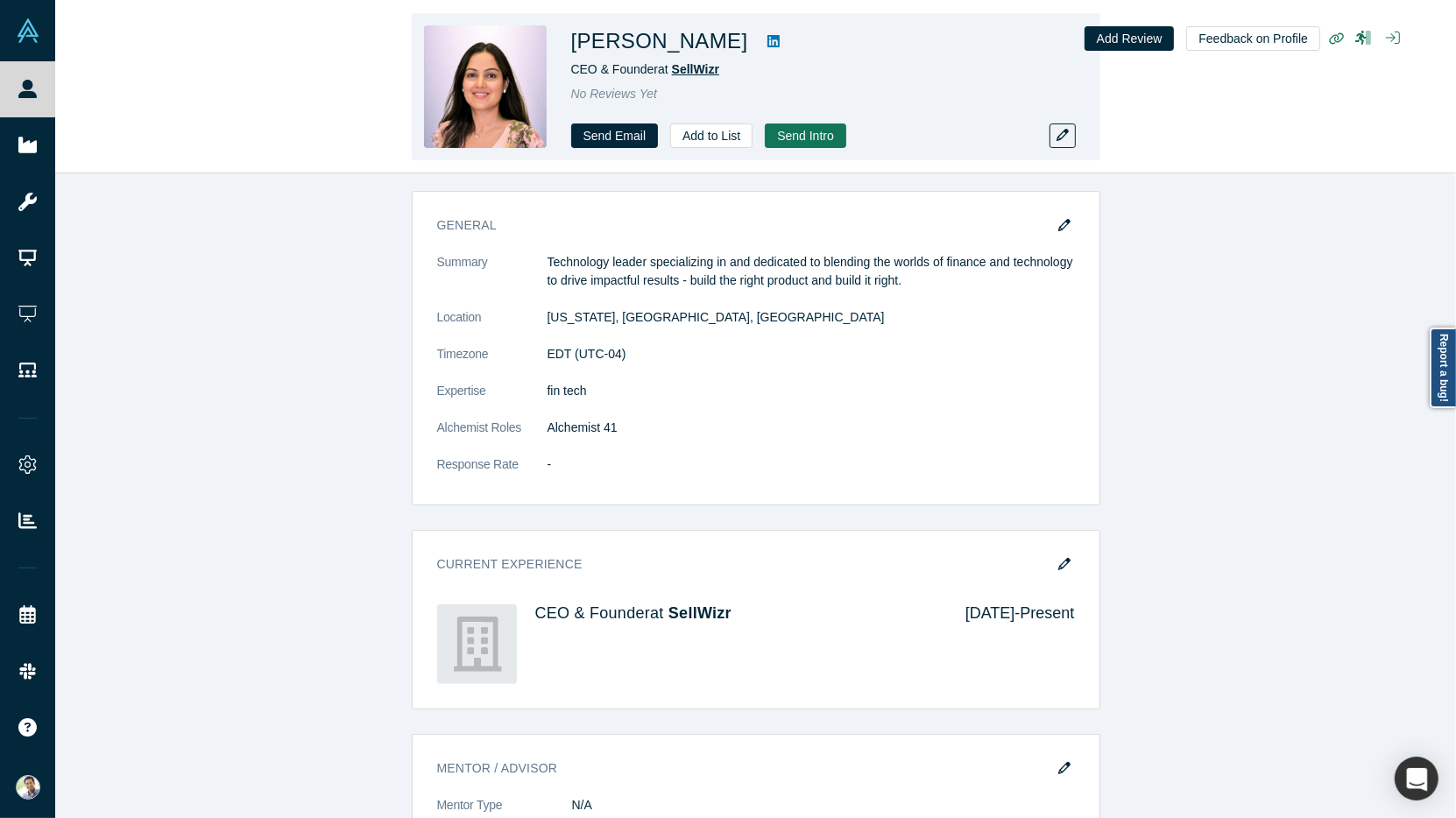
click at [703, 72] on span "SellWizr" at bounding box center [696, 69] width 48 height 14
